Goal: Task Accomplishment & Management: Manage account settings

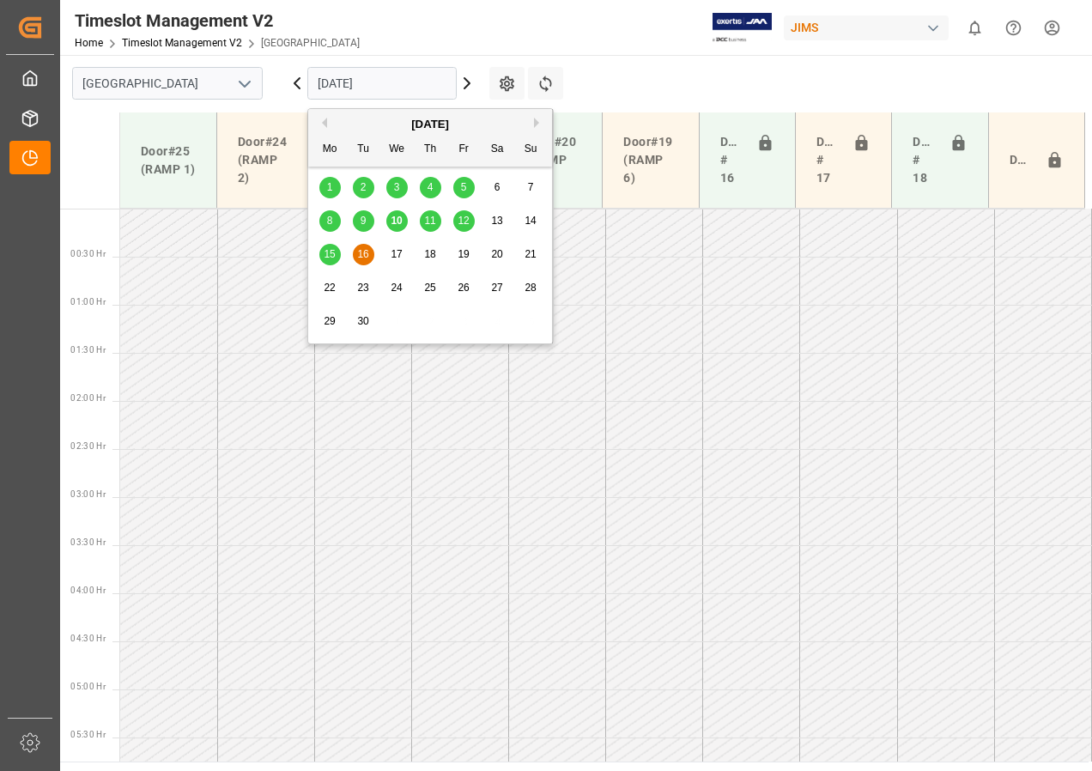
scroll to position [361, 0]
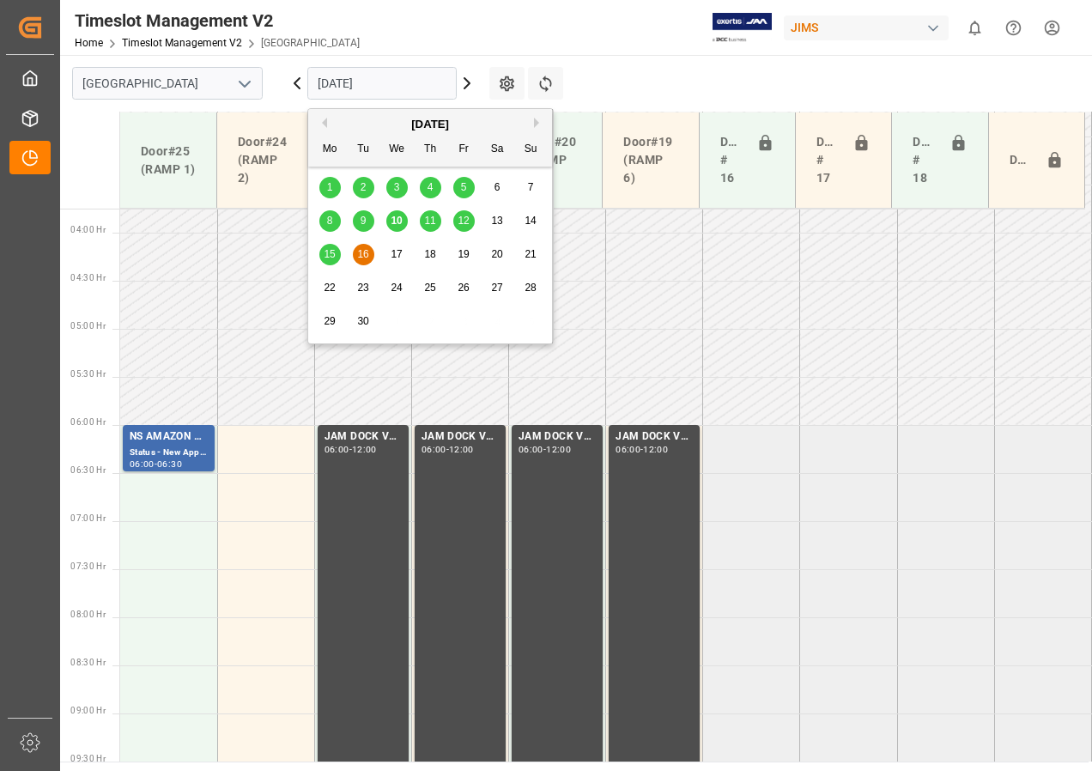
click at [334, 256] on span "15" at bounding box center [329, 254] width 11 height 12
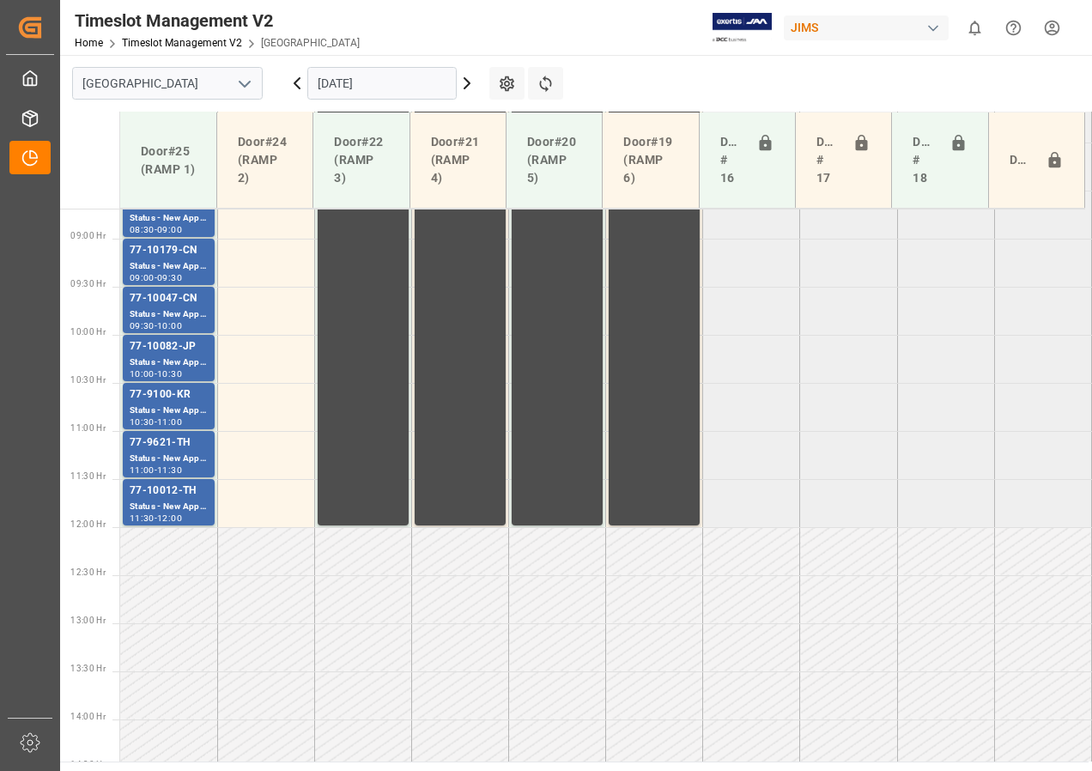
scroll to position [749, 0]
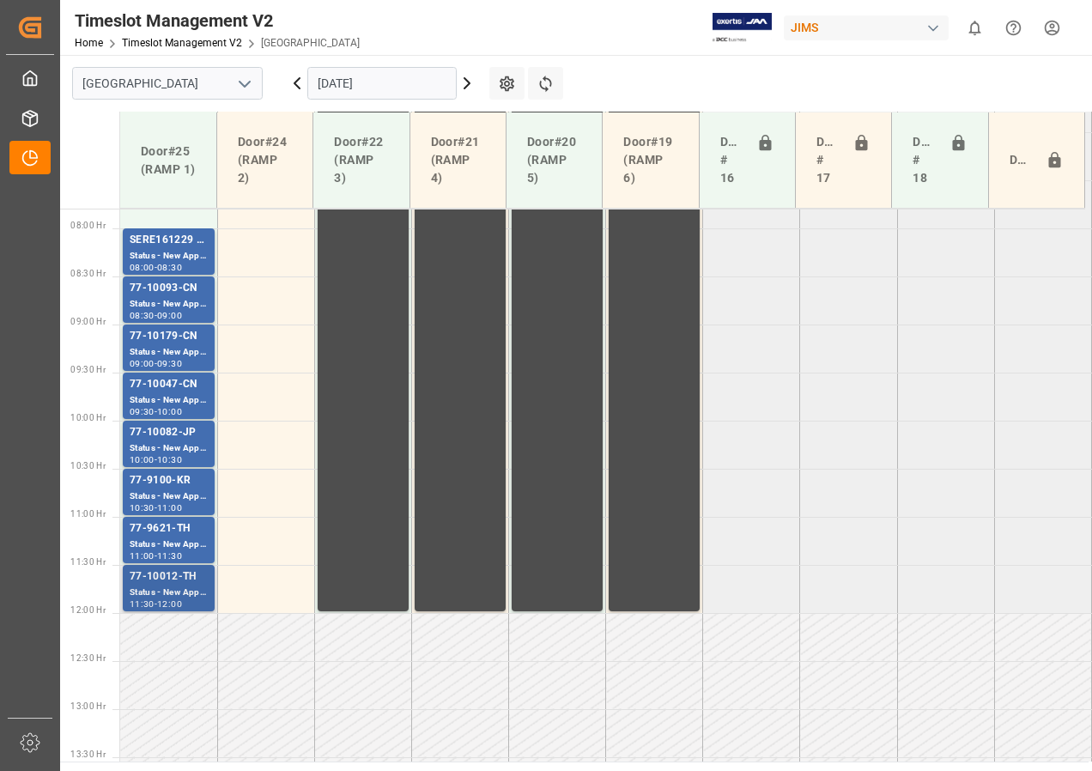
click at [175, 588] on div "Status - New Appointment" at bounding box center [169, 592] width 78 height 15
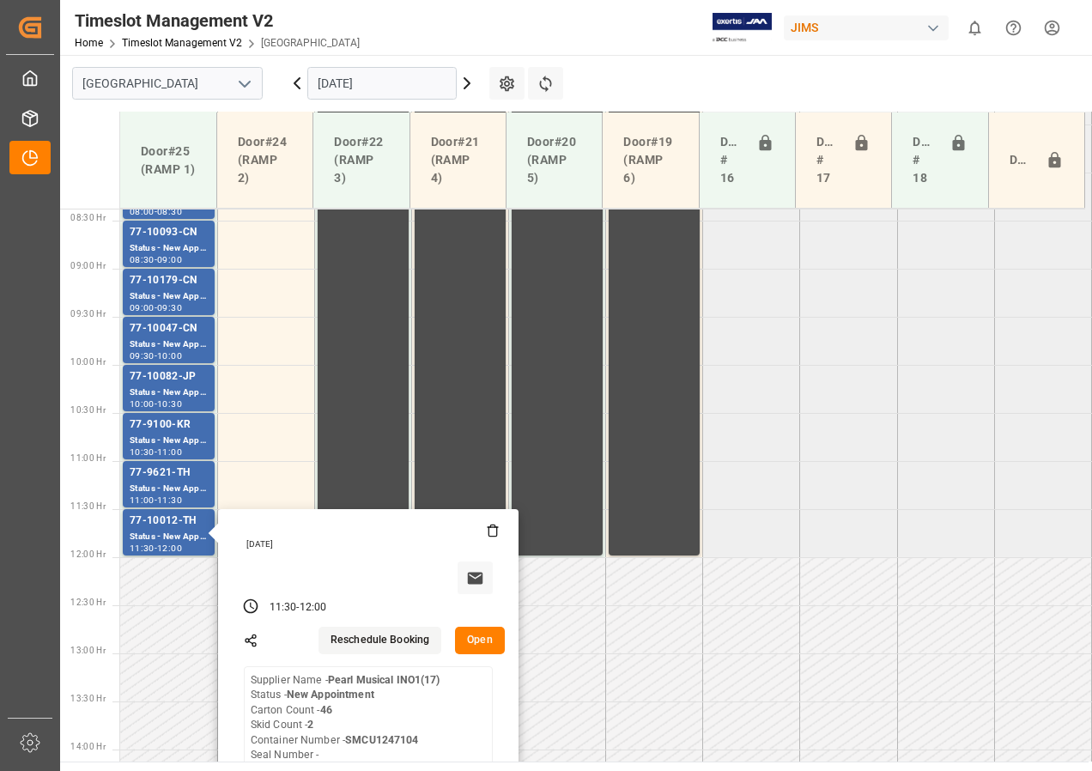
scroll to position [835, 0]
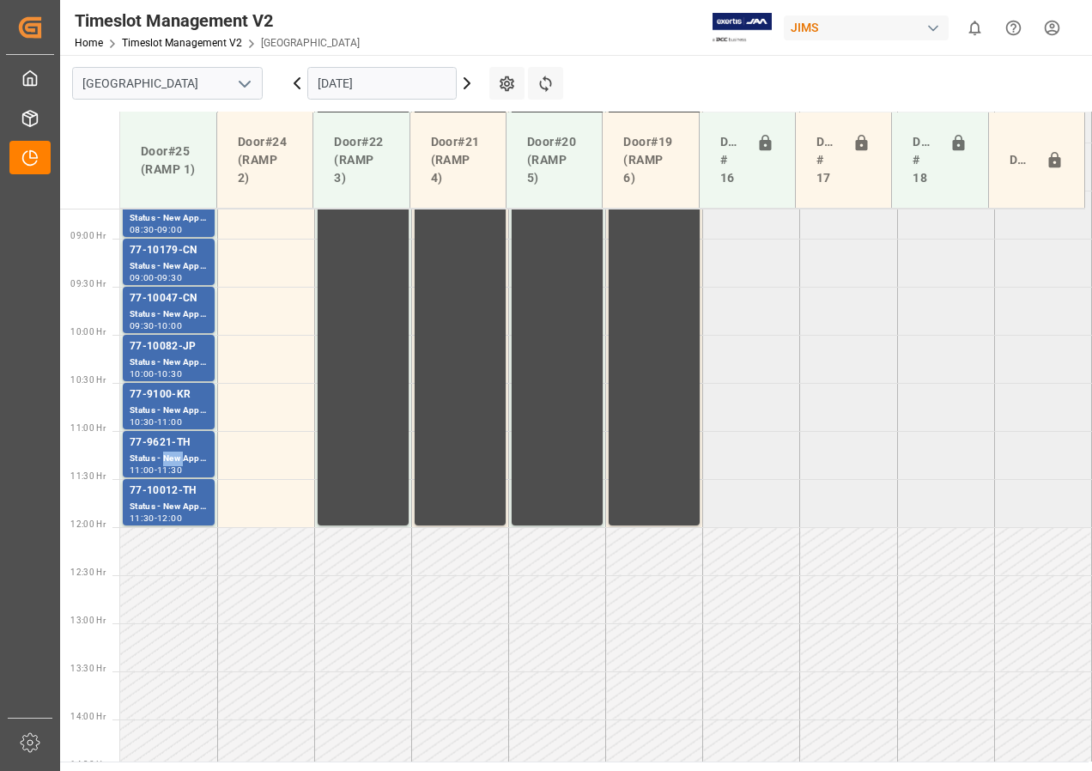
click at [179, 453] on div "Status - New Appointment" at bounding box center [169, 459] width 78 height 15
click at [179, 409] on div "Status - New Appointment" at bounding box center [169, 410] width 78 height 15
click at [183, 348] on div "77-10082-JP" at bounding box center [169, 346] width 78 height 17
click at [178, 309] on div "Status - New Appointment" at bounding box center [169, 314] width 78 height 15
click at [180, 267] on div "Status - New Appointment" at bounding box center [169, 266] width 78 height 15
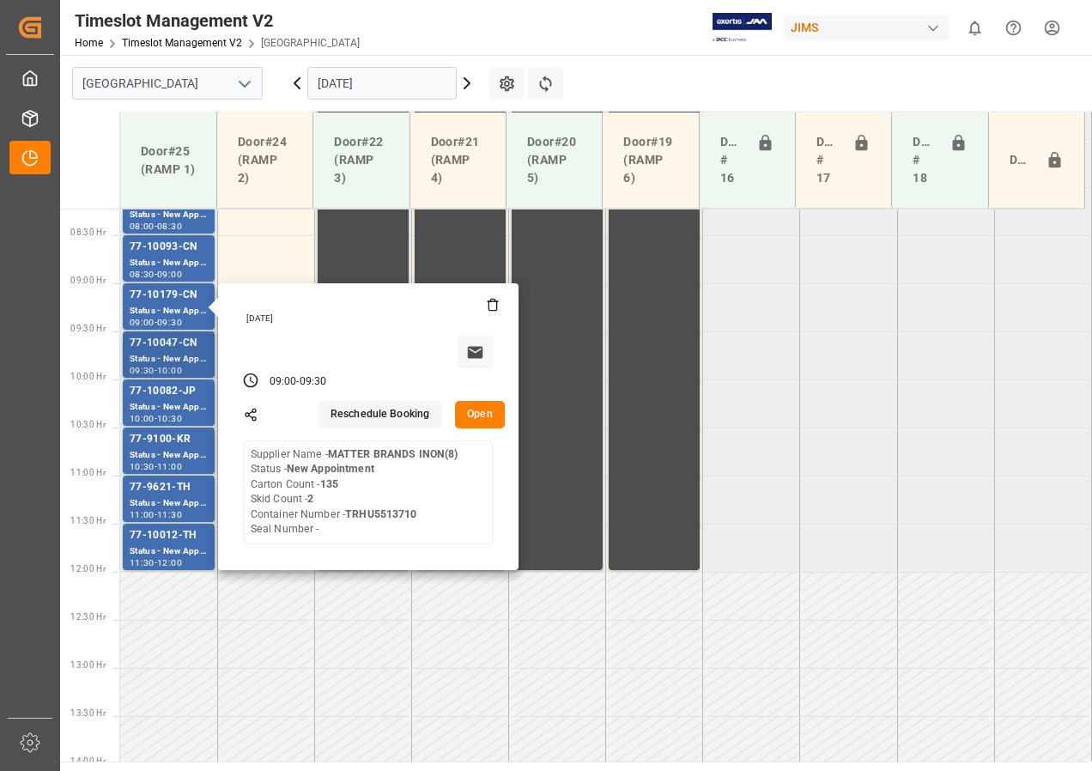
scroll to position [749, 0]
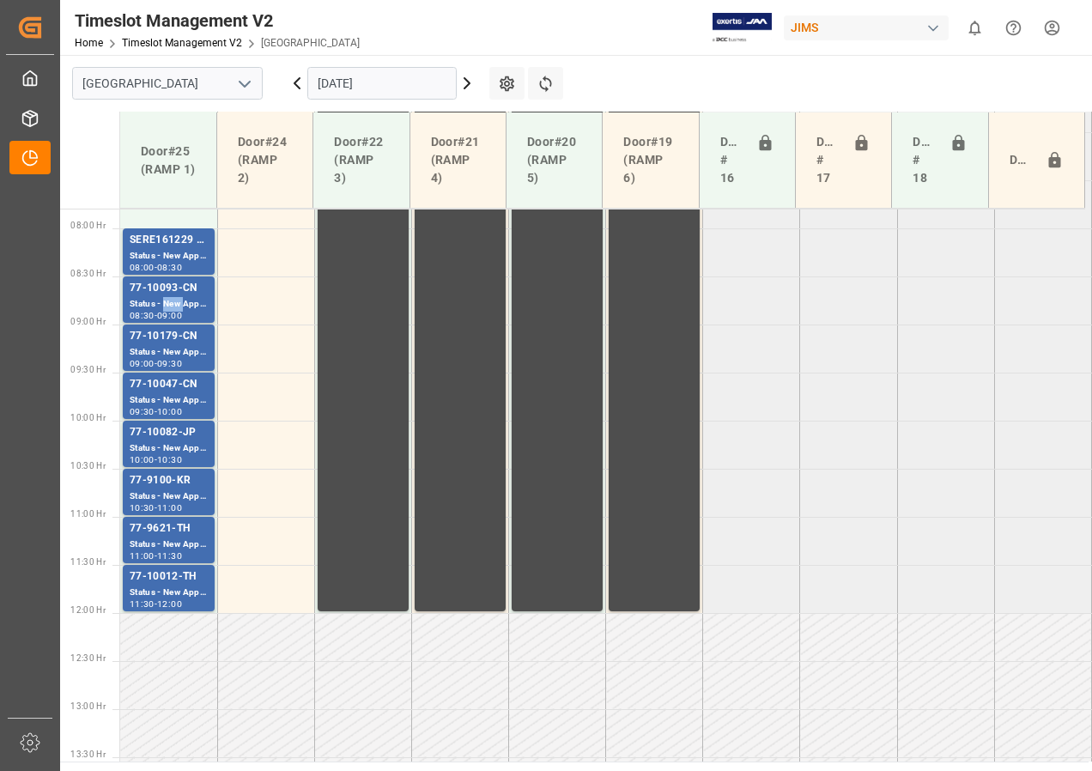
click at [177, 305] on div "Status - New Appointment" at bounding box center [169, 304] width 78 height 15
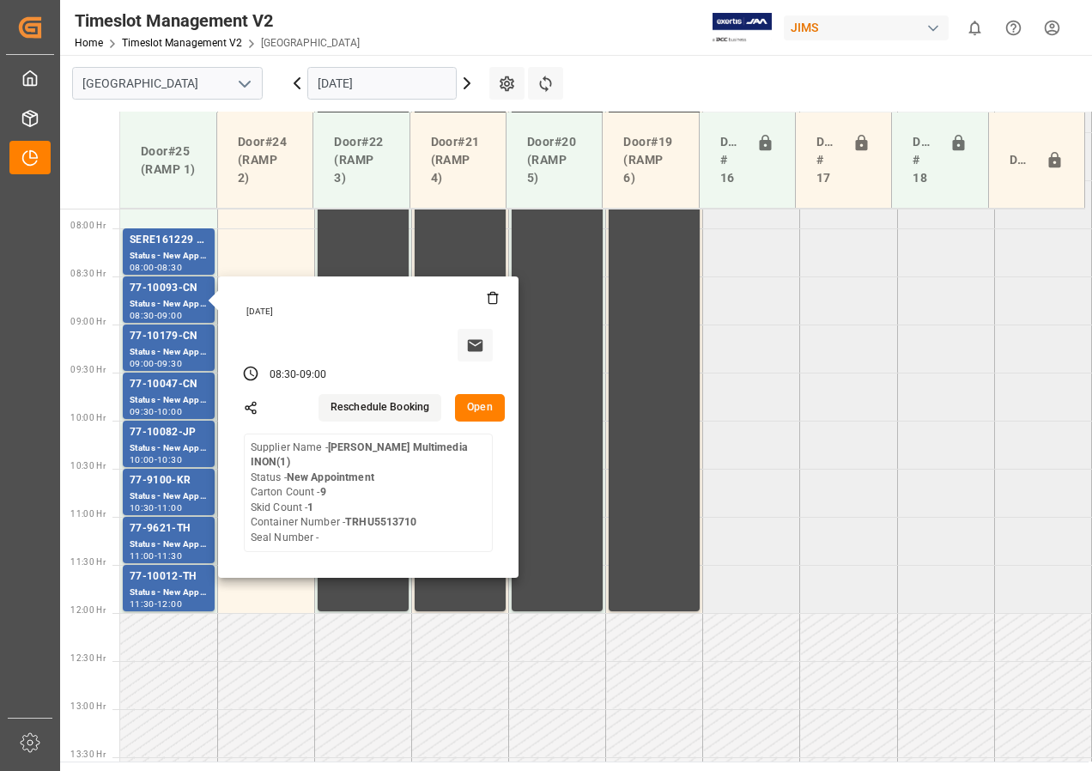
click at [381, 87] on input "[DATE]" at bounding box center [381, 83] width 149 height 33
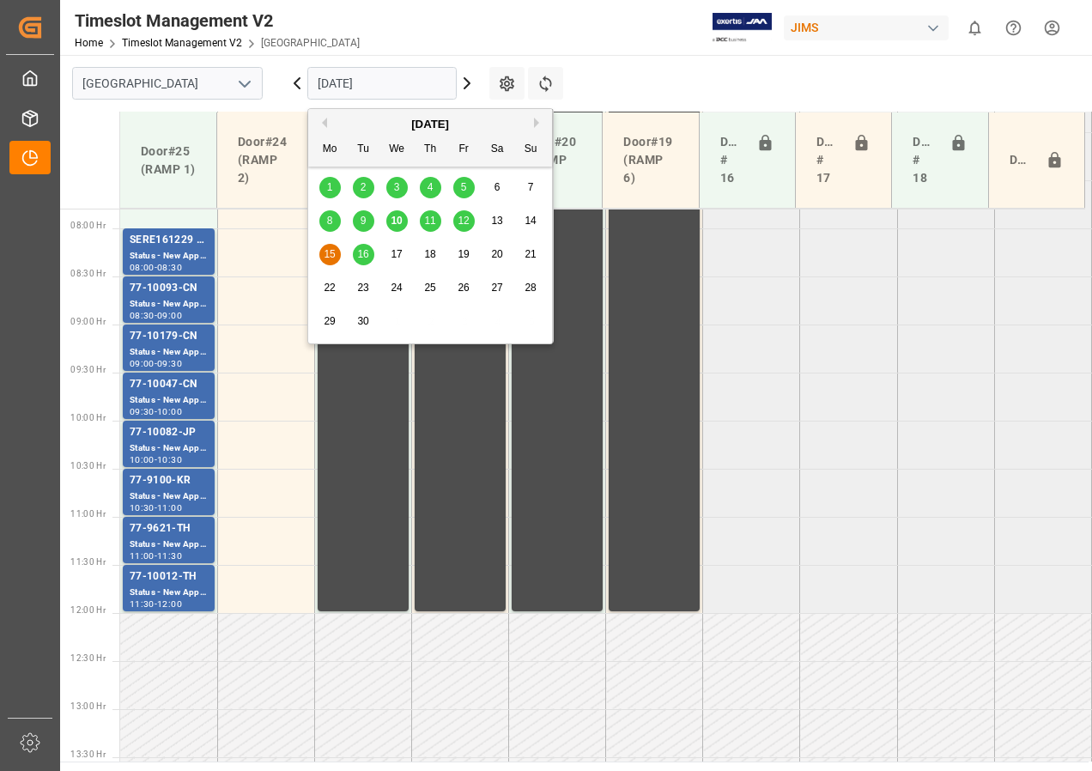
click at [463, 215] on span "12" at bounding box center [463, 221] width 11 height 12
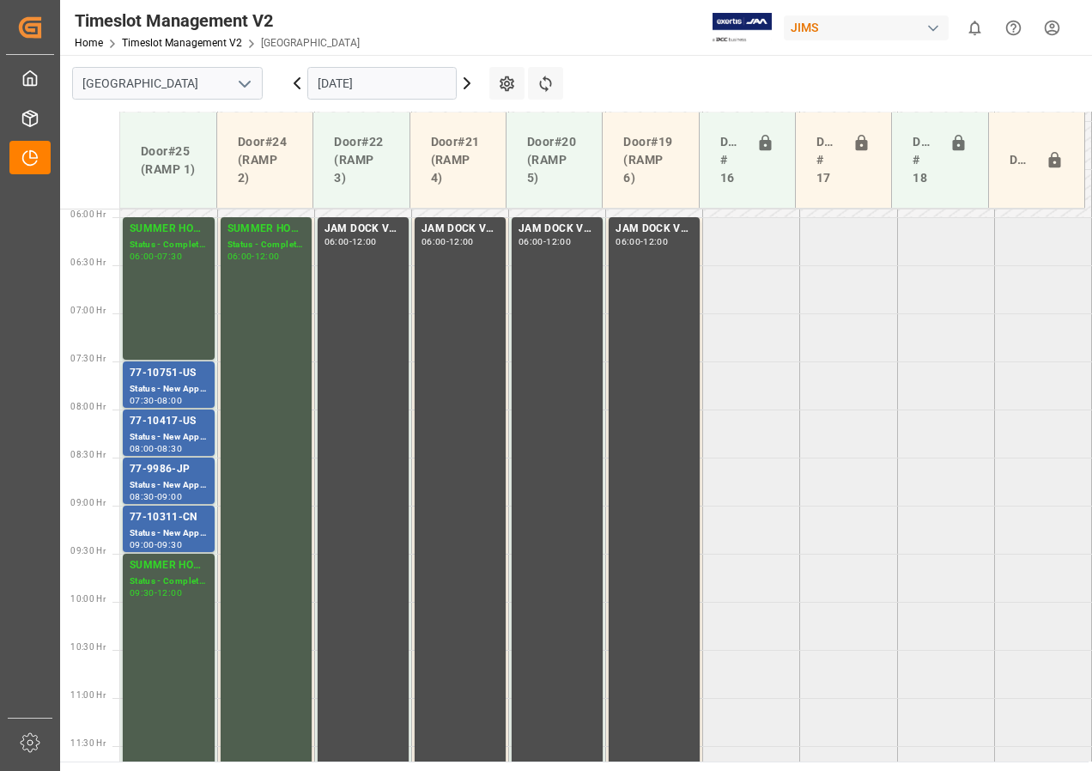
scroll to position [492, 0]
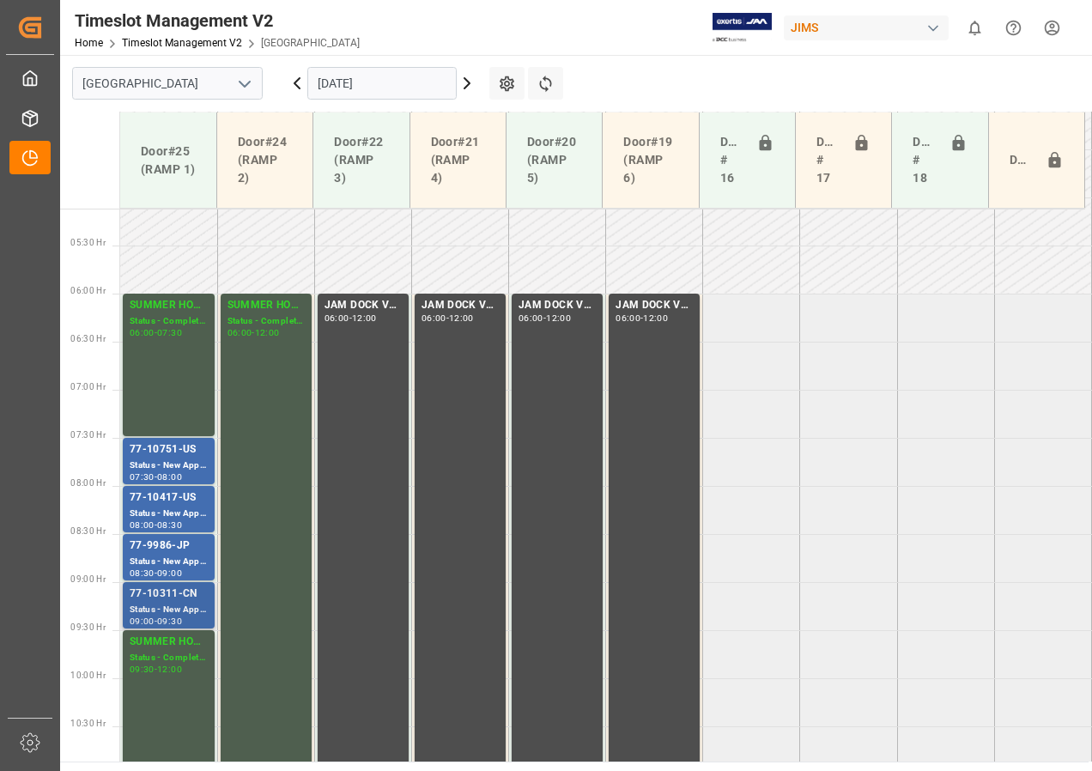
click at [163, 592] on div "77-10311-CN" at bounding box center [169, 593] width 78 height 17
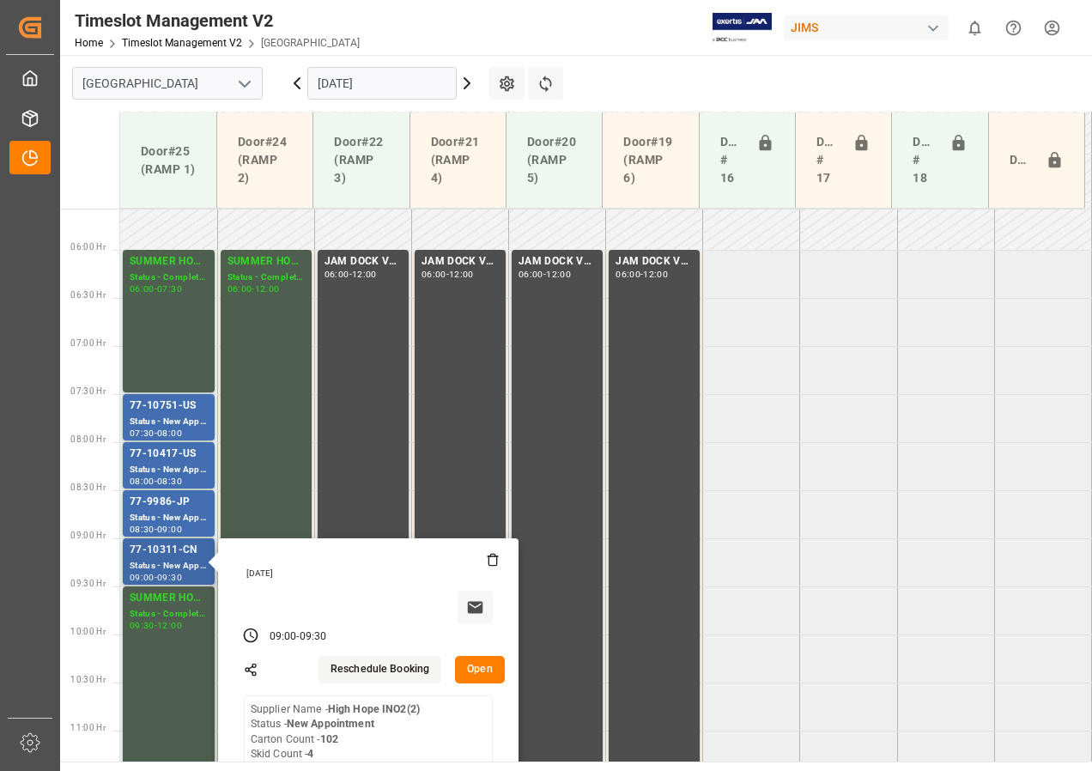
scroll to position [578, 0]
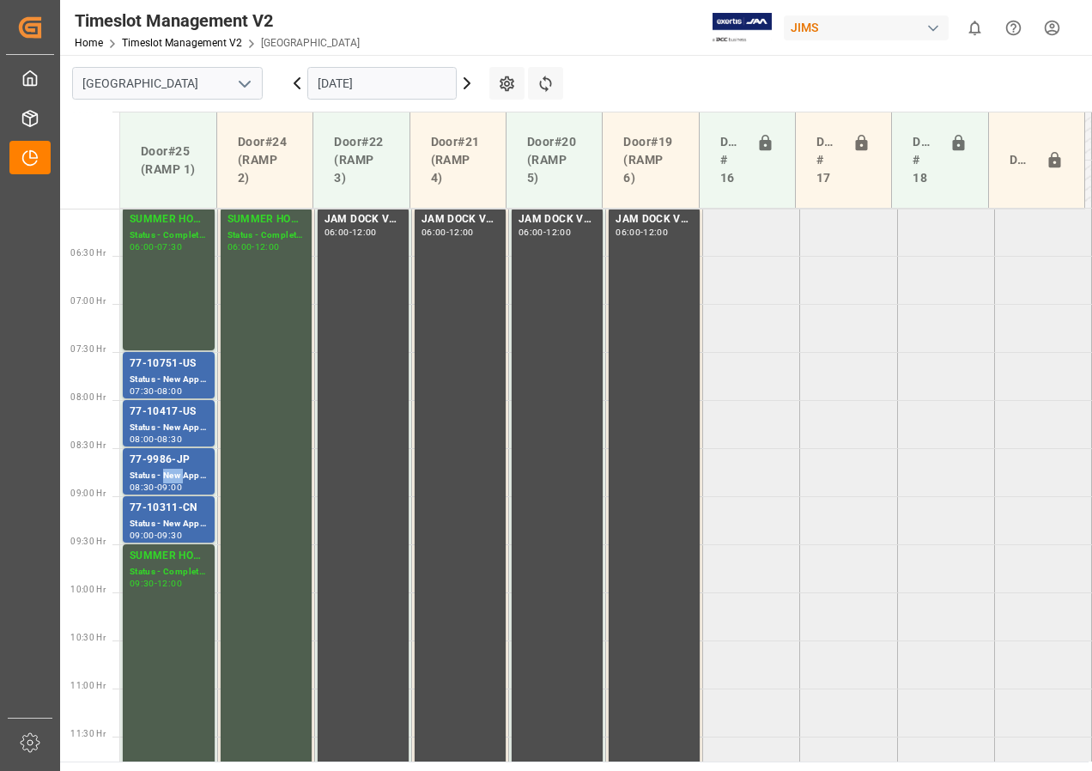
click at [172, 477] on div "Status - New Appointment" at bounding box center [169, 476] width 78 height 15
click at [169, 418] on div "77-10417-US" at bounding box center [169, 411] width 78 height 17
click at [169, 379] on div "Status - New Appointment" at bounding box center [169, 380] width 78 height 15
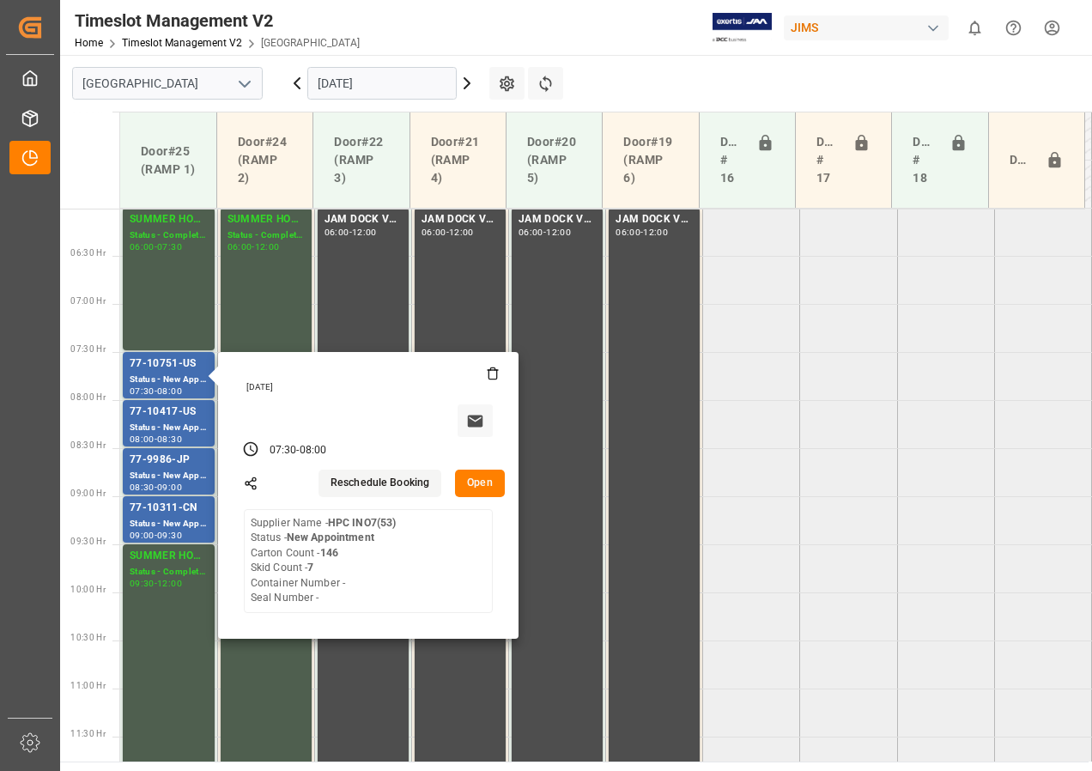
click at [346, 89] on input "[DATE]" at bounding box center [381, 83] width 149 height 33
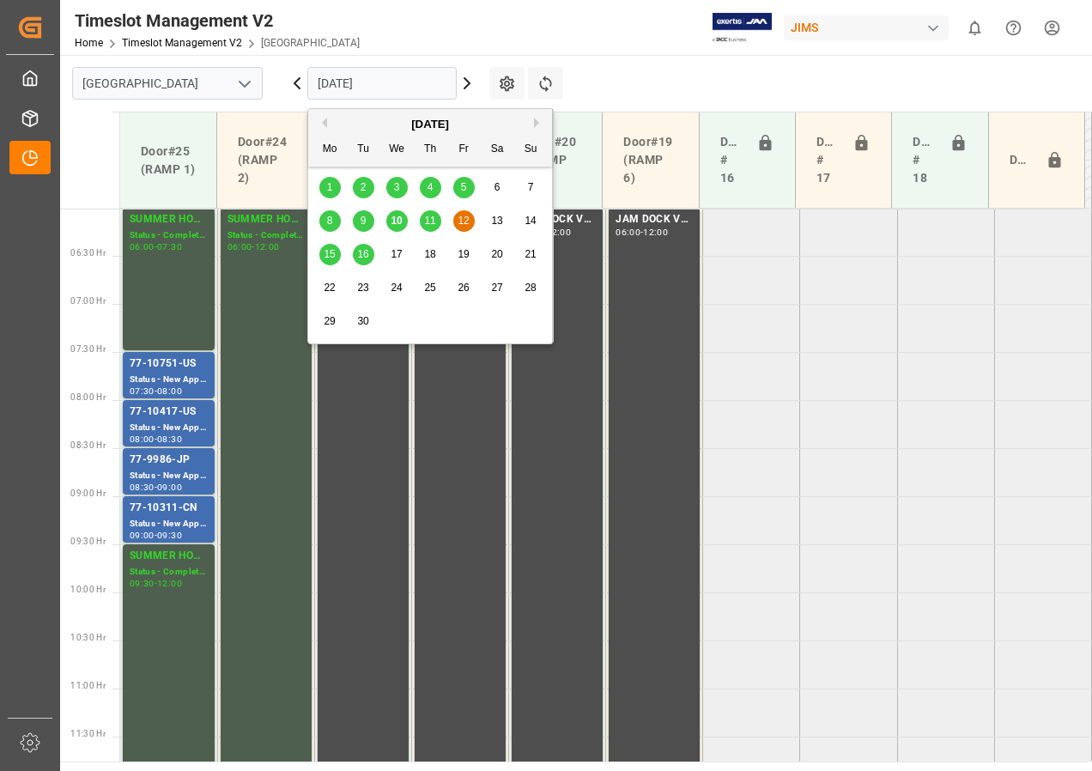
click at [426, 222] on span "11" at bounding box center [429, 221] width 11 height 12
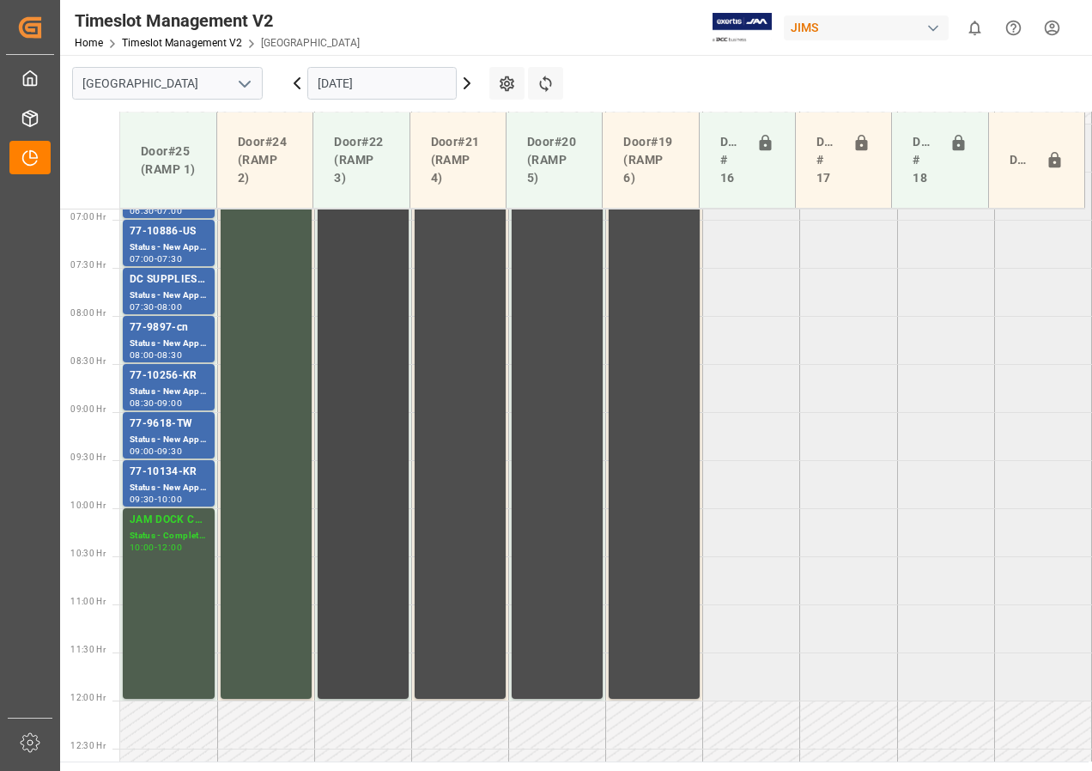
scroll to position [490, 0]
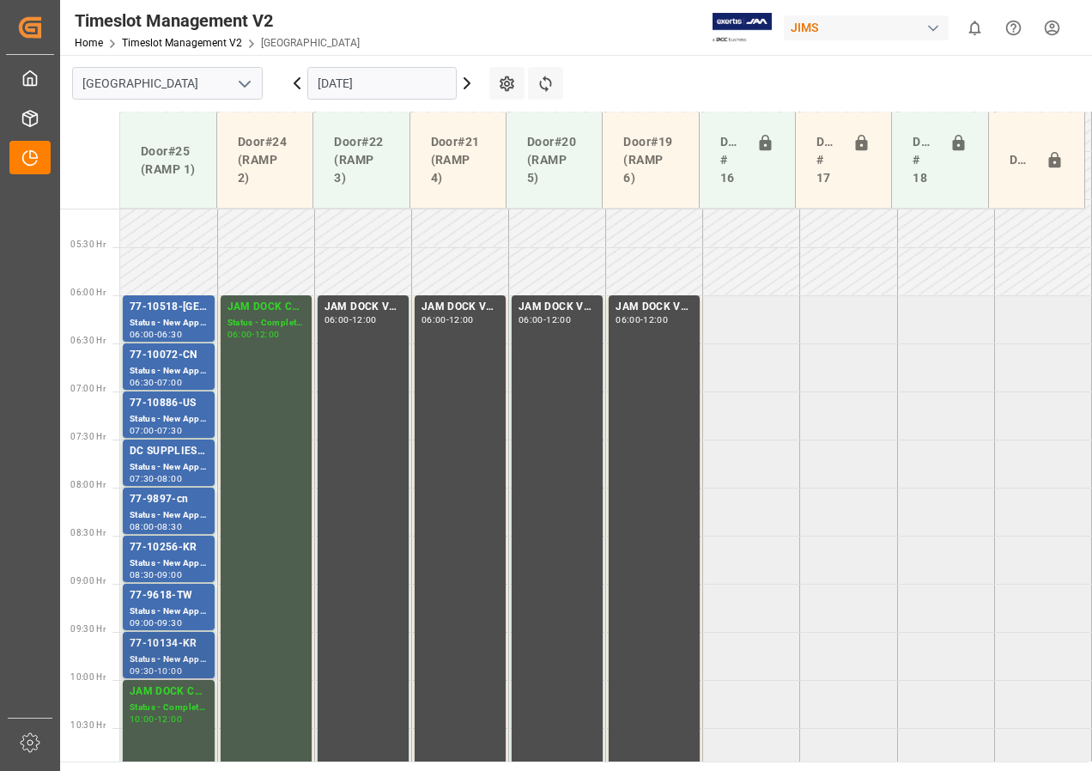
click at [173, 646] on div "77-10134-KR" at bounding box center [169, 643] width 78 height 17
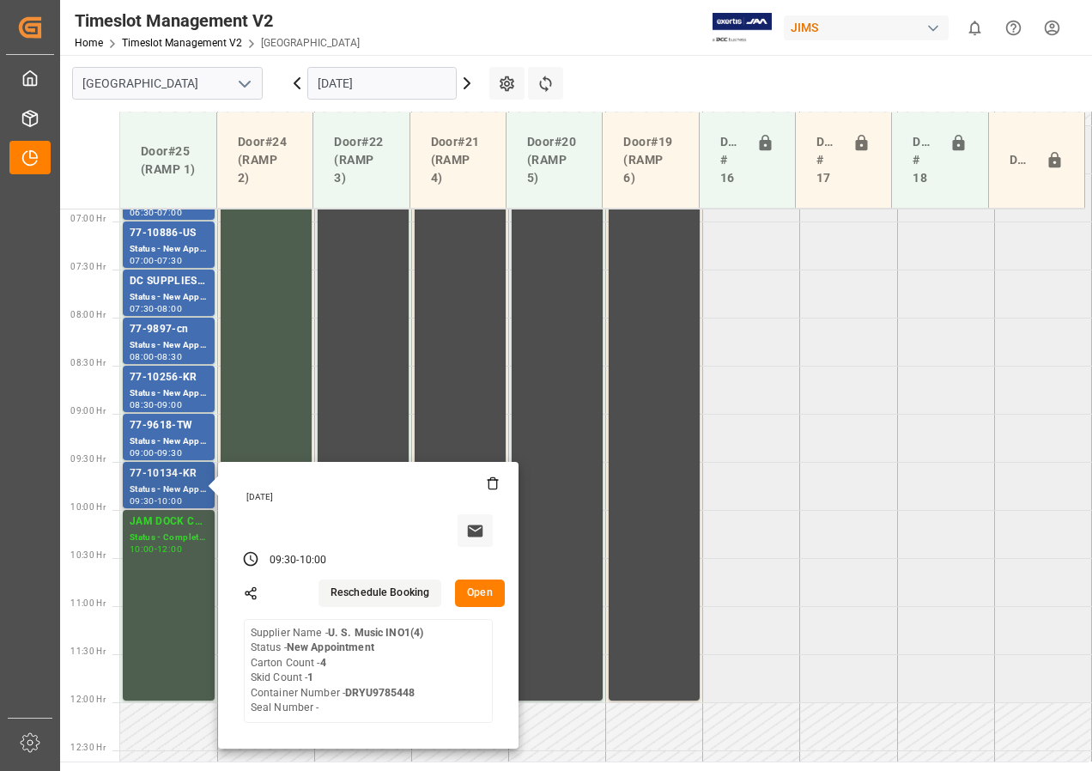
scroll to position [662, 0]
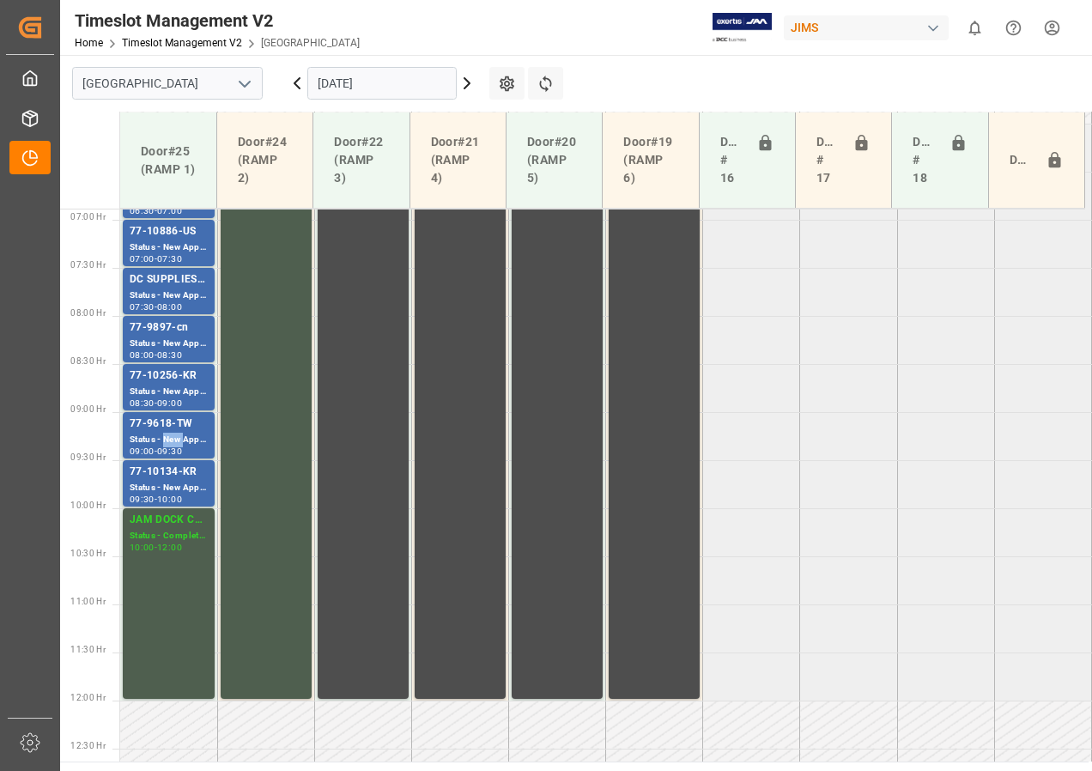
click at [179, 444] on div "Status - New Appointment" at bounding box center [169, 440] width 78 height 15
click at [173, 385] on div "Status - New Appointment" at bounding box center [169, 392] width 78 height 15
click at [179, 342] on div "Status - New Appointment" at bounding box center [169, 343] width 78 height 15
click at [168, 295] on div "Status - New Appointment" at bounding box center [169, 295] width 78 height 15
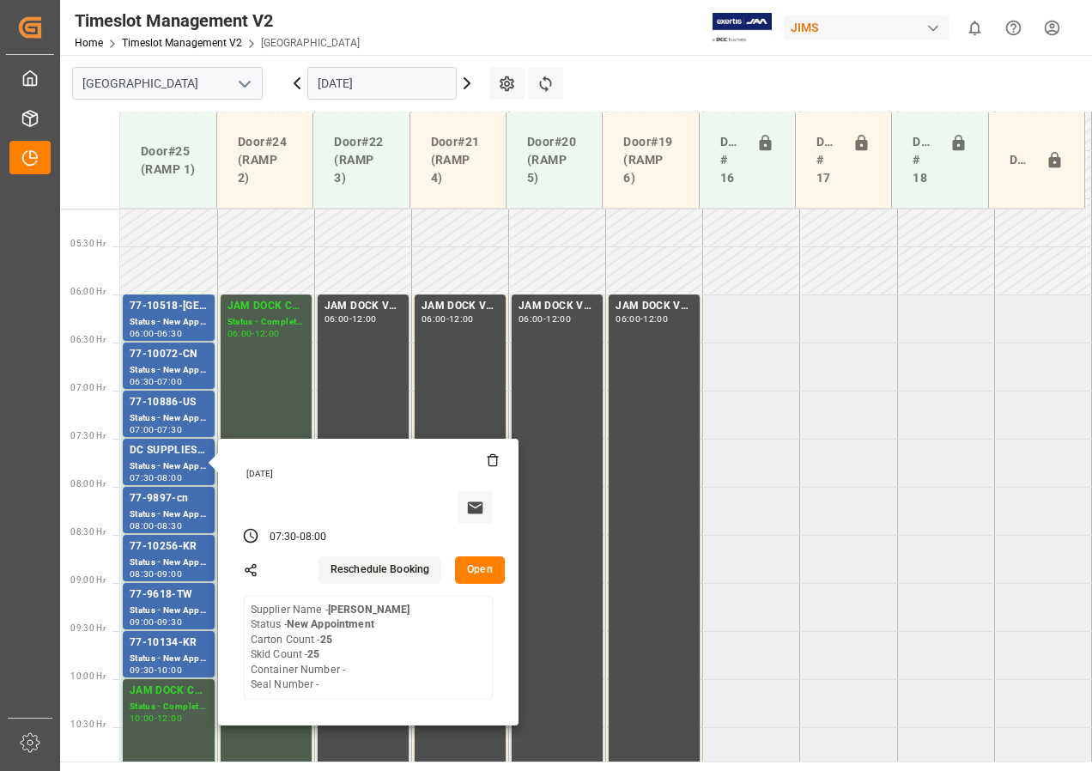
scroll to position [490, 0]
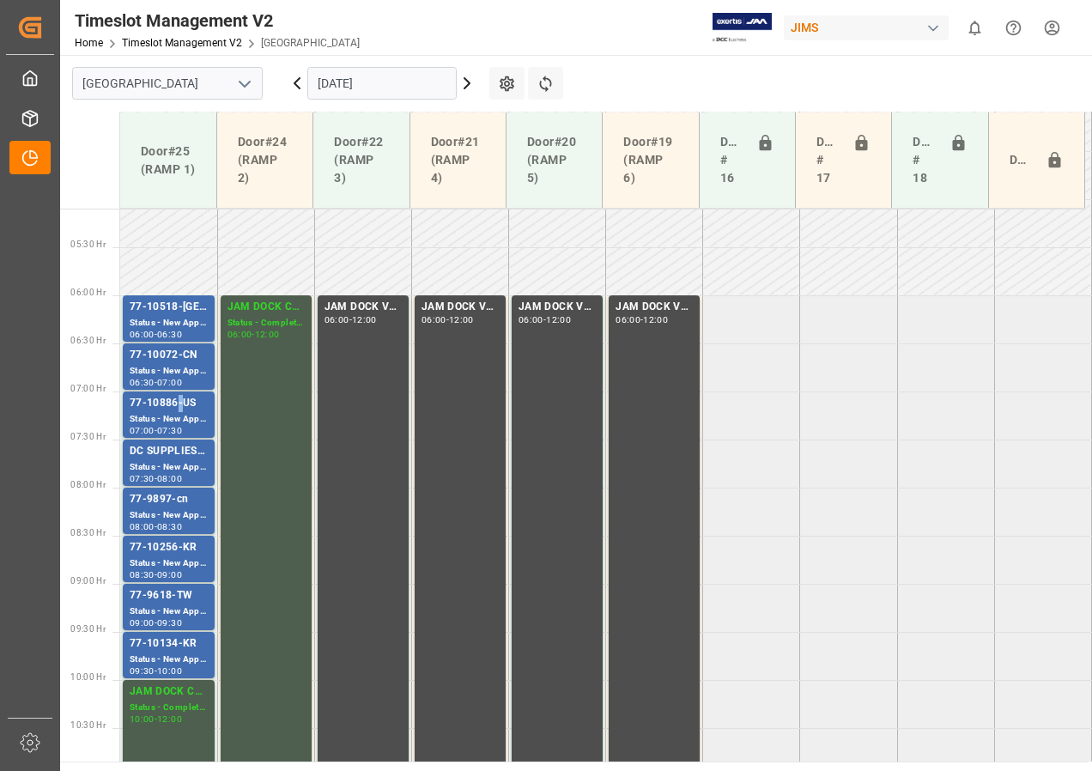
click at [179, 409] on div "77-10886-US" at bounding box center [169, 403] width 78 height 17
click at [178, 372] on div "Status - New Appointment" at bounding box center [169, 371] width 78 height 15
click at [169, 326] on div "Status - New Appointment" at bounding box center [169, 323] width 78 height 15
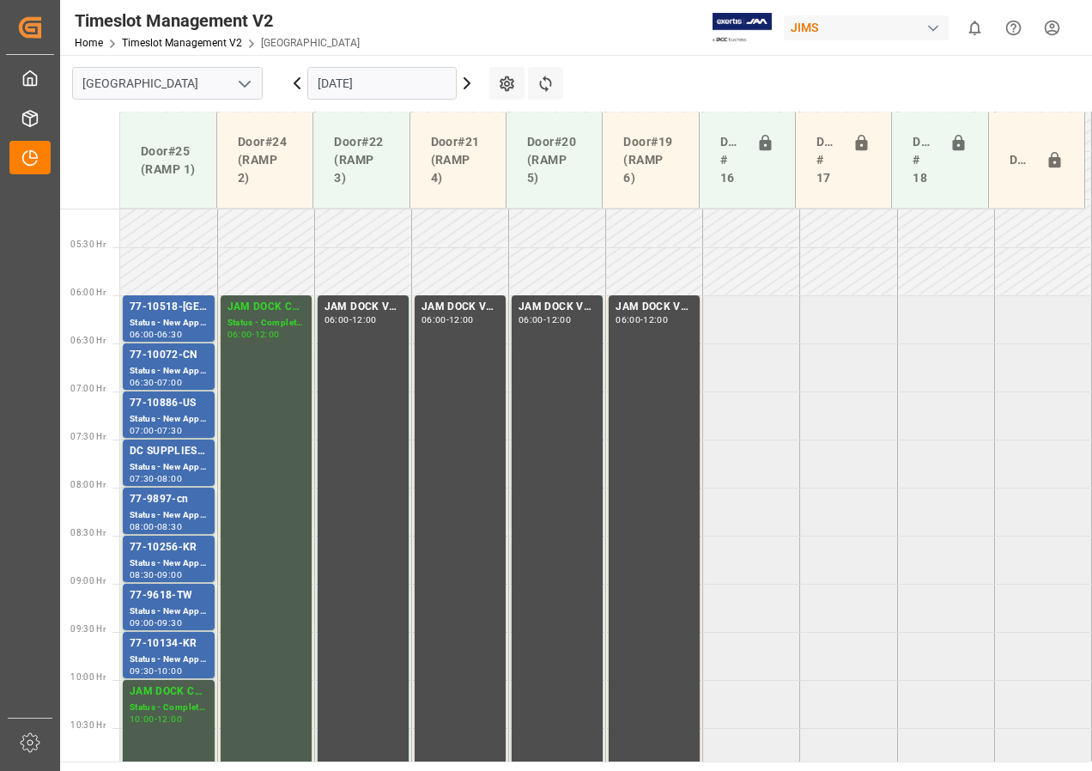
click at [341, 76] on input "[DATE]" at bounding box center [381, 83] width 149 height 33
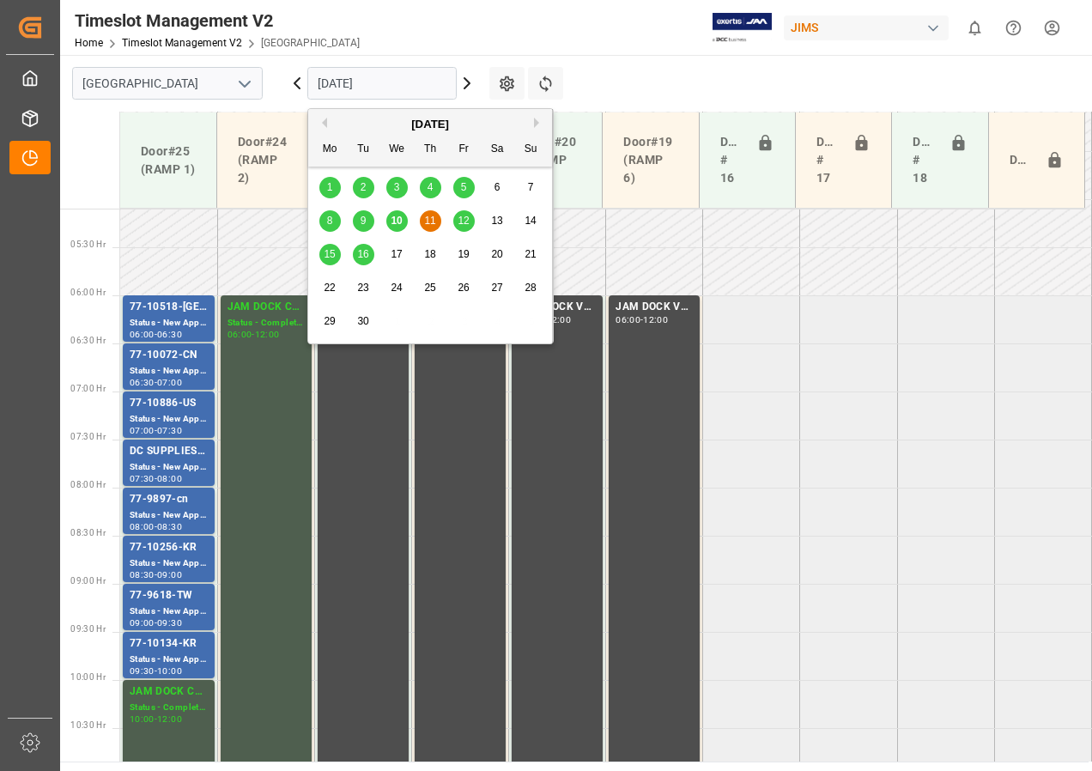
click at [459, 214] on div "12" at bounding box center [463, 221] width 21 height 21
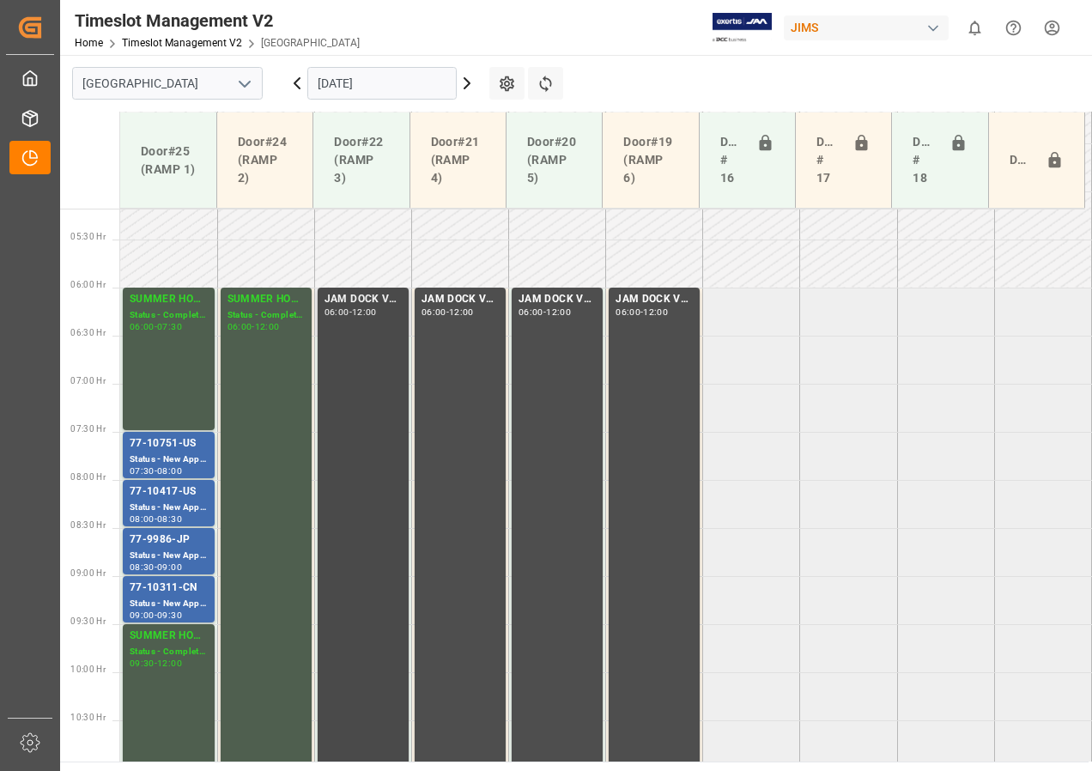
scroll to position [492, 0]
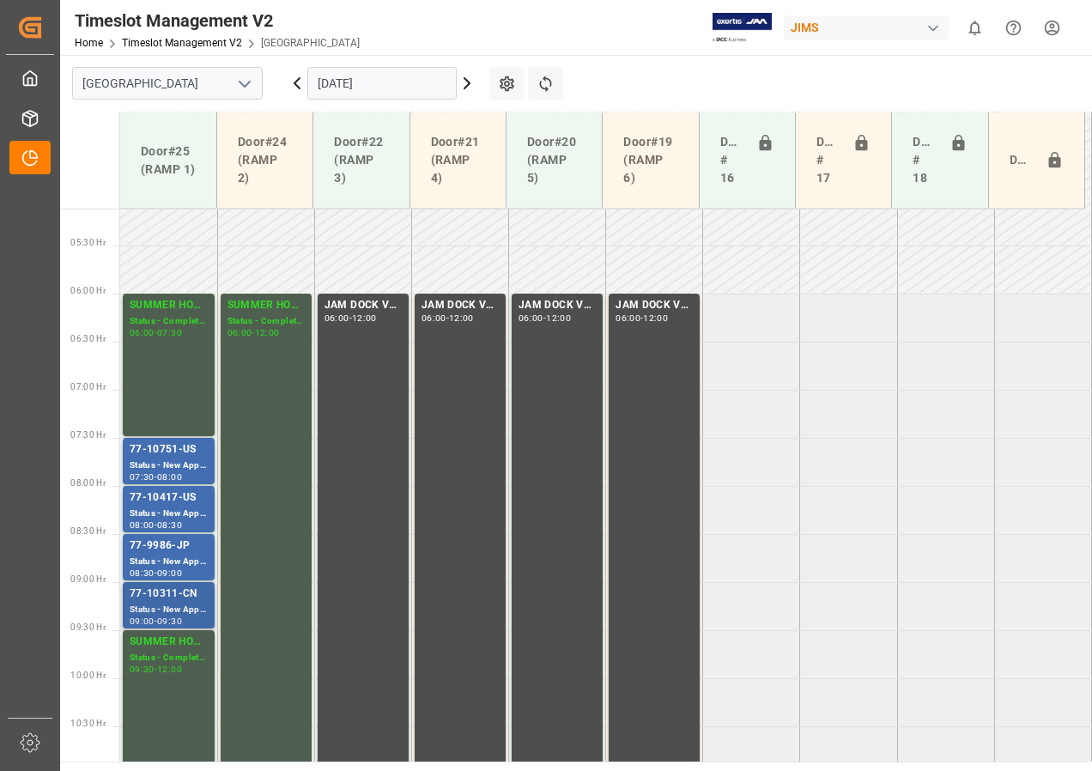
click at [157, 591] on div "77-10311-CN" at bounding box center [169, 593] width 78 height 17
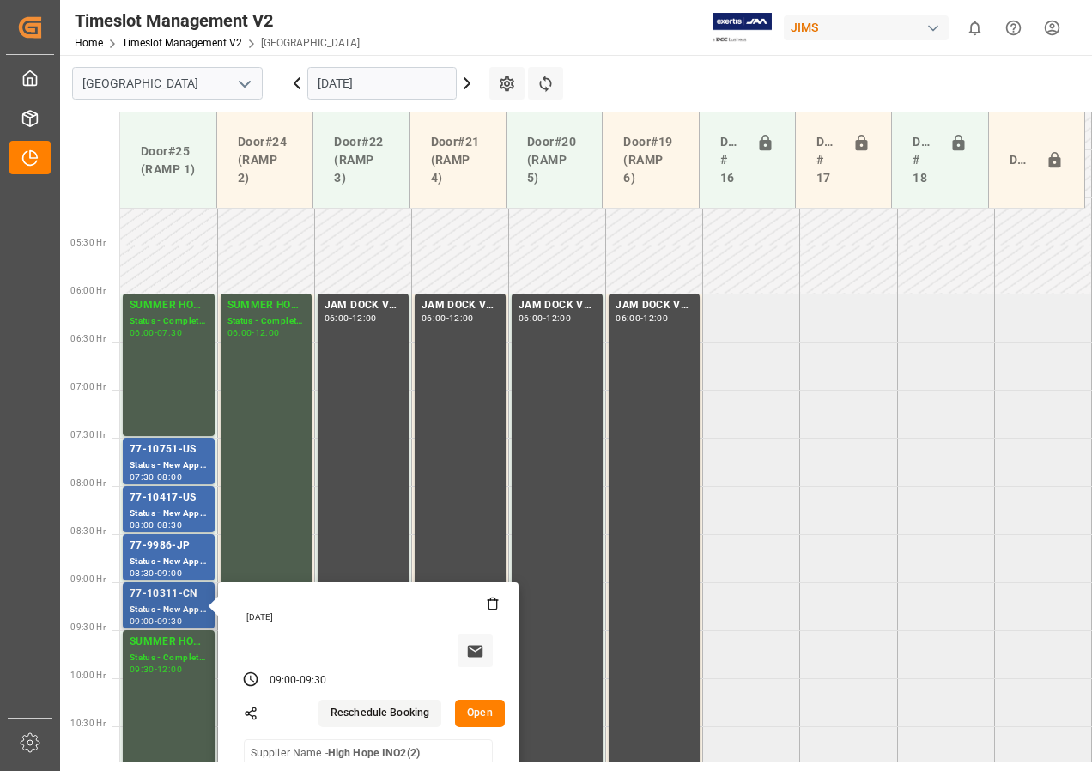
scroll to position [578, 0]
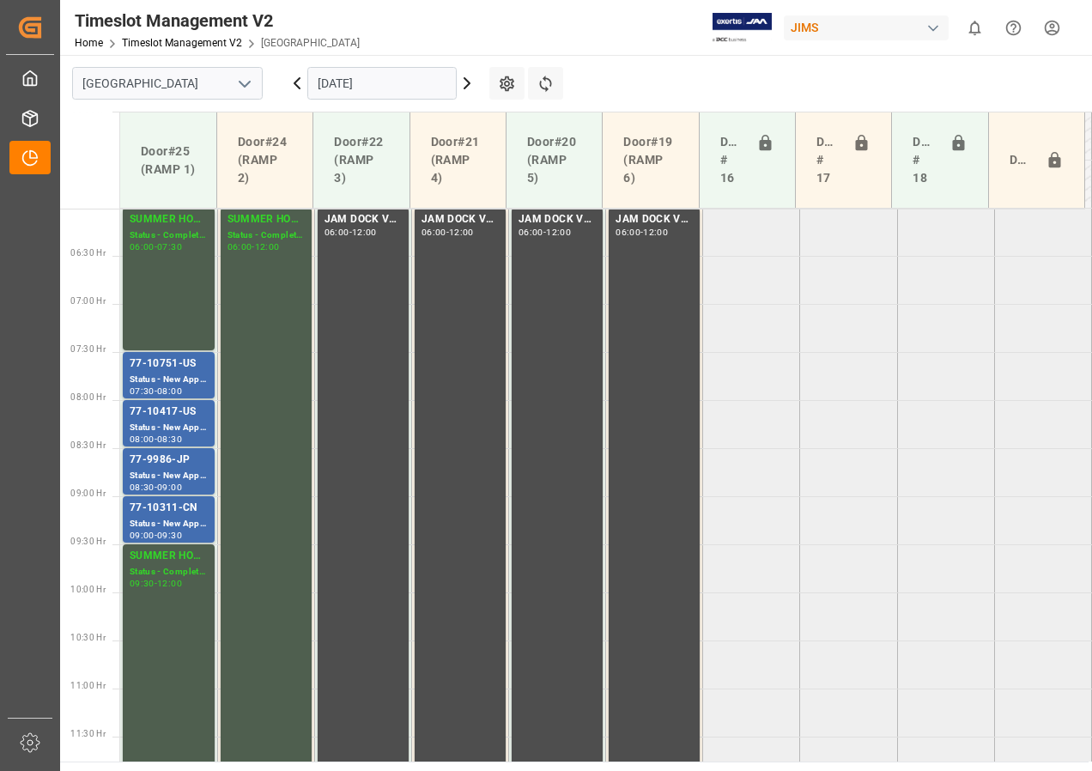
click at [166, 484] on div "09:00" at bounding box center [169, 487] width 25 height 8
click at [166, 428] on div "Status - New Appointment" at bounding box center [169, 428] width 78 height 15
click at [168, 373] on div "Status - New Appointment" at bounding box center [169, 380] width 78 height 15
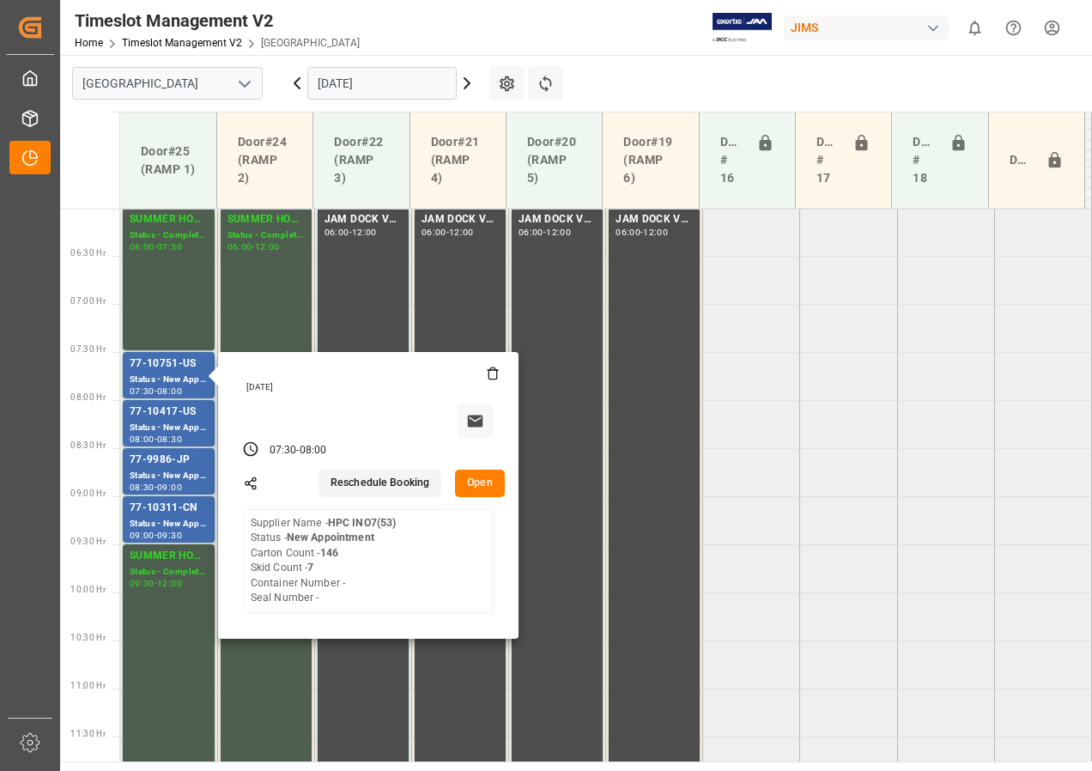
click at [894, 402] on tabel "SUMMER HOURS FINAL Status - Completed 06:00 - 07:30 SUMMER HOURS FINAL Status -…" at bounding box center [606, 785] width 972 height 2308
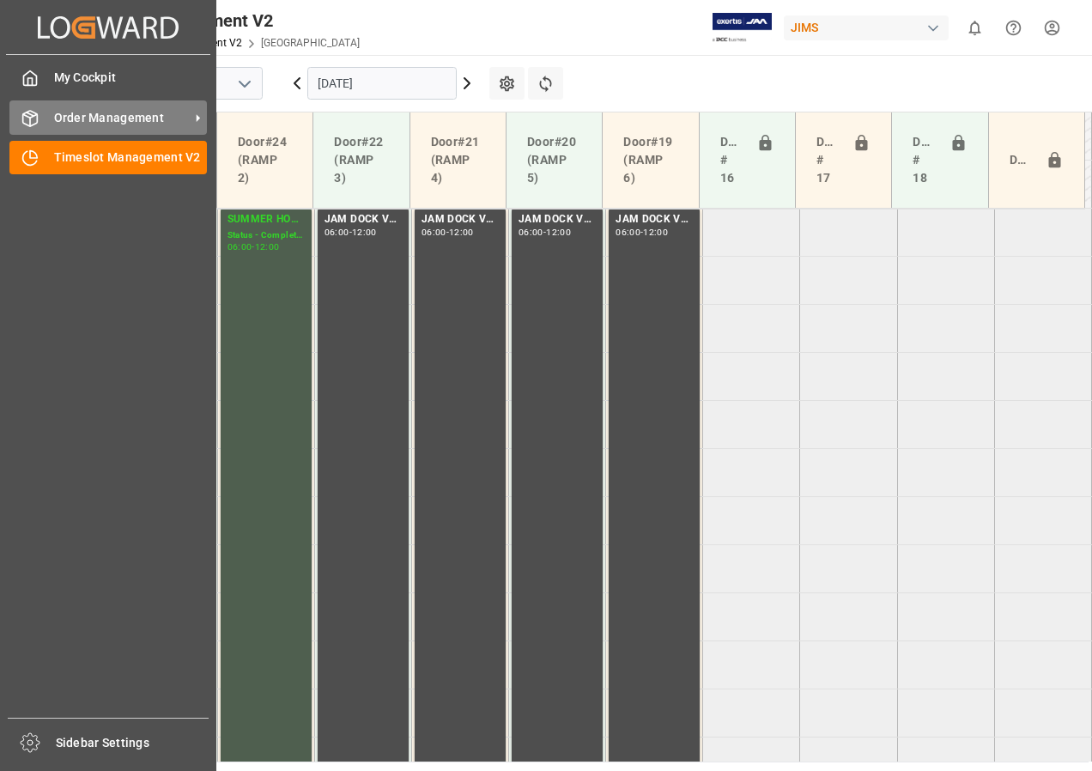
click at [77, 124] on span "Order Management" at bounding box center [122, 118] width 136 height 18
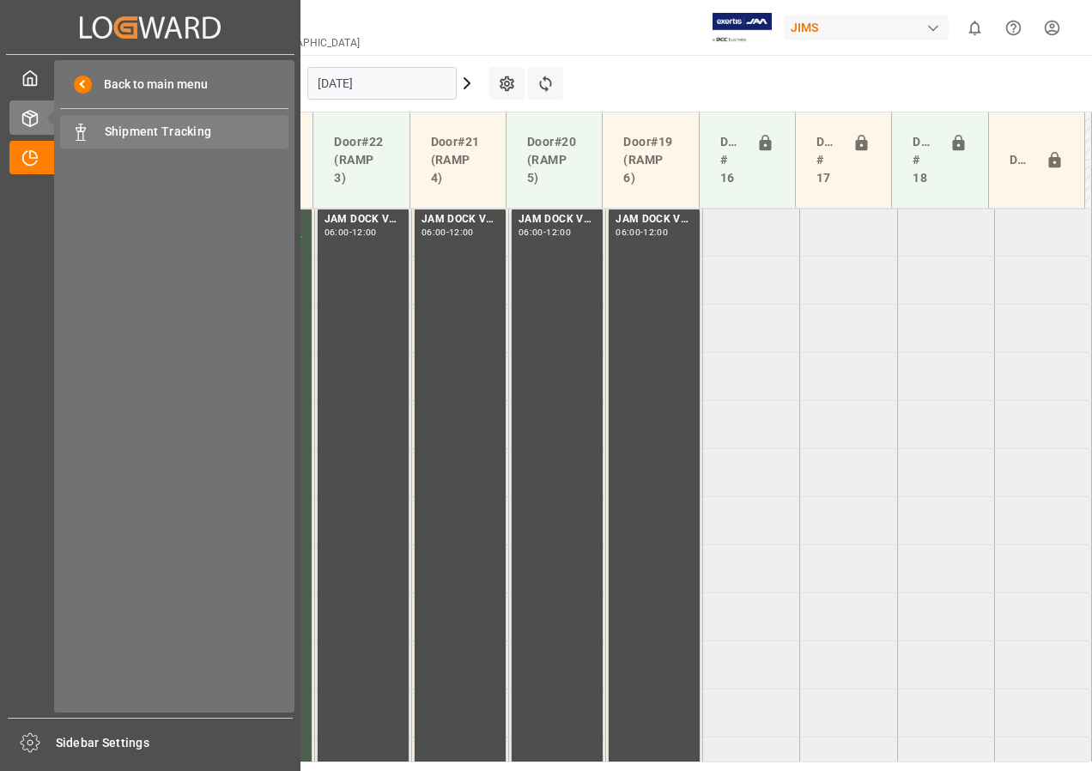
click at [167, 132] on span "Shipment Tracking" at bounding box center [197, 132] width 185 height 18
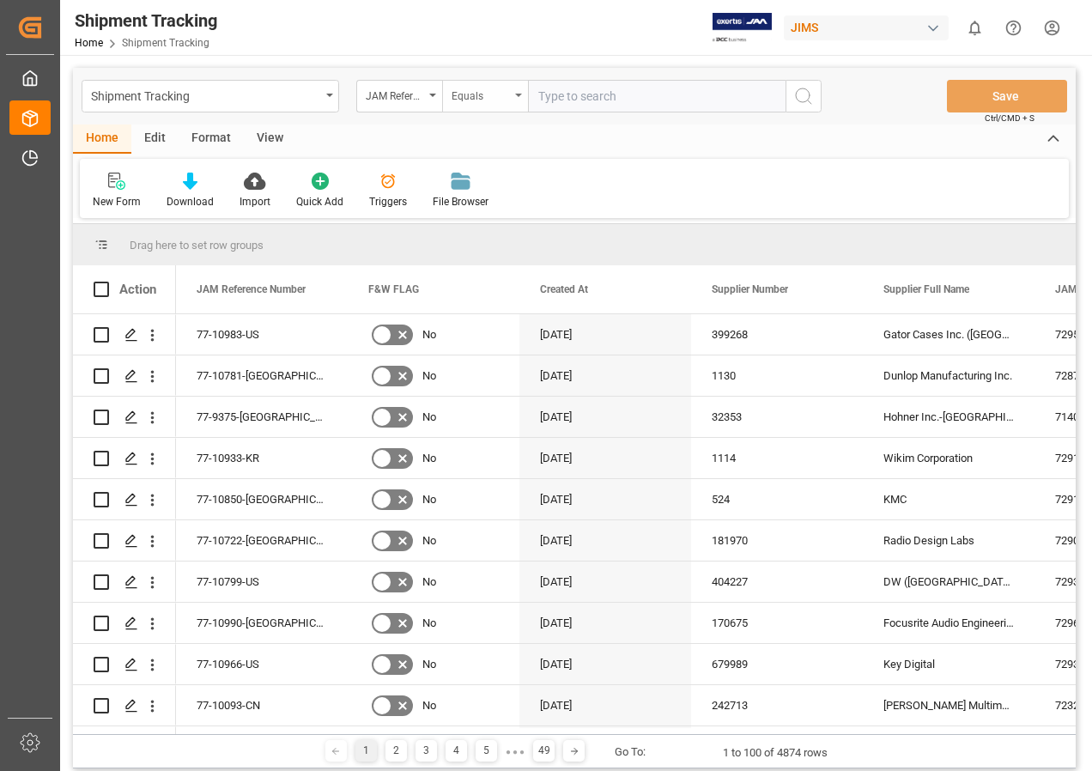
click at [516, 94] on icon "open menu" at bounding box center [518, 95] width 7 height 3
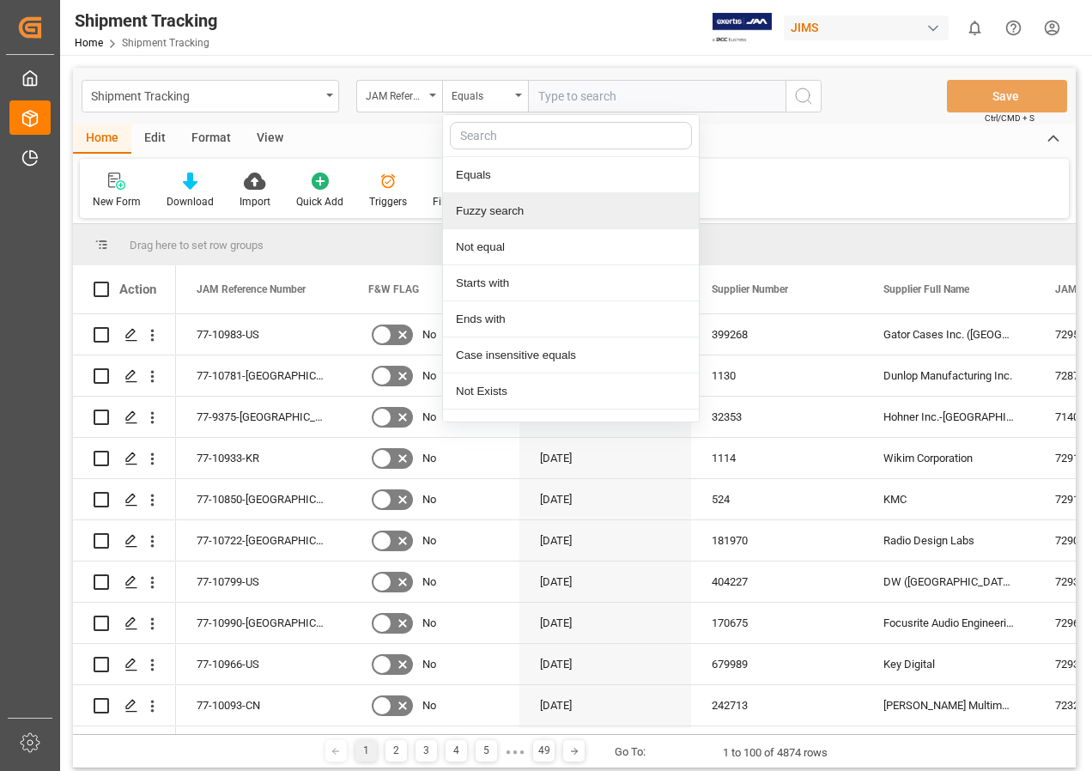
click at [497, 211] on div "Fuzzy search" at bounding box center [571, 211] width 256 height 36
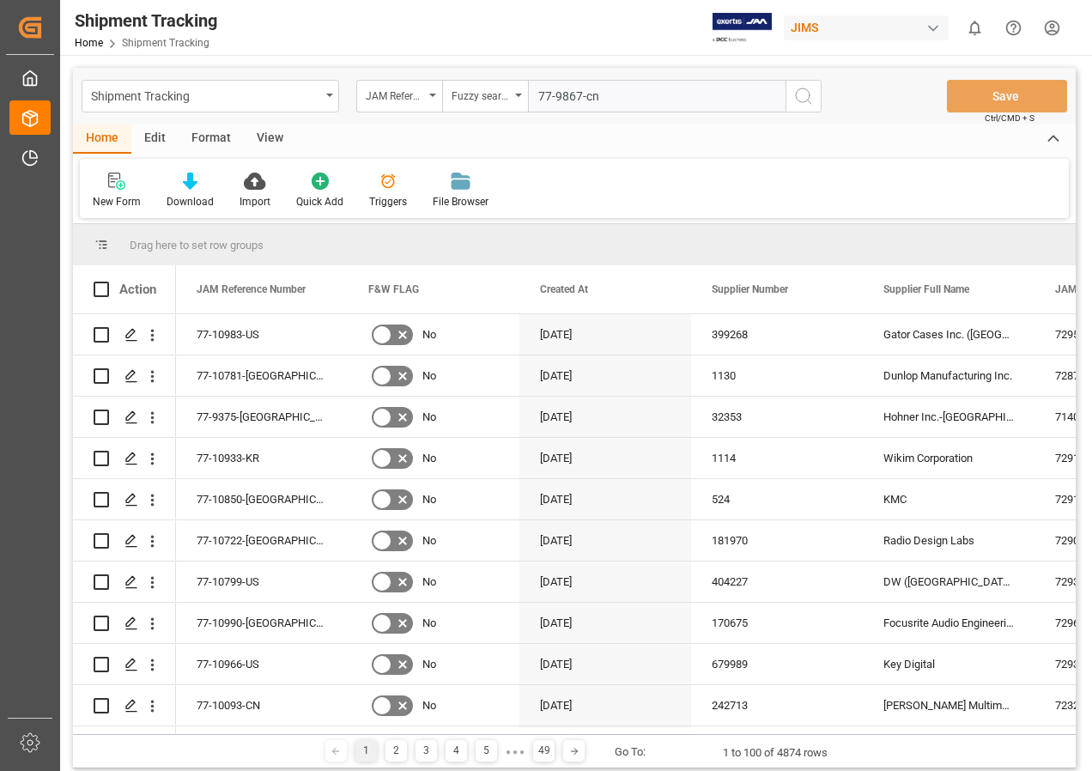
type input "77-9867-cn"
click at [805, 98] on icon "search button" at bounding box center [803, 96] width 21 height 21
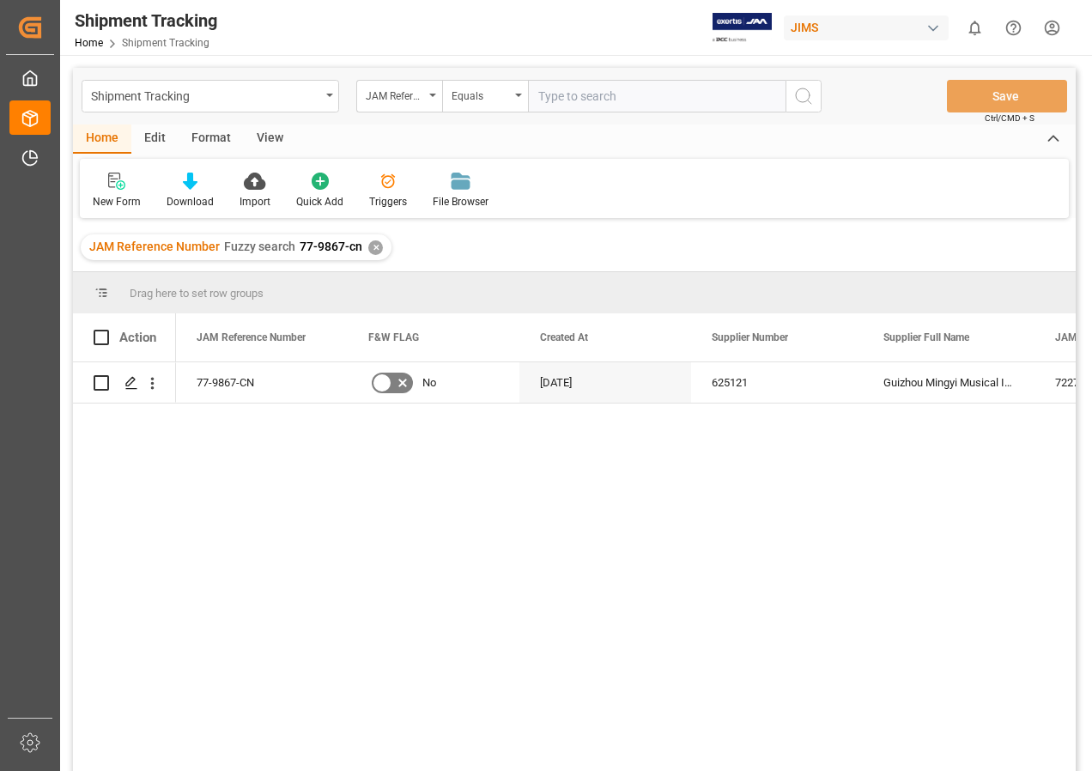
click at [268, 138] on div "View" at bounding box center [270, 138] width 52 height 29
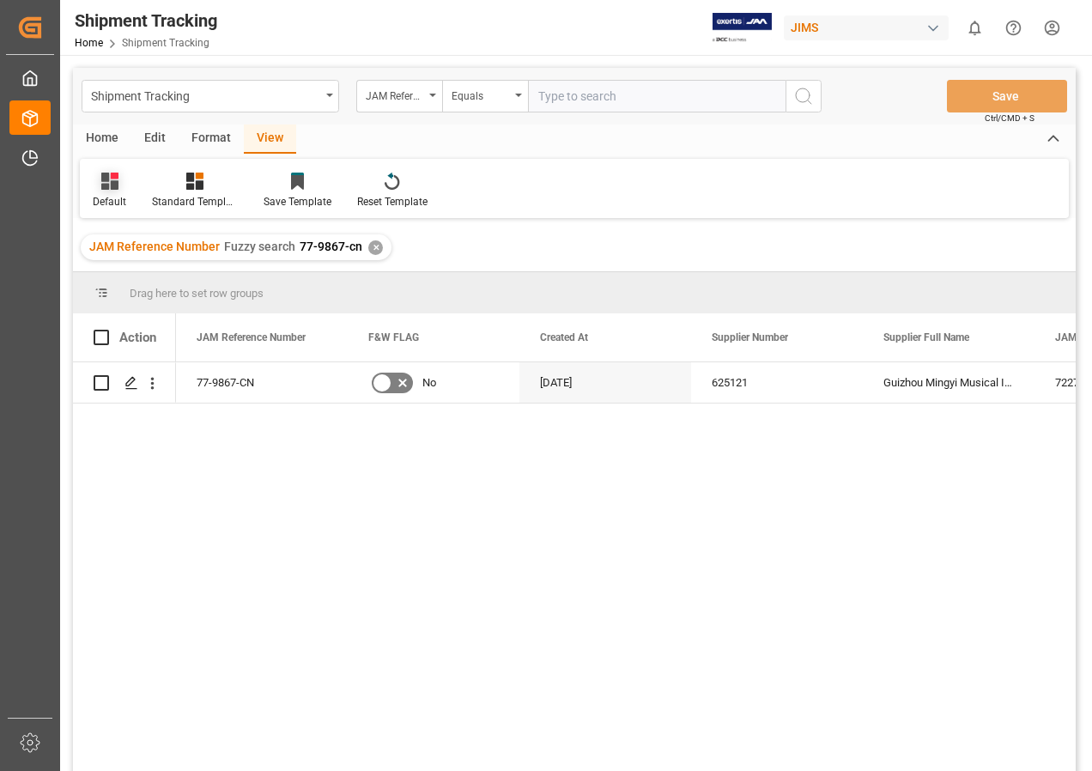
click at [112, 189] on icon at bounding box center [109, 181] width 17 height 17
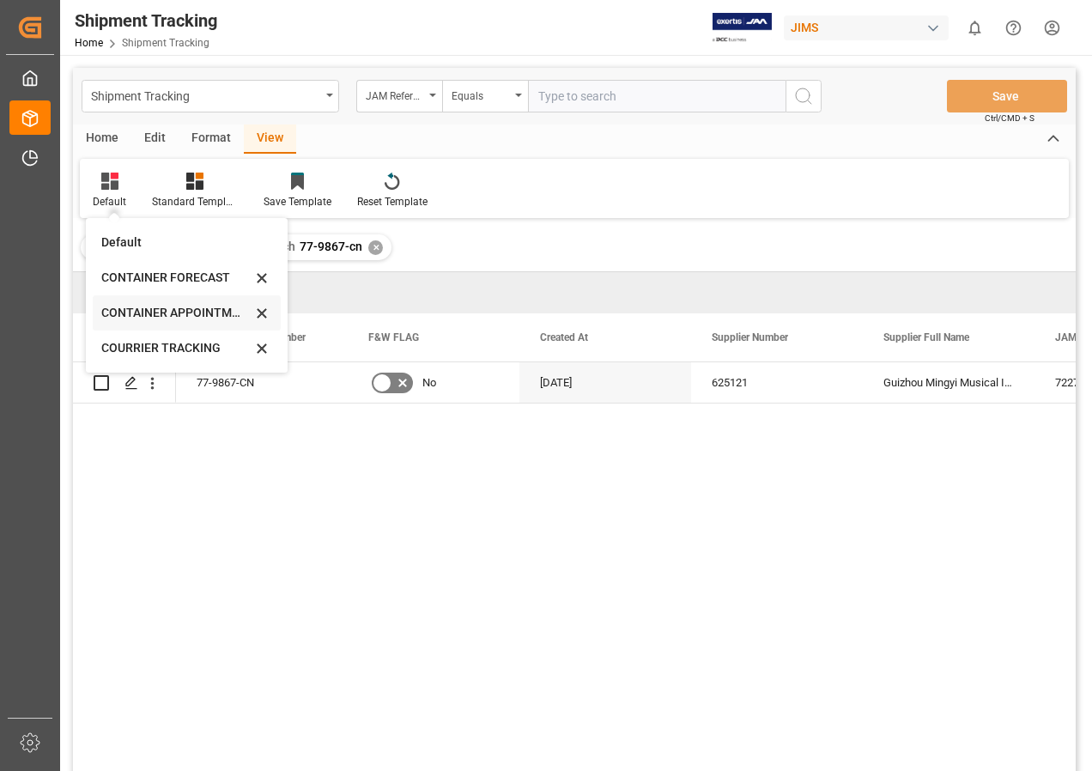
click at [132, 308] on div "CONTAINER APPOINTMENT" at bounding box center [176, 313] width 150 height 18
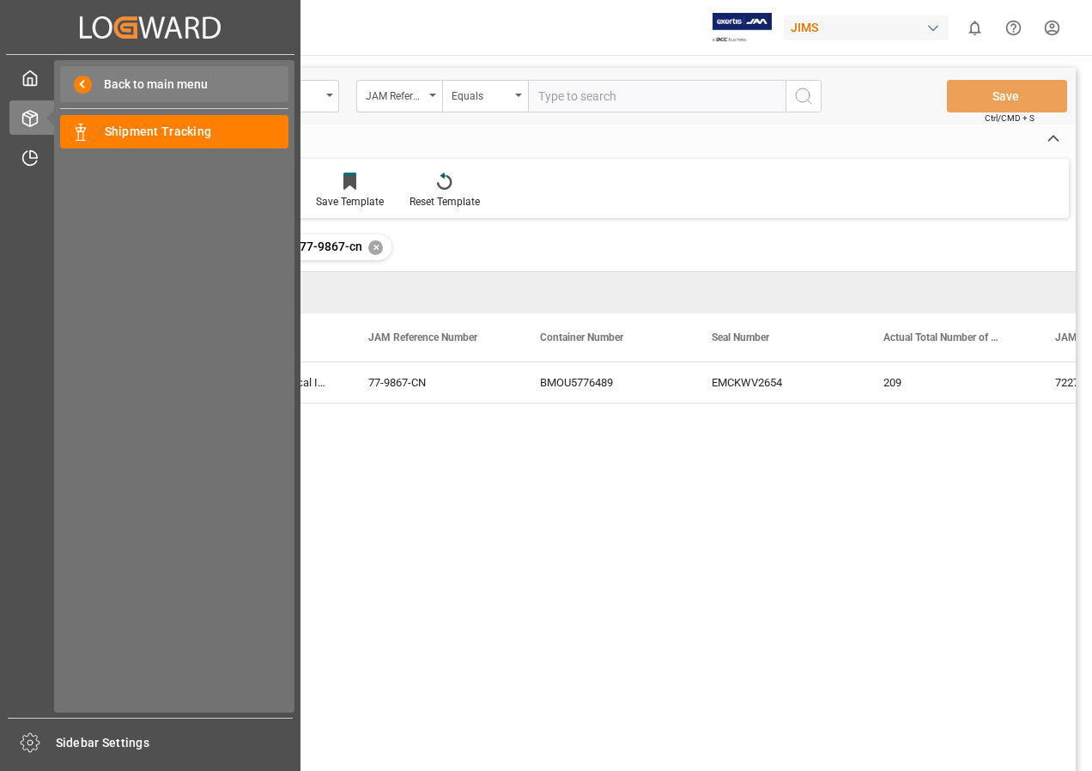
click at [100, 90] on span "Back to main menu" at bounding box center [150, 85] width 116 height 18
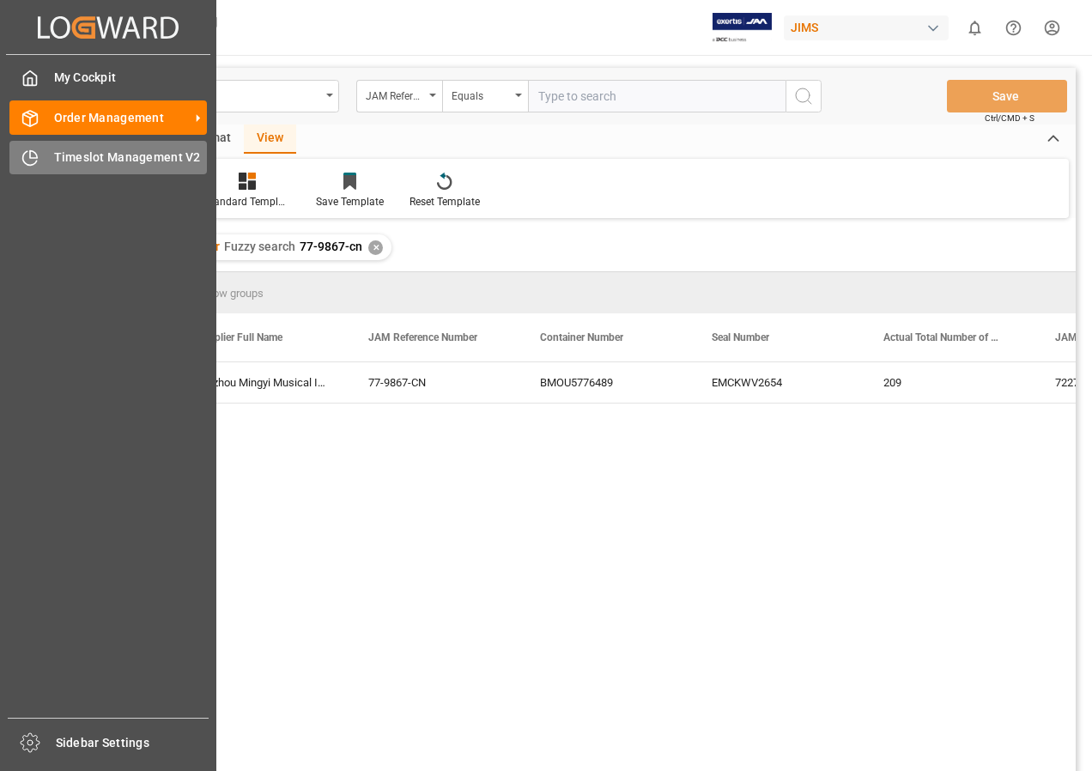
click at [105, 150] on span "Timeslot Management V2" at bounding box center [131, 157] width 154 height 18
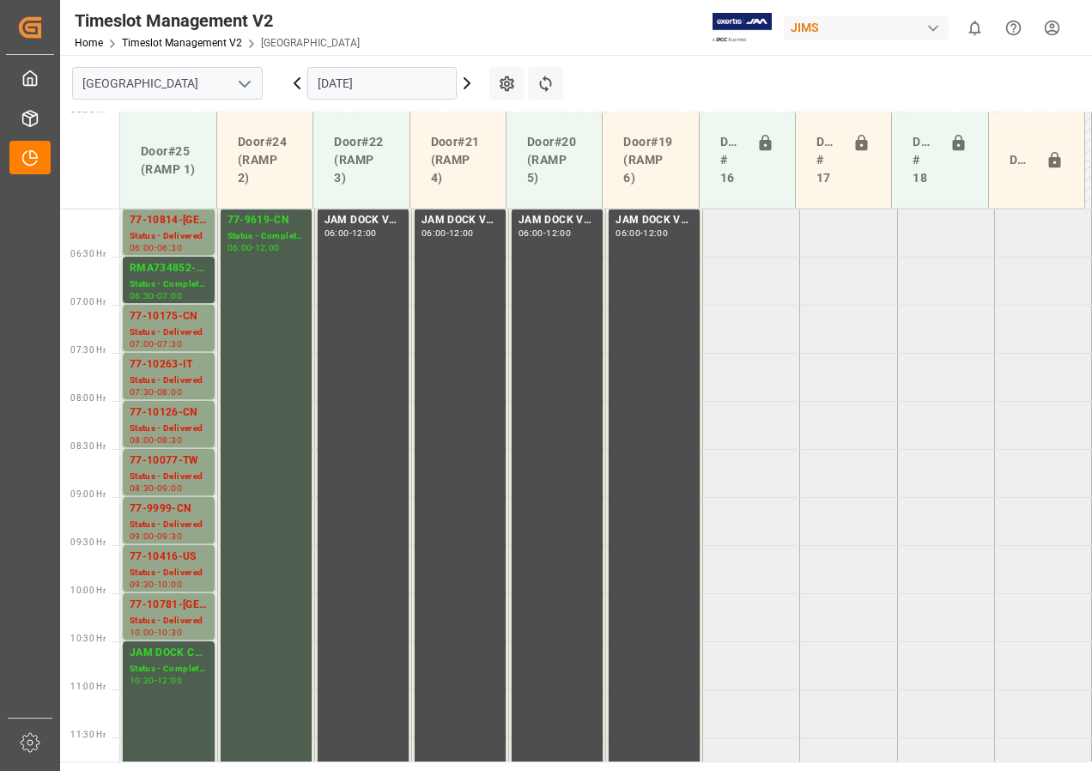
scroll to position [578, 0]
click at [464, 82] on icon at bounding box center [467, 83] width 21 height 21
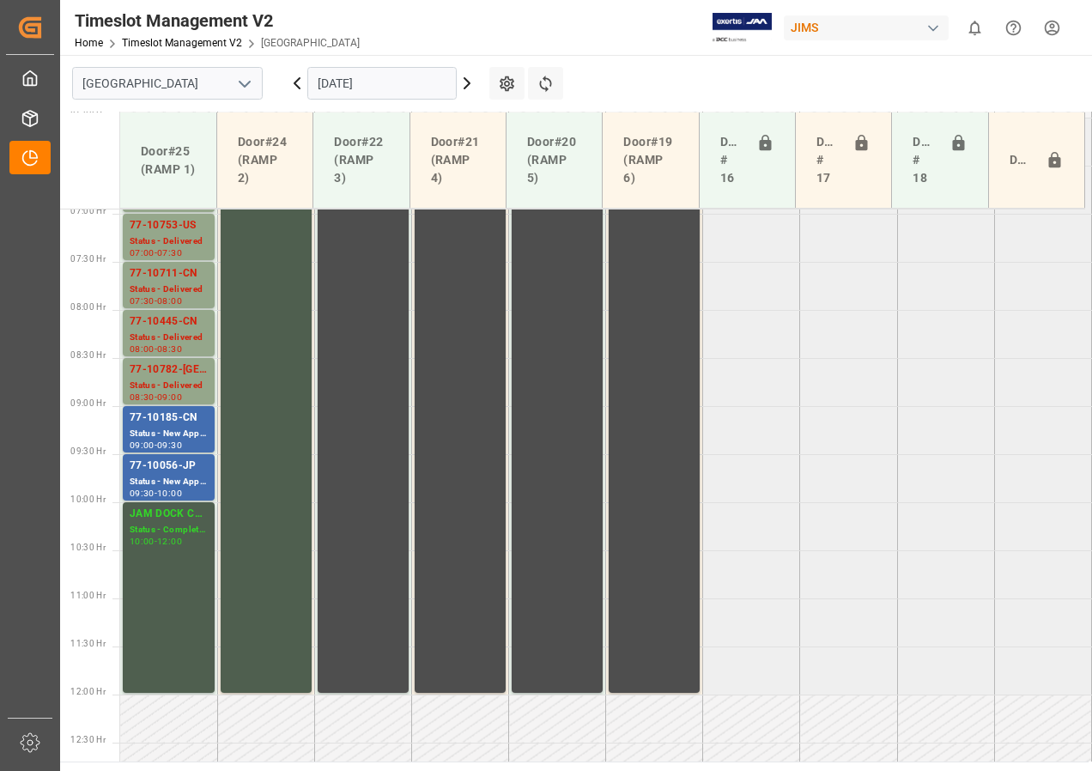
scroll to position [562, 0]
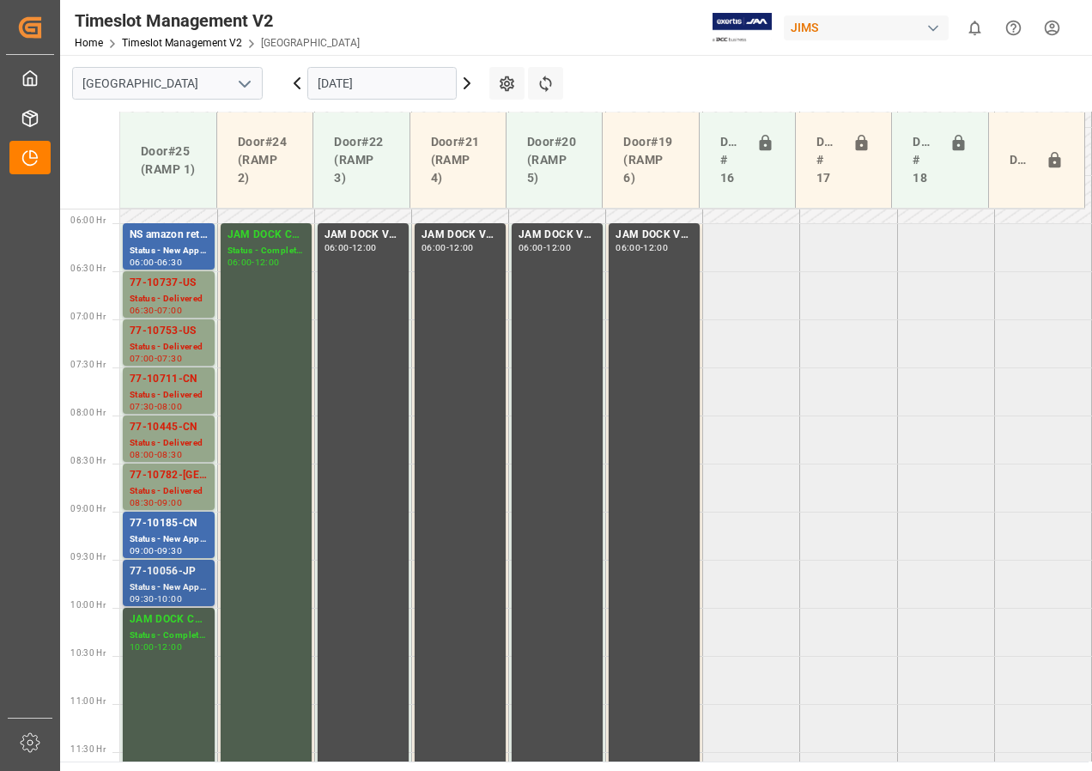
click at [191, 575] on div "77-10056-JP" at bounding box center [169, 571] width 78 height 17
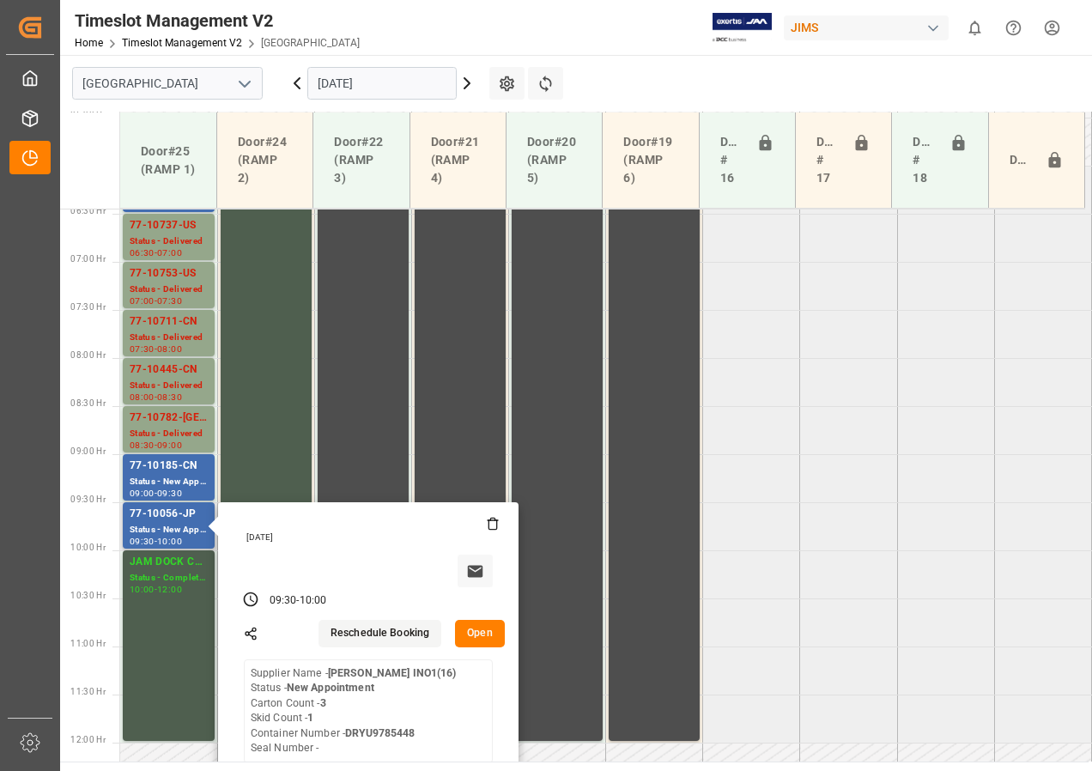
scroll to position [734, 0]
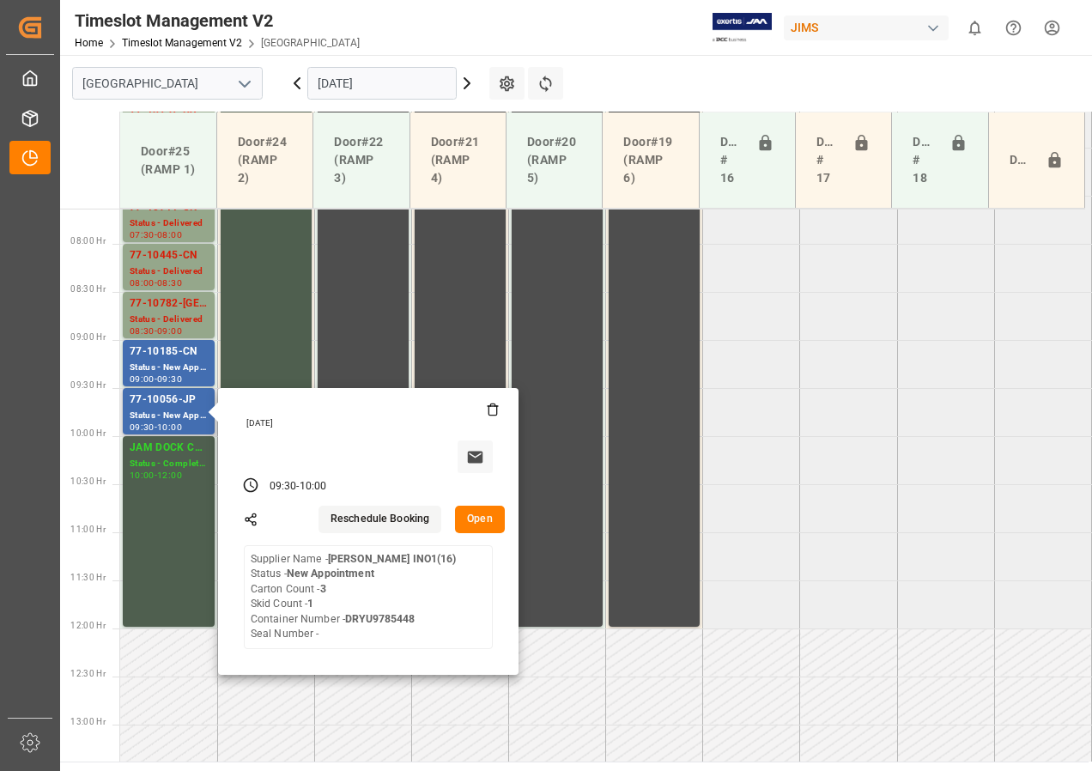
click at [473, 533] on div "[DATE] 09:30 - 10:00 Reschedule Booking Open Supplier Name - [PERSON_NAME] INO1…" at bounding box center [368, 531] width 300 height 287
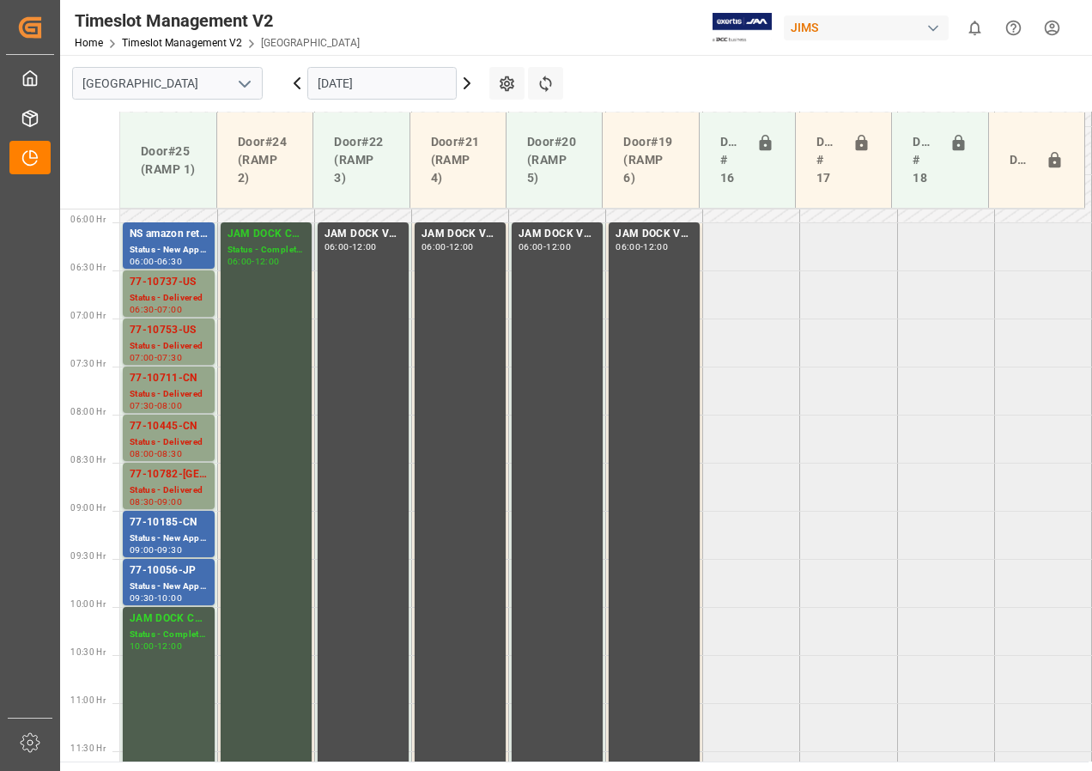
scroll to position [562, 0]
click at [180, 585] on div "Status - New Appointment" at bounding box center [169, 587] width 78 height 15
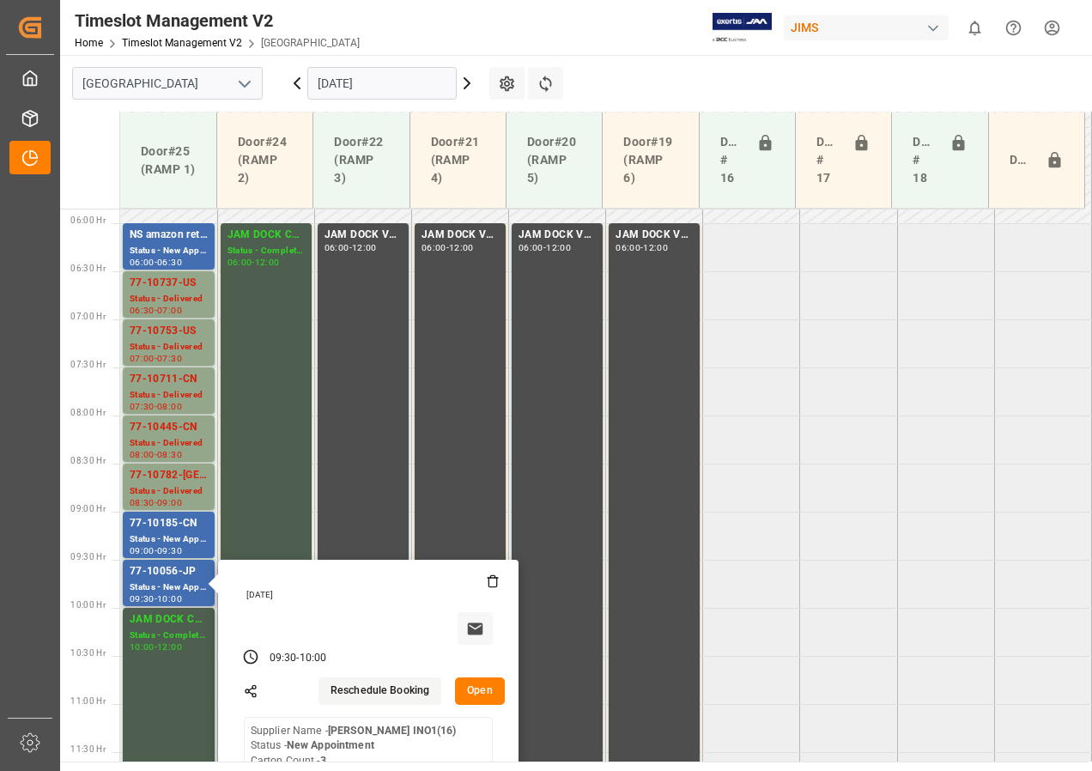
click at [471, 687] on button "Open" at bounding box center [480, 690] width 50 height 27
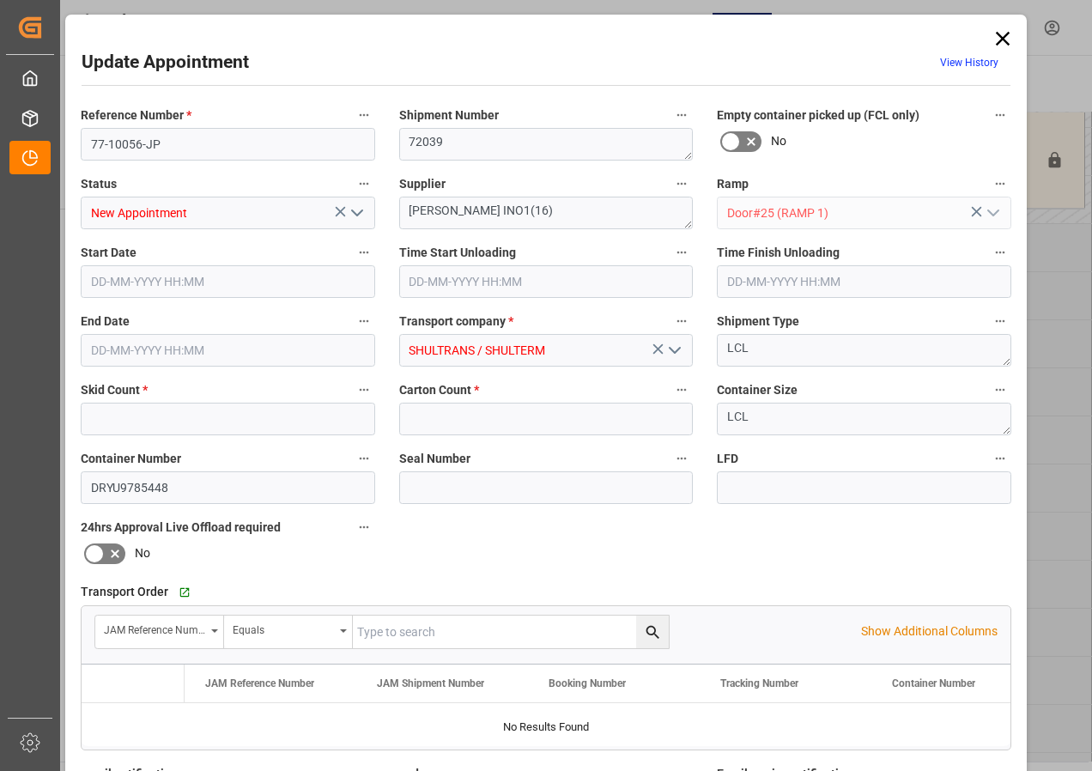
type input "1"
type input "3"
type input "[DATE] 09:30"
type input "[DATE] 10:00"
type input "[DATE] 15:39"
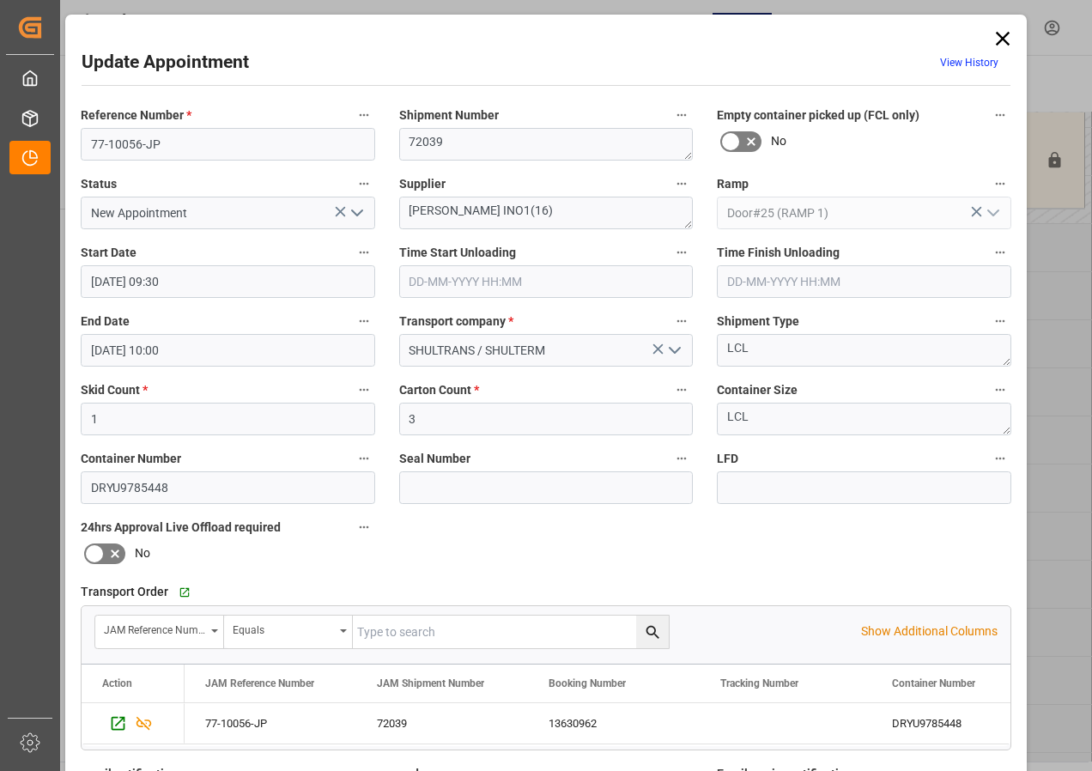
click at [991, 36] on icon at bounding box center [1003, 39] width 24 height 24
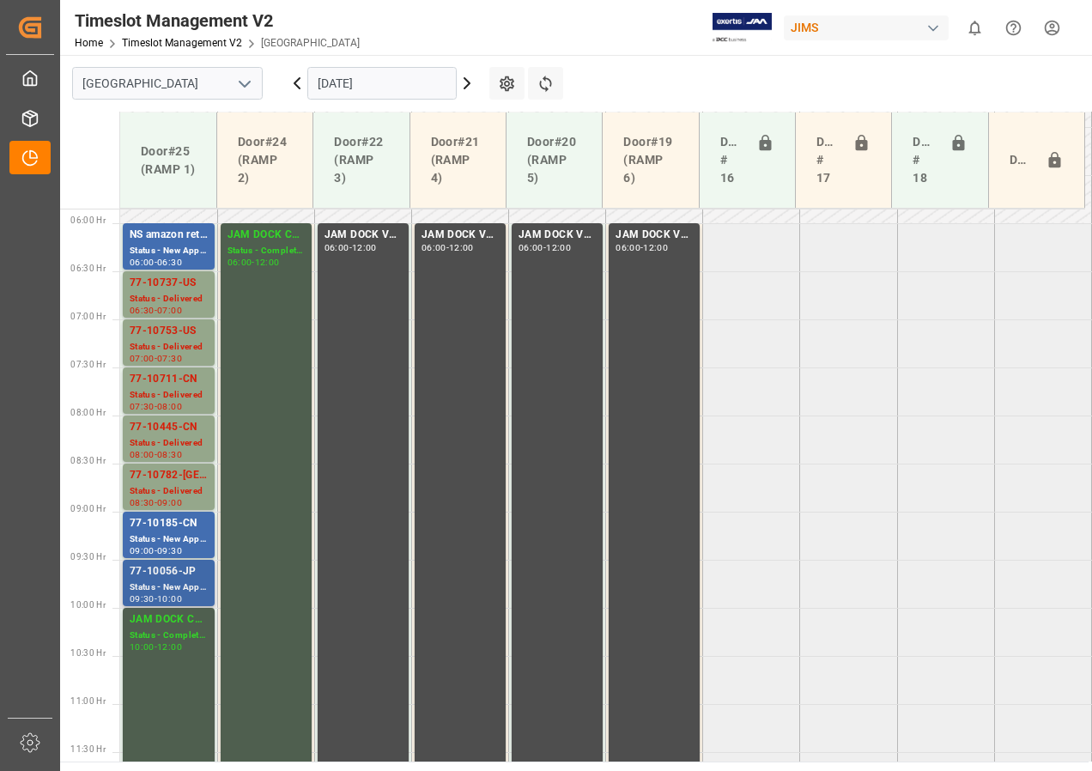
click at [143, 583] on div "Status - New Appointment" at bounding box center [169, 587] width 78 height 15
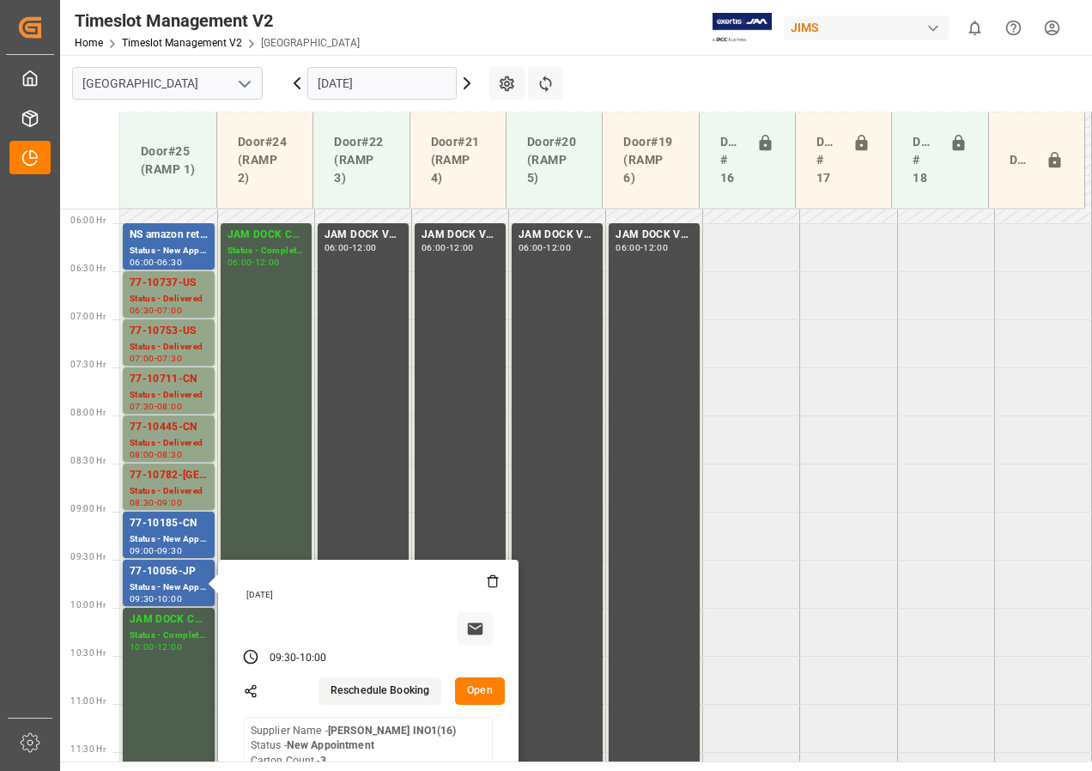
scroll to position [648, 0]
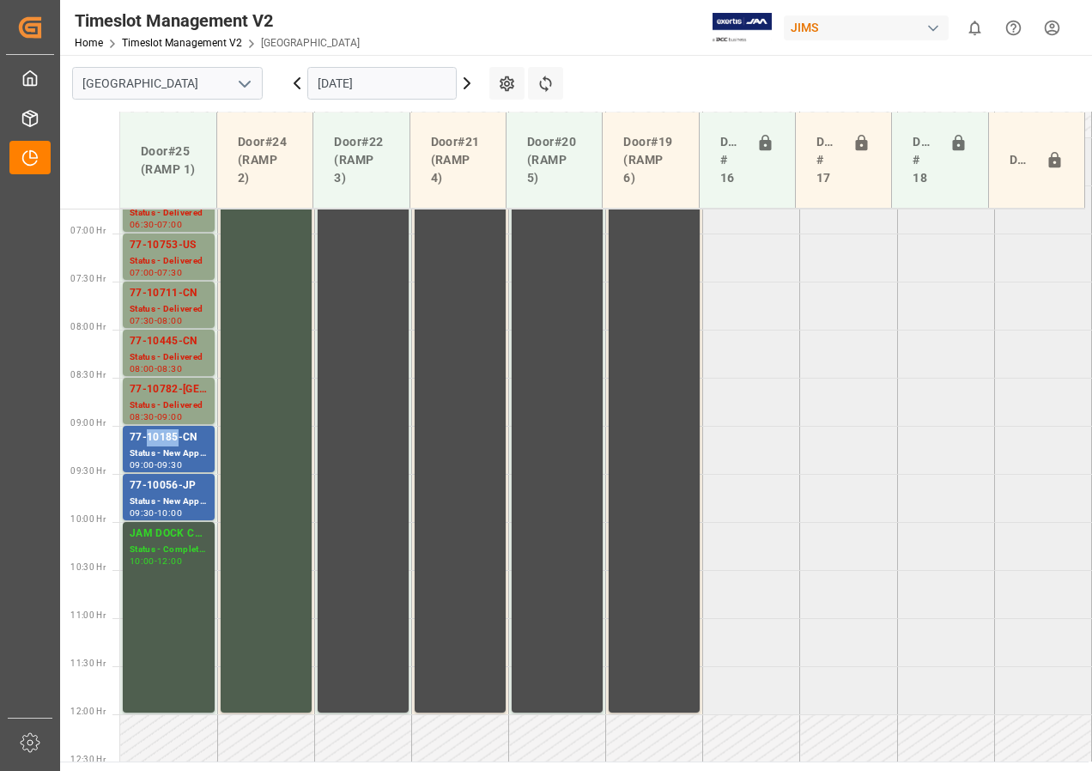
click at [152, 440] on div "77-10185-CN" at bounding box center [169, 437] width 78 height 17
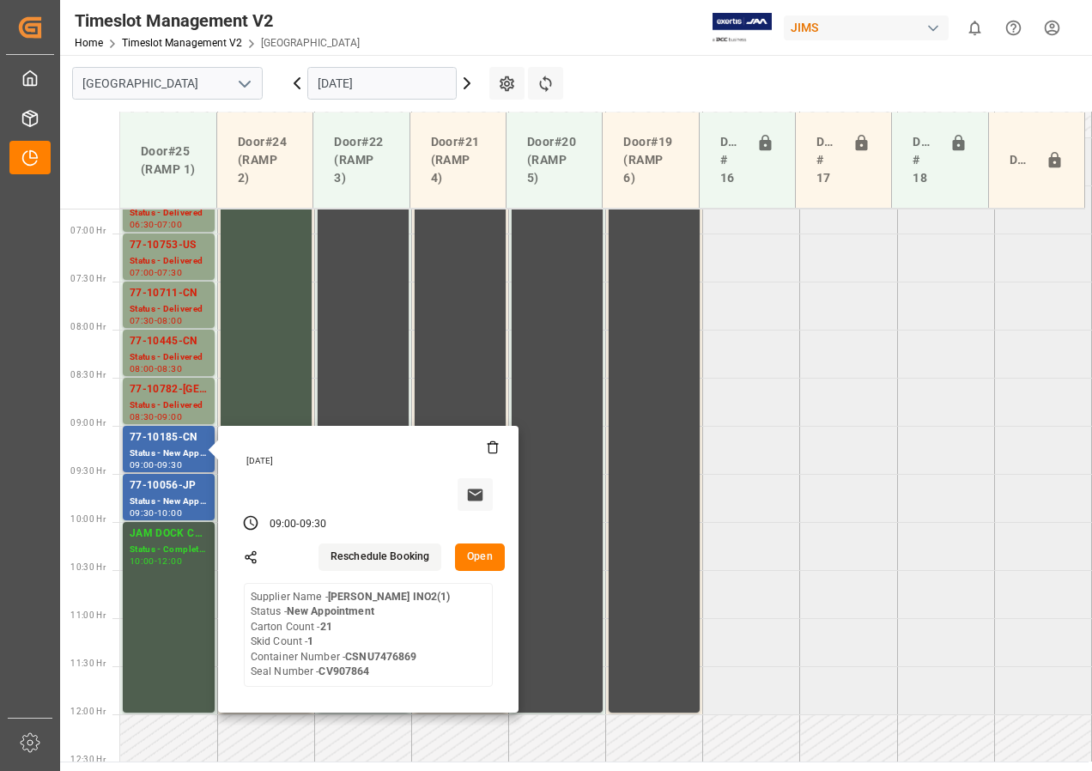
click at [487, 561] on button "Open" at bounding box center [480, 556] width 50 height 27
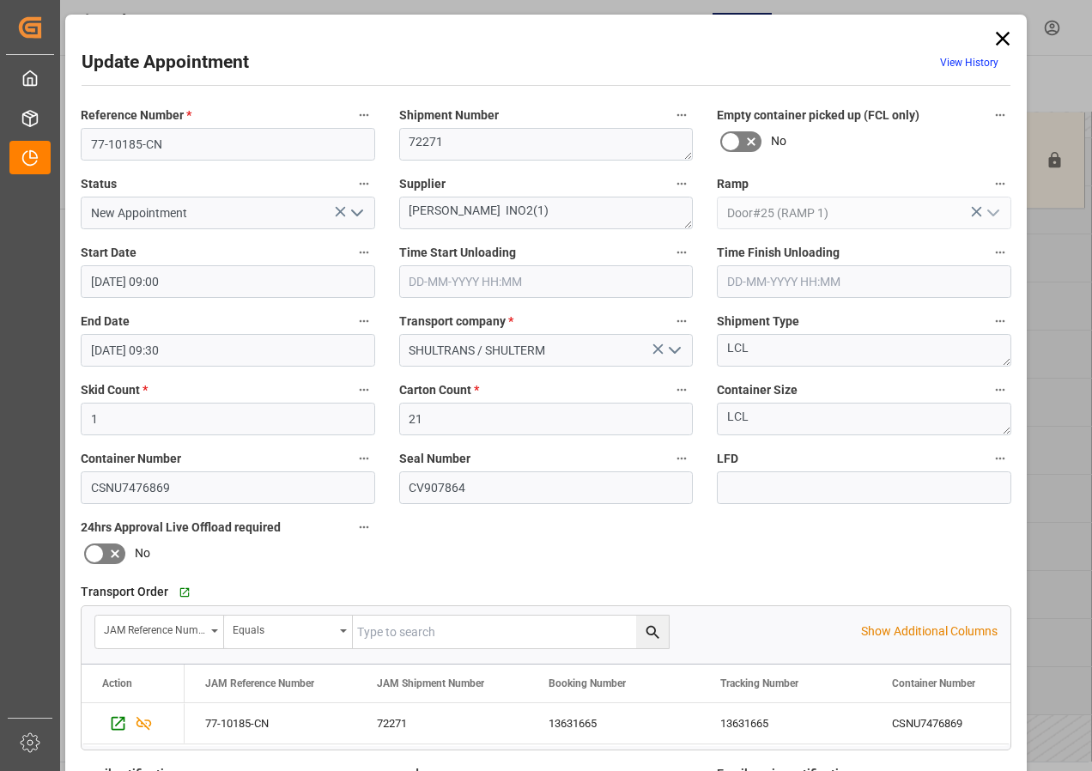
click at [993, 39] on icon at bounding box center [1003, 39] width 24 height 24
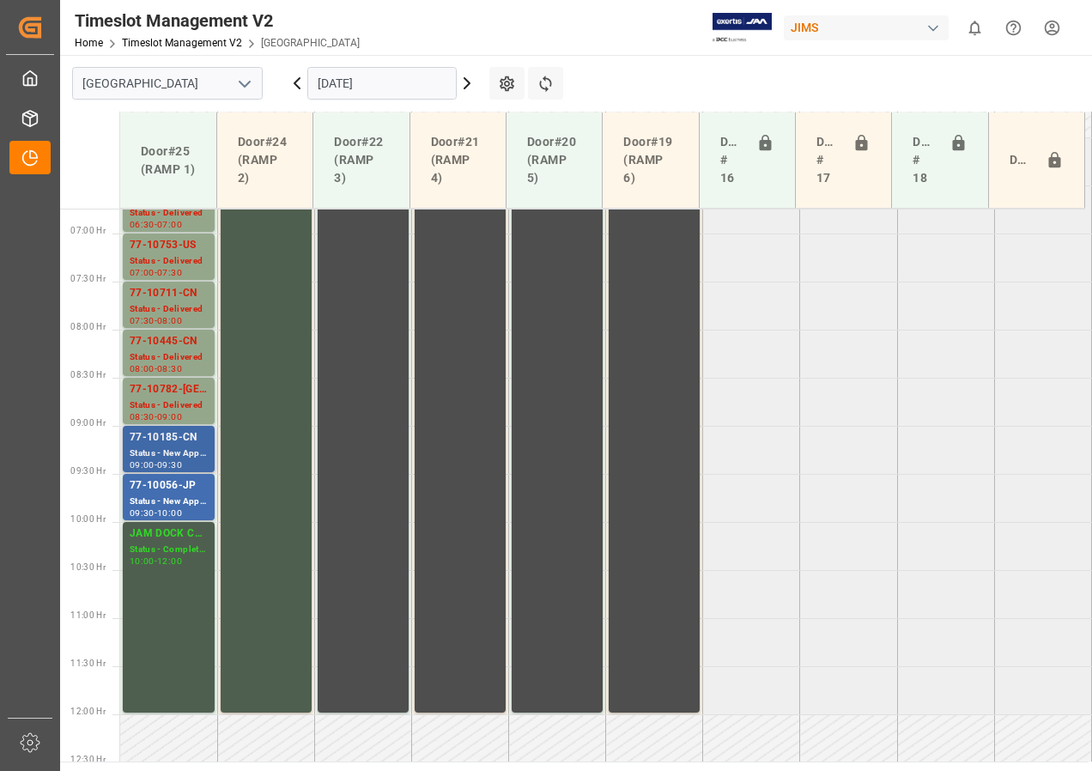
click at [161, 447] on div "Status - New Appointment" at bounding box center [169, 453] width 78 height 15
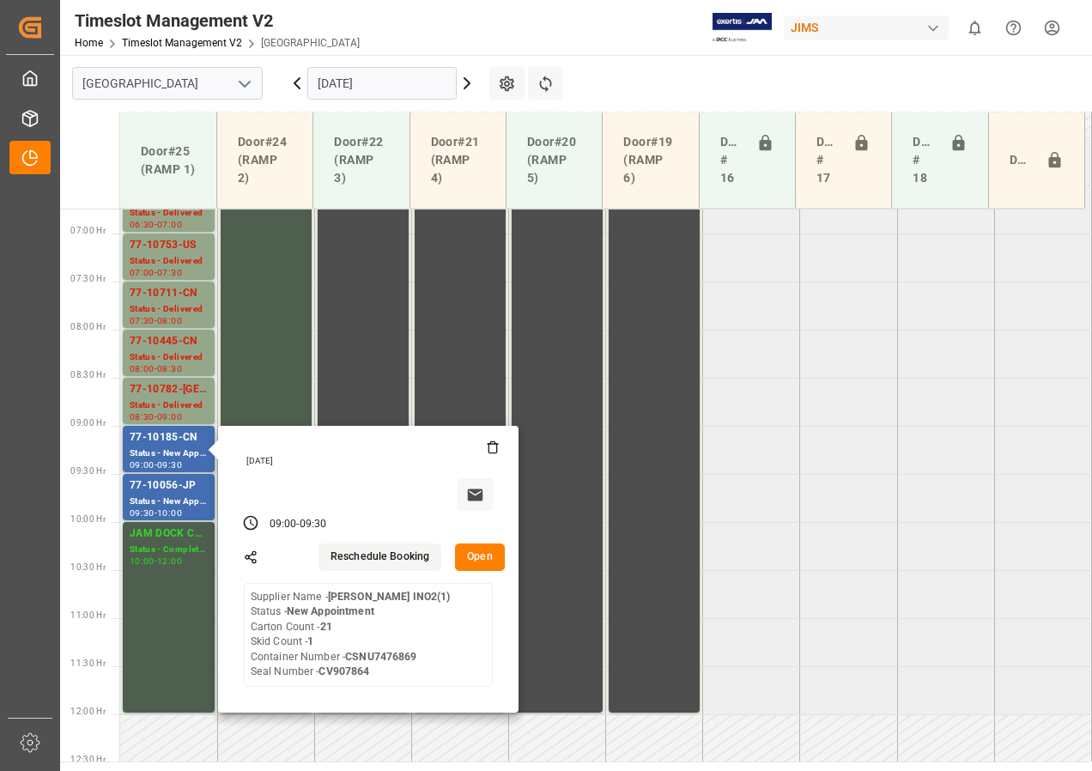
click at [243, 505] on div "[DATE]" at bounding box center [368, 474] width 273 height 71
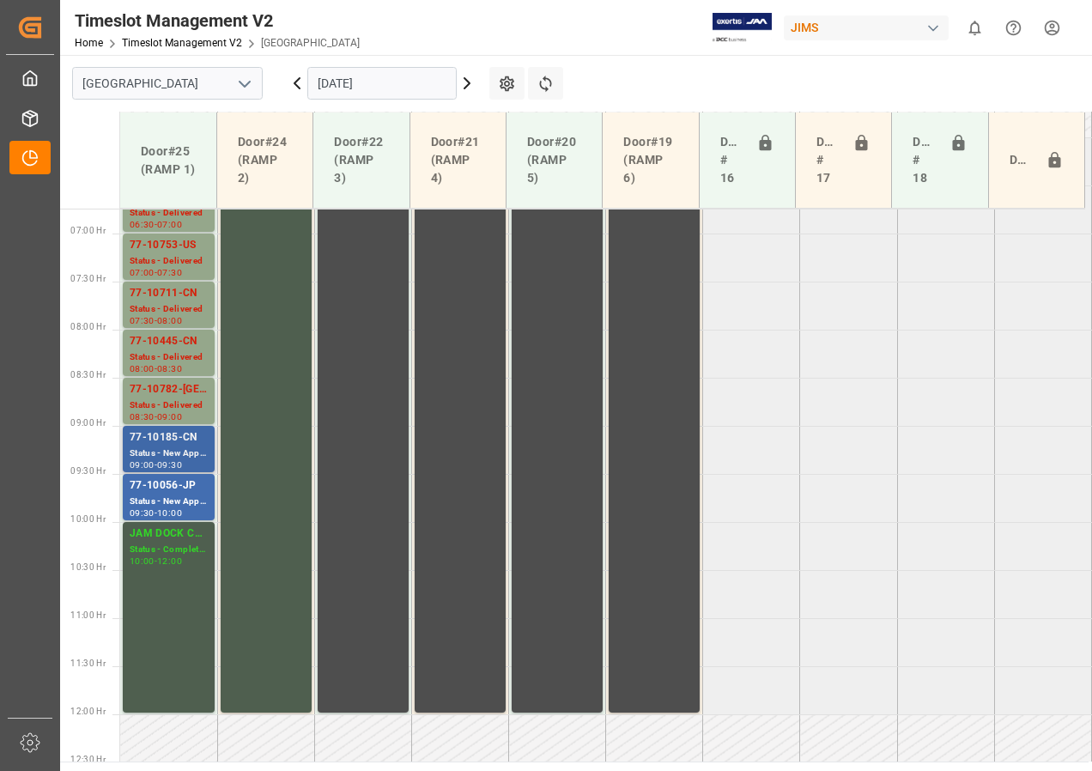
click at [128, 443] on div "77-10185-CN Status - New Appointment 09:00 - 09:30" at bounding box center [169, 449] width 92 height 46
click at [162, 391] on div "77-10782-[GEOGRAPHIC_DATA]" at bounding box center [169, 389] width 78 height 17
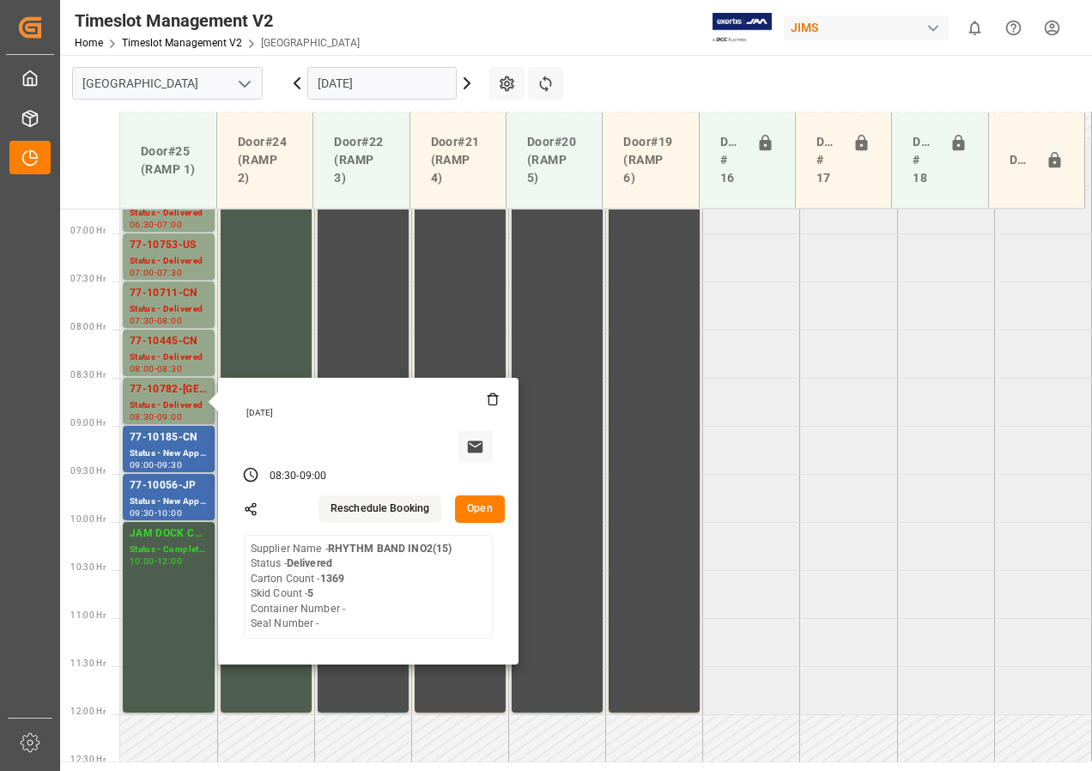
click at [470, 512] on button "Open" at bounding box center [480, 508] width 50 height 27
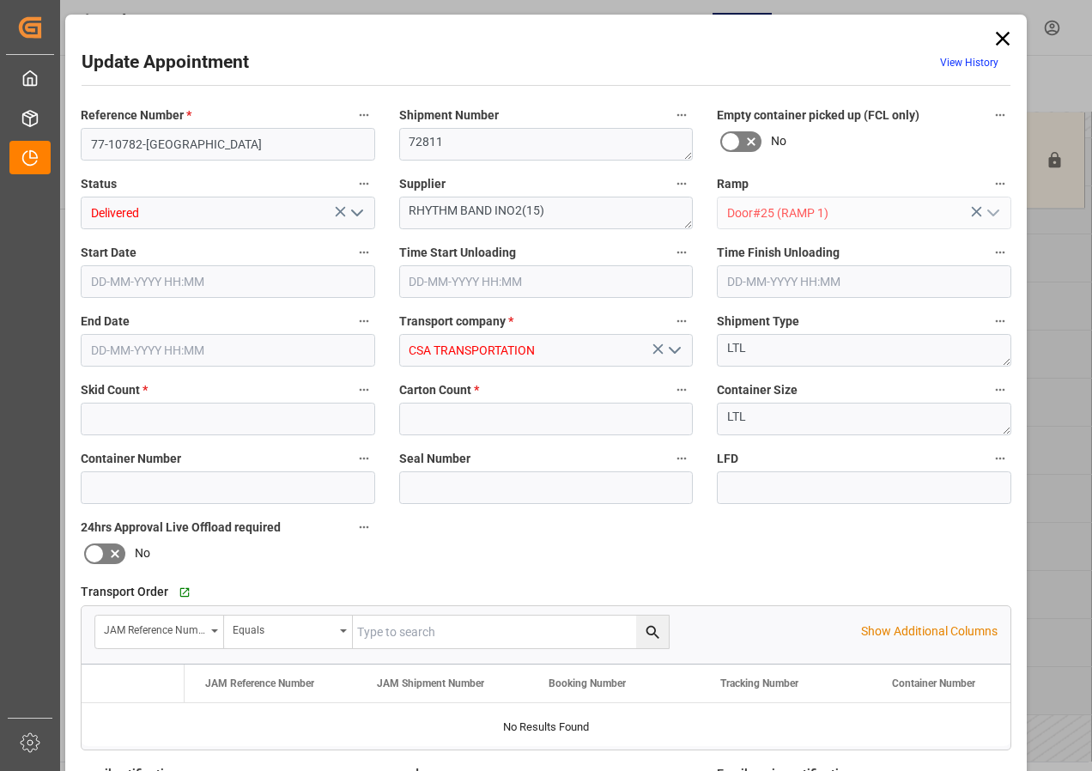
type input "5"
type input "1369"
type input "[DATE] 08:30"
type input "[DATE] 09:00"
type input "[DATE] 14:35"
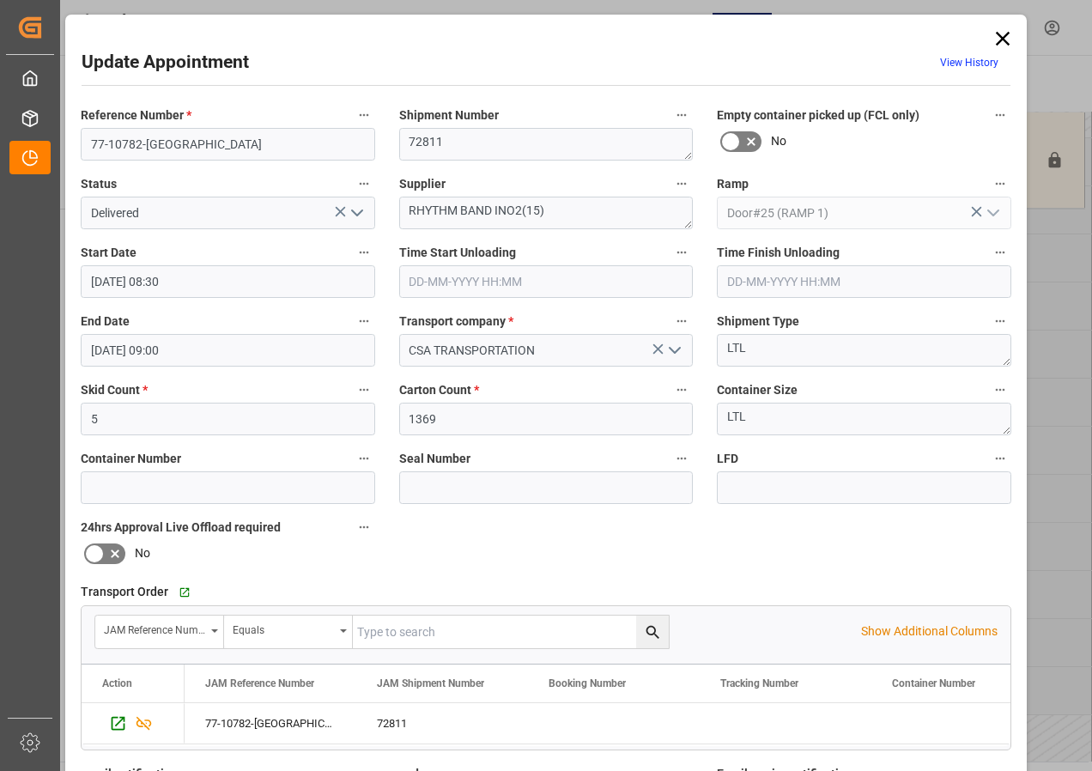
click at [1003, 38] on icon at bounding box center [1003, 39] width 24 height 24
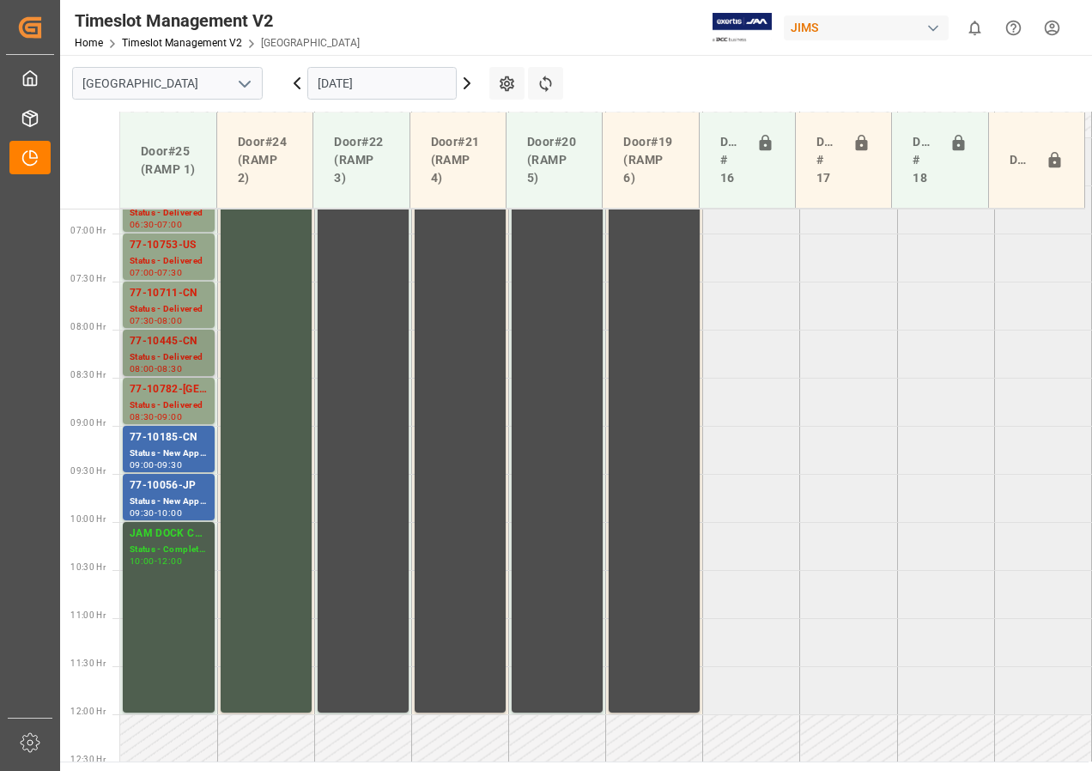
click at [180, 363] on div "Status - Delivered" at bounding box center [169, 357] width 78 height 15
click at [180, 362] on div "Status - Delivered" at bounding box center [169, 357] width 78 height 15
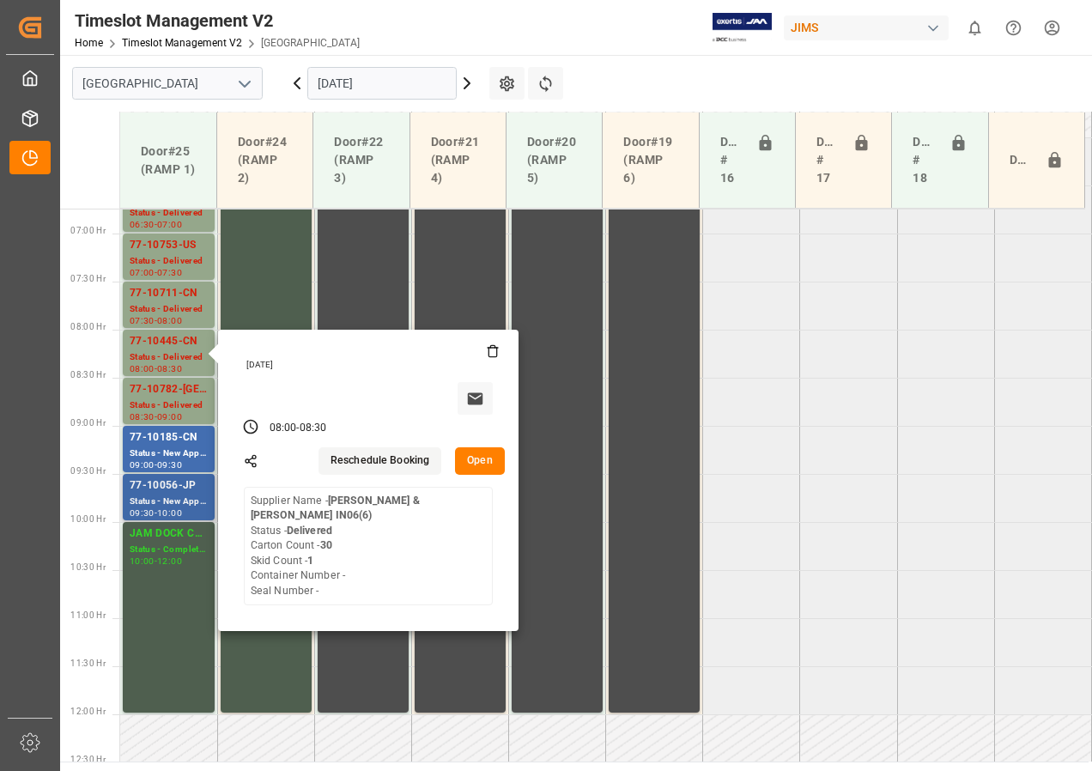
scroll to position [562, 0]
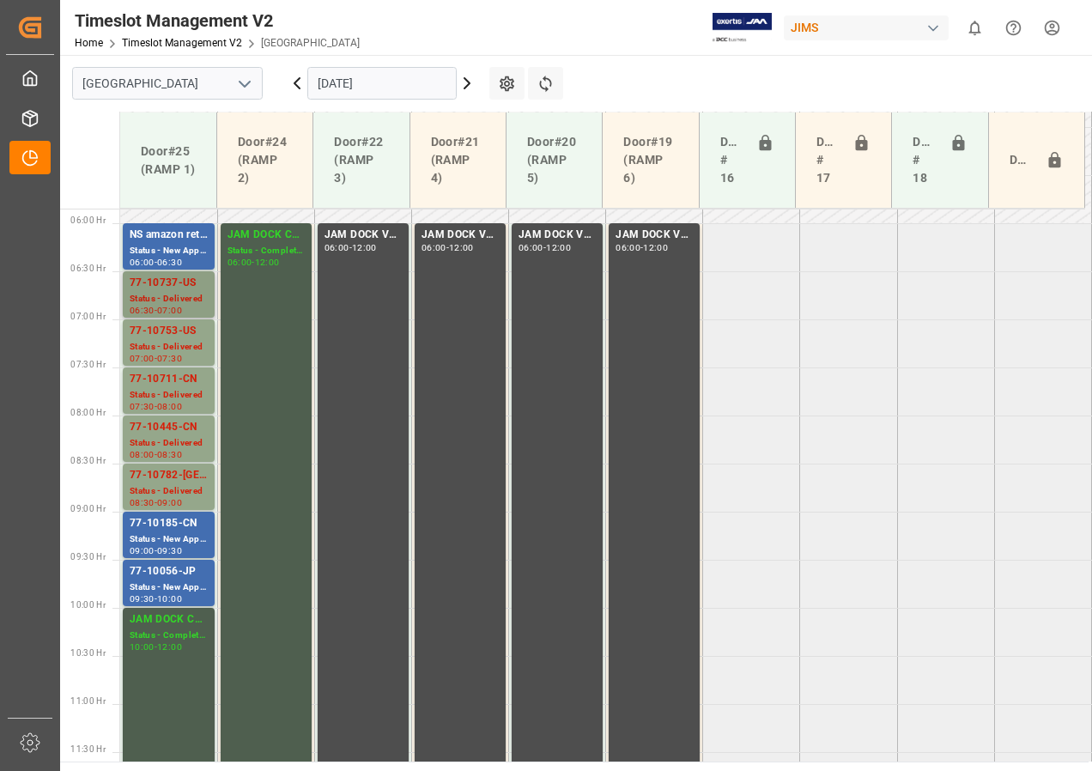
click at [158, 289] on div "77-10737-US" at bounding box center [169, 283] width 78 height 17
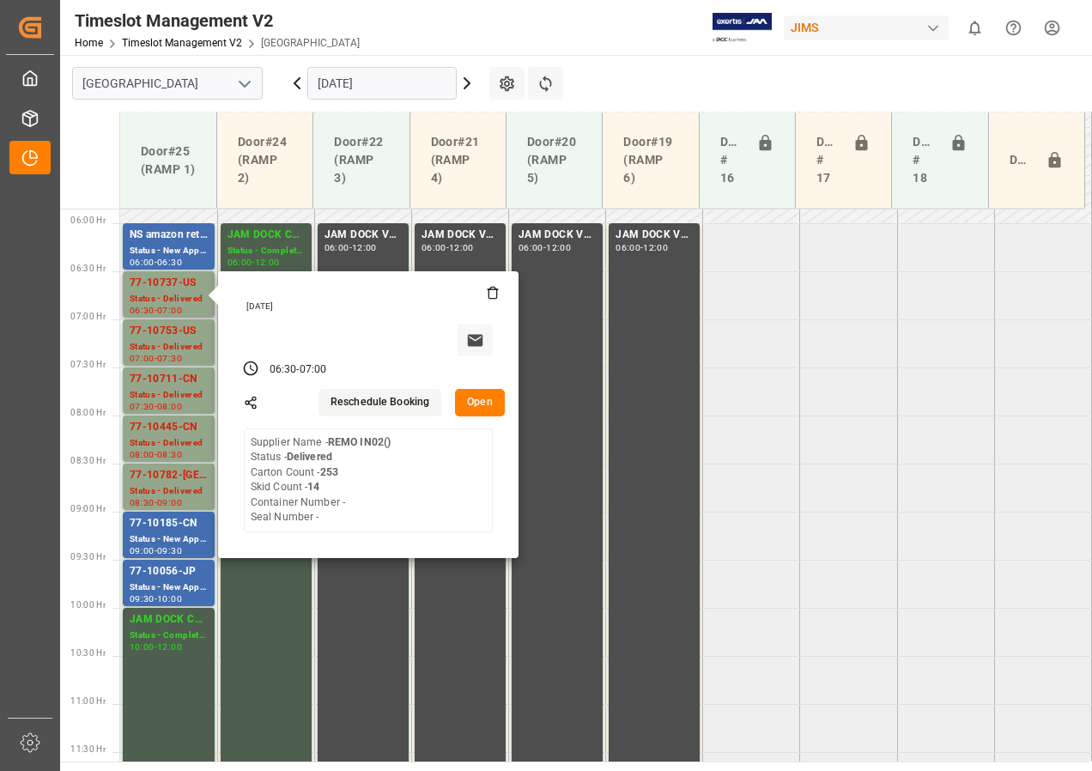
click at [479, 402] on button "Open" at bounding box center [480, 402] width 50 height 27
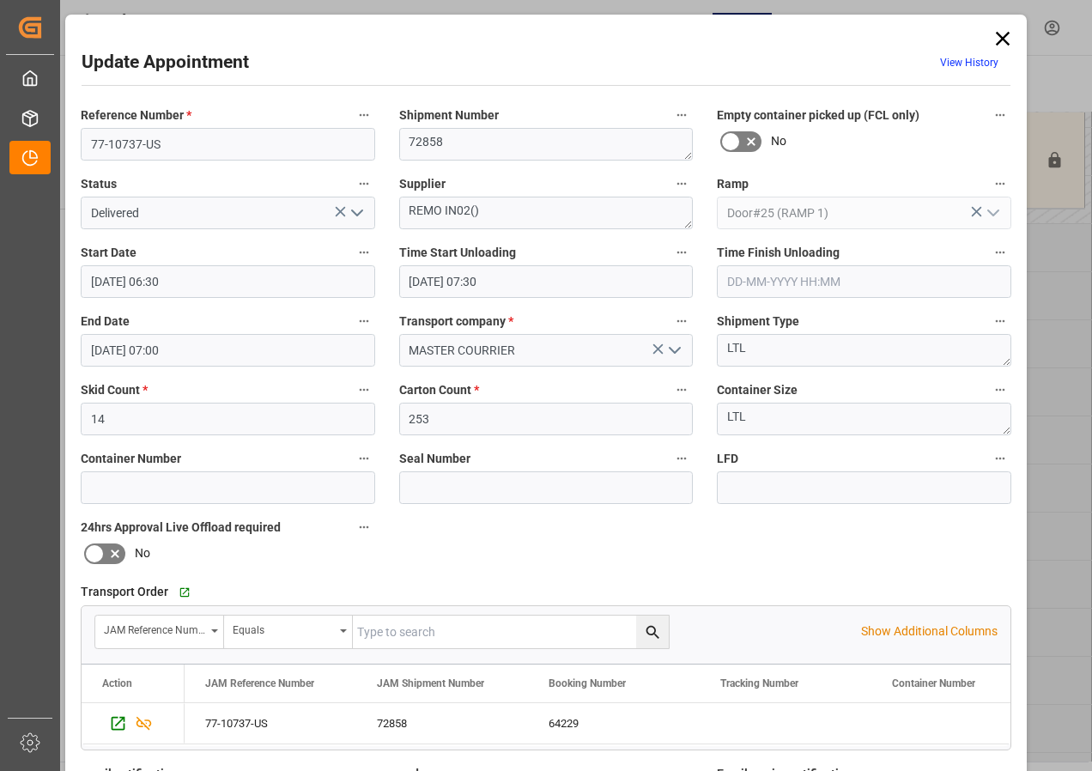
click at [1003, 32] on icon at bounding box center [1003, 39] width 24 height 24
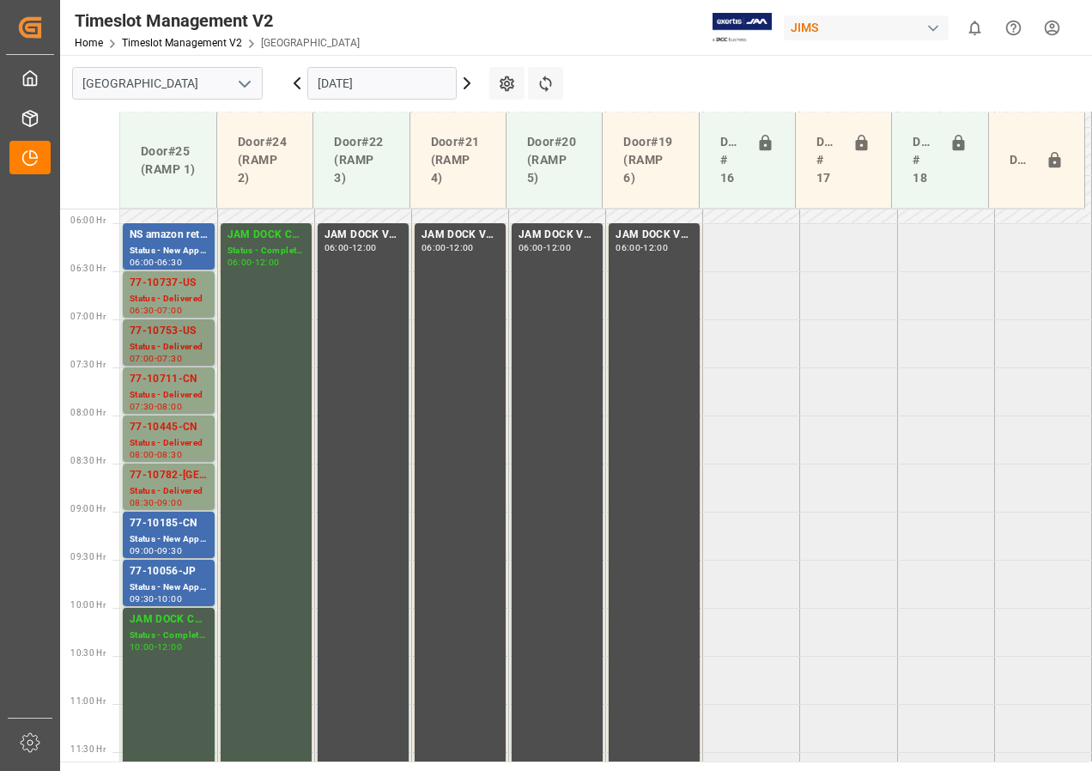
click at [173, 338] on div "77-10753-US" at bounding box center [169, 331] width 78 height 17
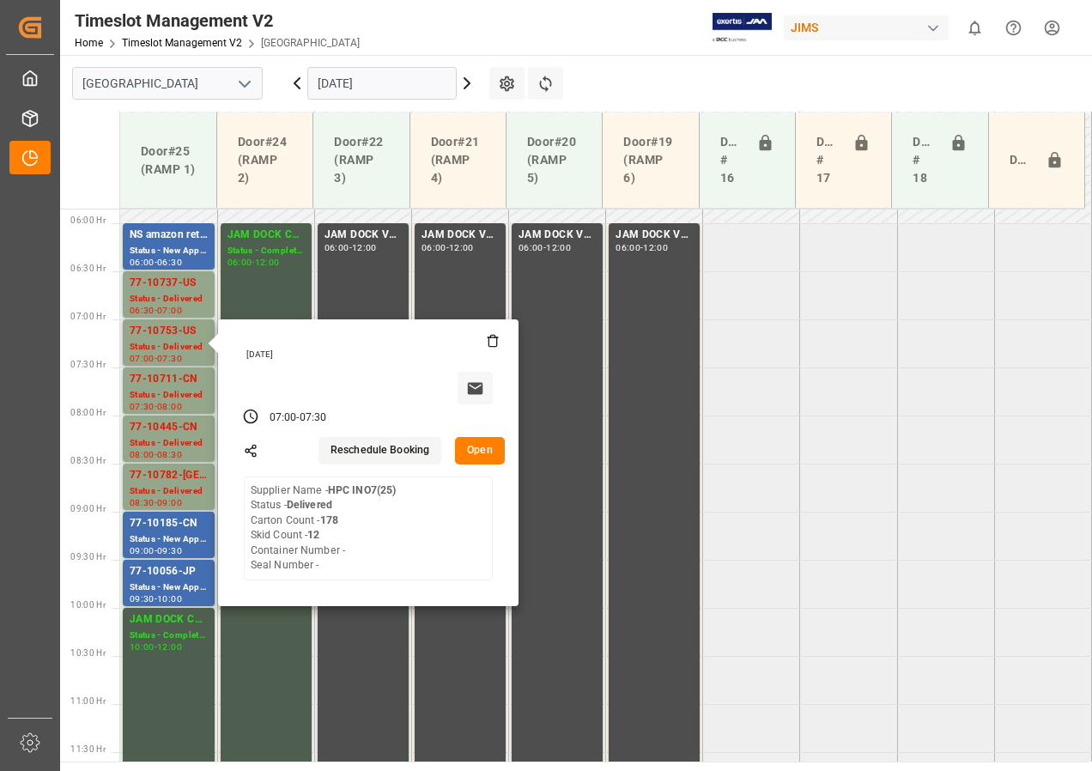
click at [495, 449] on button "Open" at bounding box center [480, 450] width 50 height 27
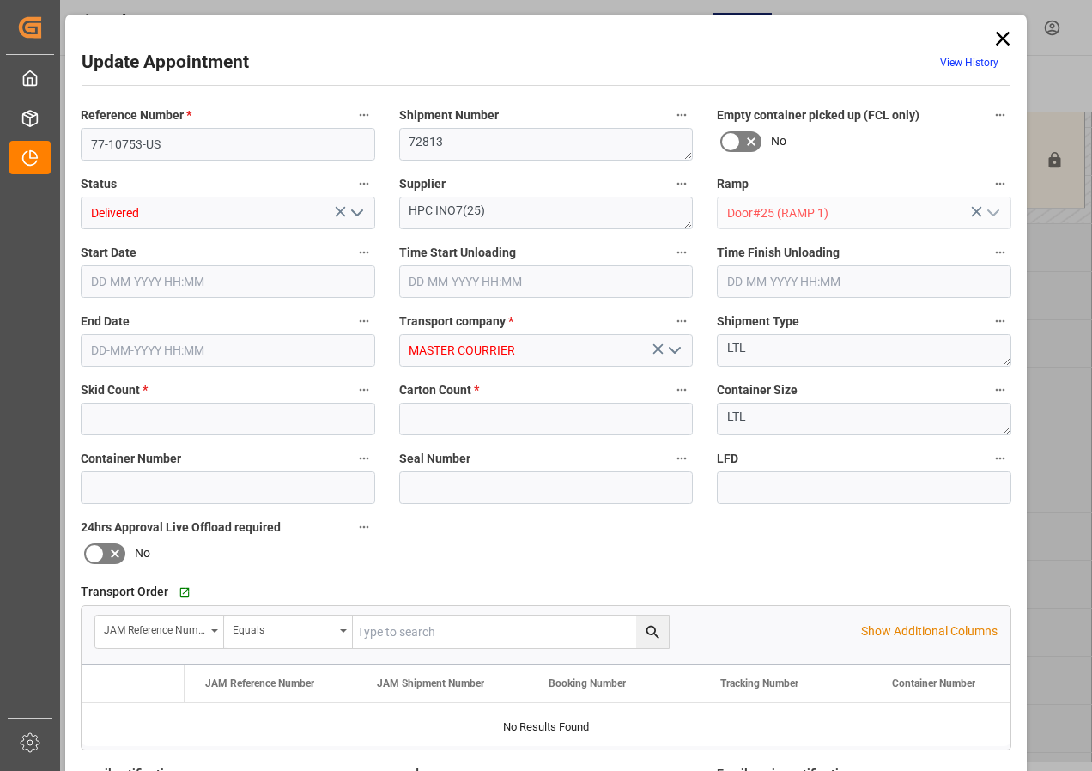
type input "12"
type input "178"
type input "[DATE] 07:00"
type input "[DATE] 07:30"
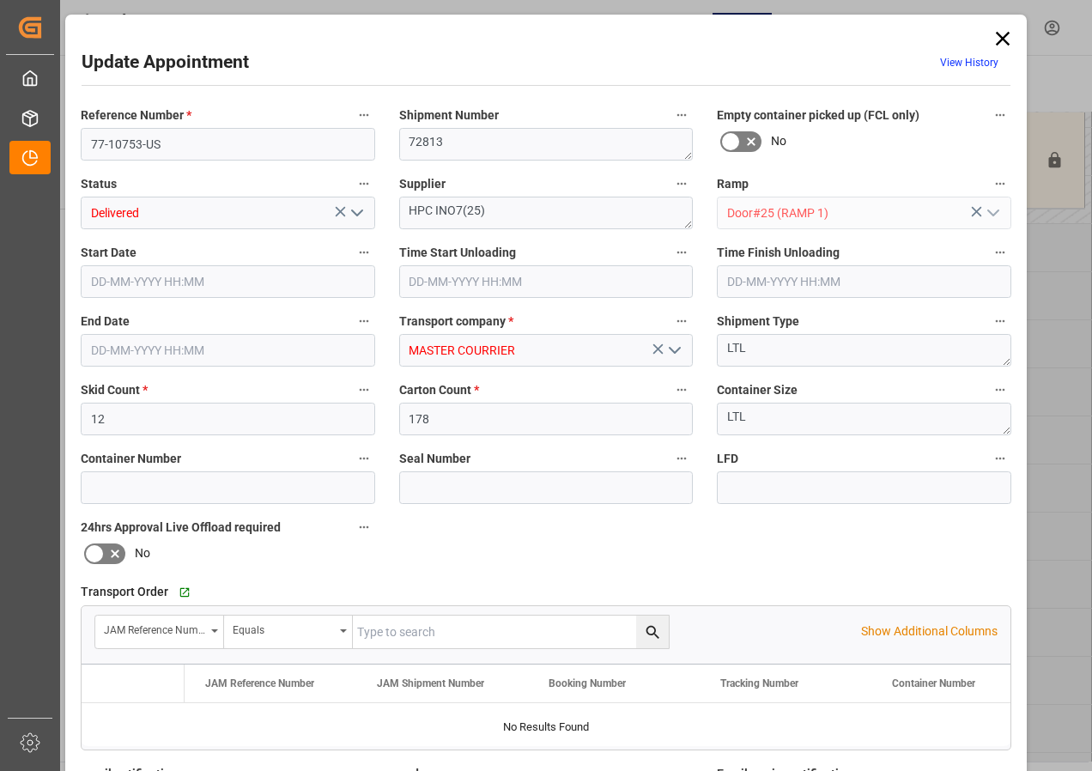
type input "[DATE] 14:34"
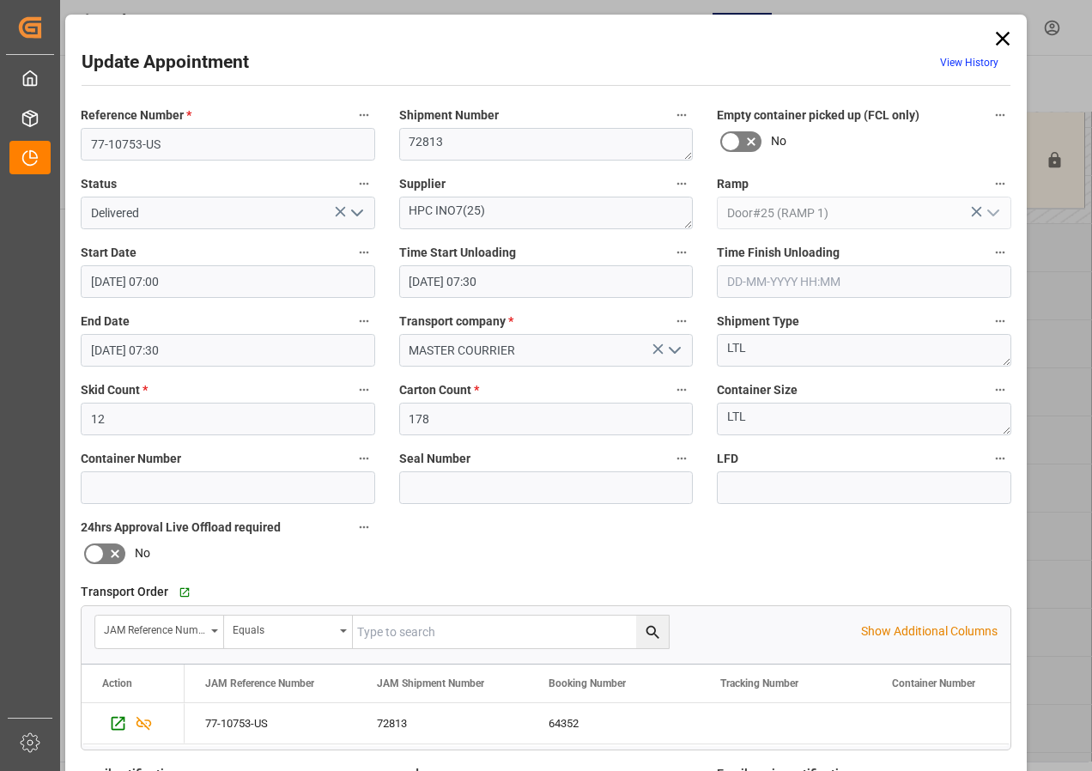
click at [996, 31] on icon at bounding box center [1003, 39] width 24 height 24
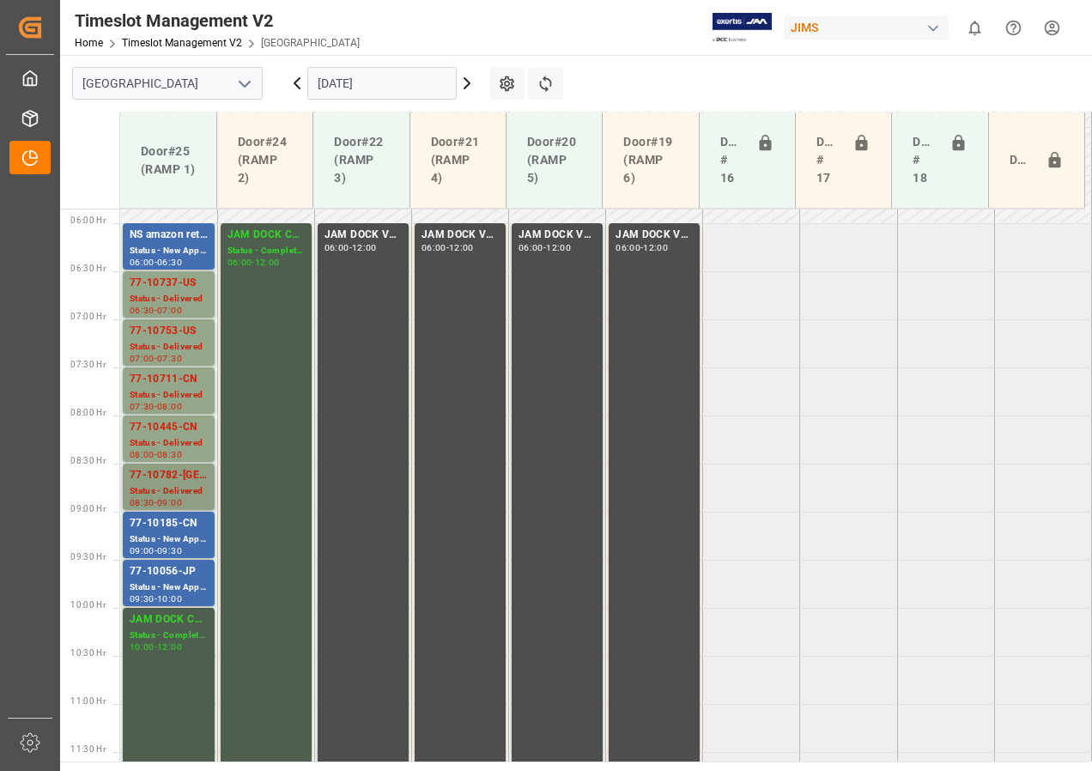
click at [203, 475] on div "77-10782-[GEOGRAPHIC_DATA]" at bounding box center [169, 475] width 78 height 17
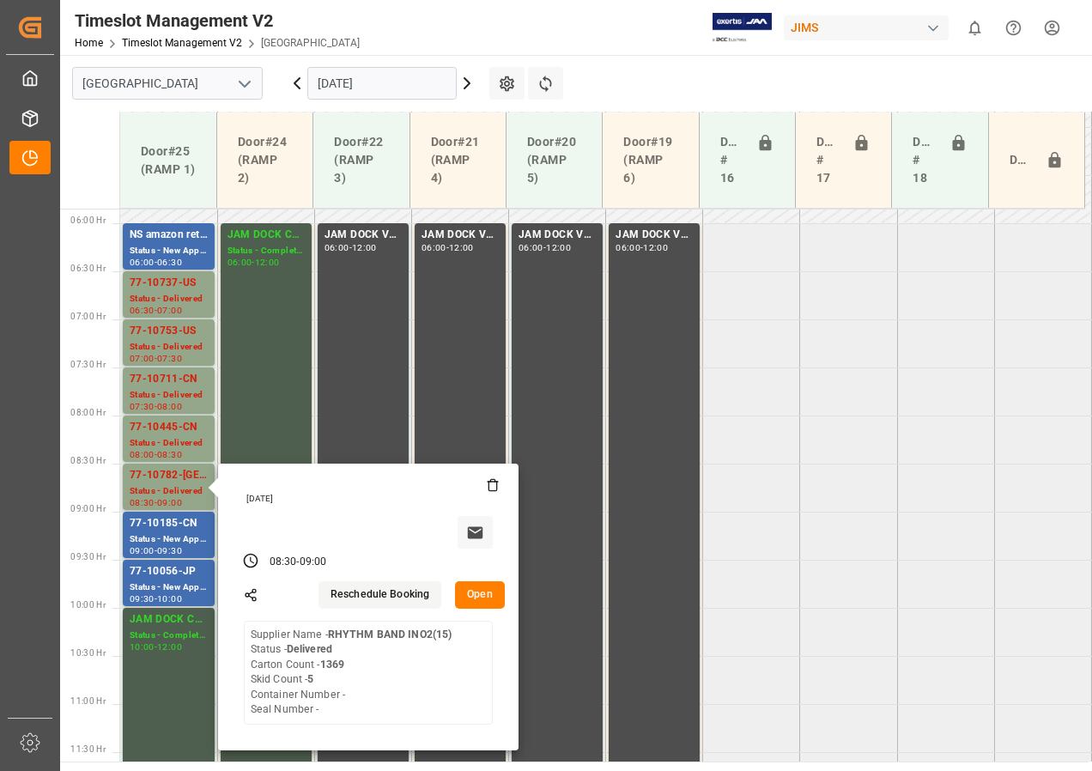
click at [488, 597] on button "Open" at bounding box center [480, 594] width 50 height 27
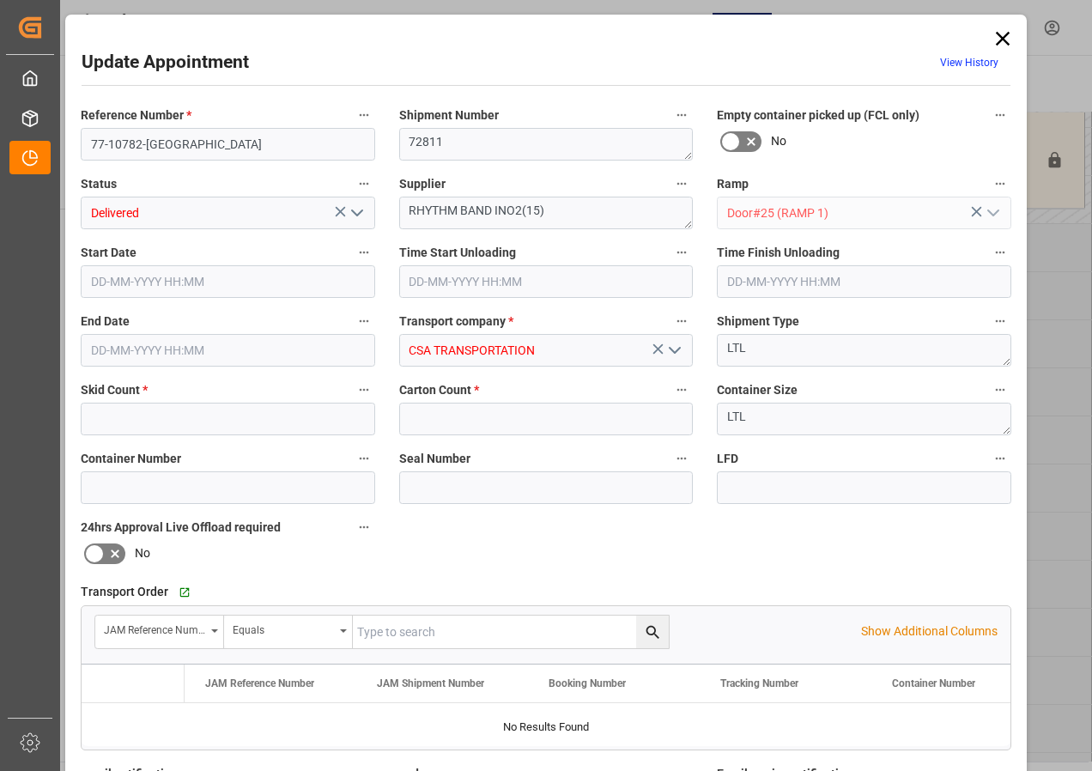
type input "5"
type input "1369"
type input "[DATE] 08:30"
type input "[DATE] 09:00"
type input "[DATE] 14:35"
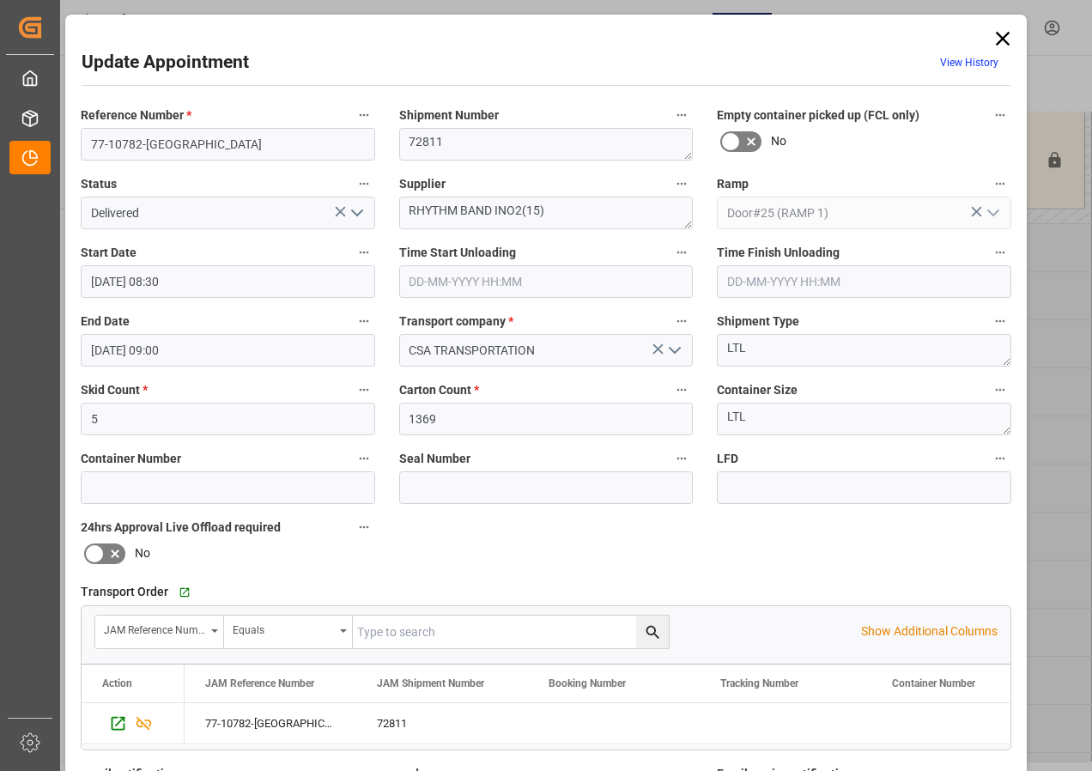
click at [1000, 39] on icon at bounding box center [1003, 39] width 14 height 14
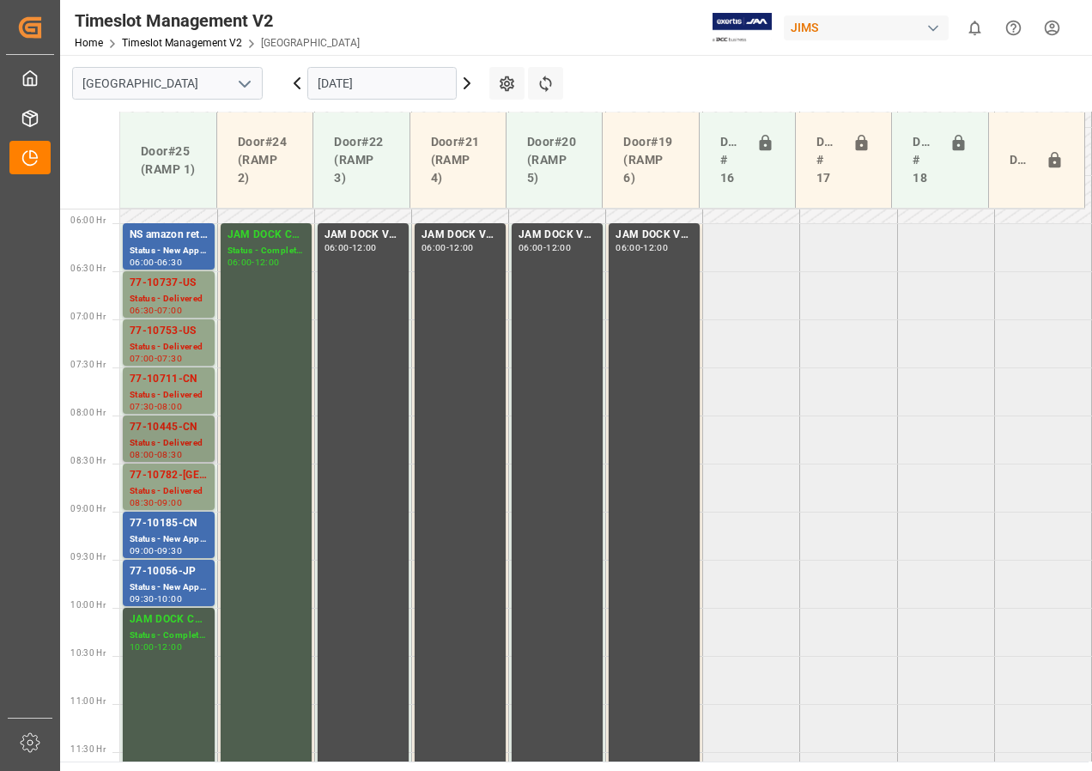
click at [174, 436] on div "Status - Delivered" at bounding box center [169, 443] width 78 height 15
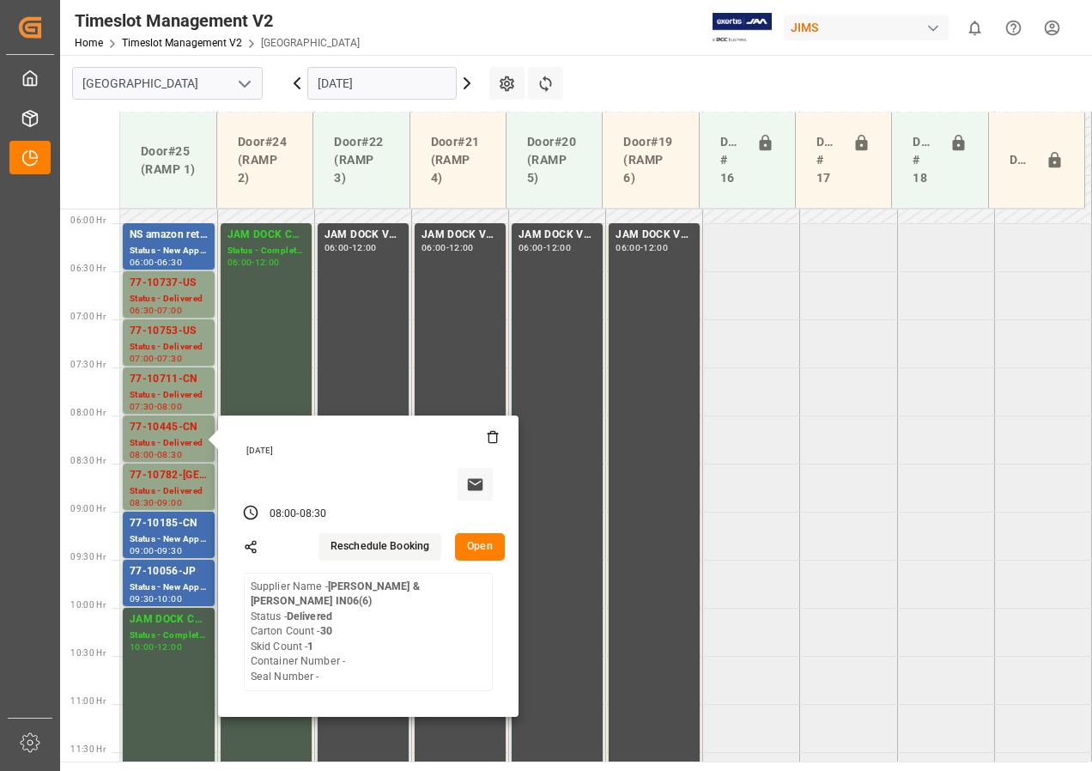
click at [474, 549] on button "Open" at bounding box center [480, 546] width 50 height 27
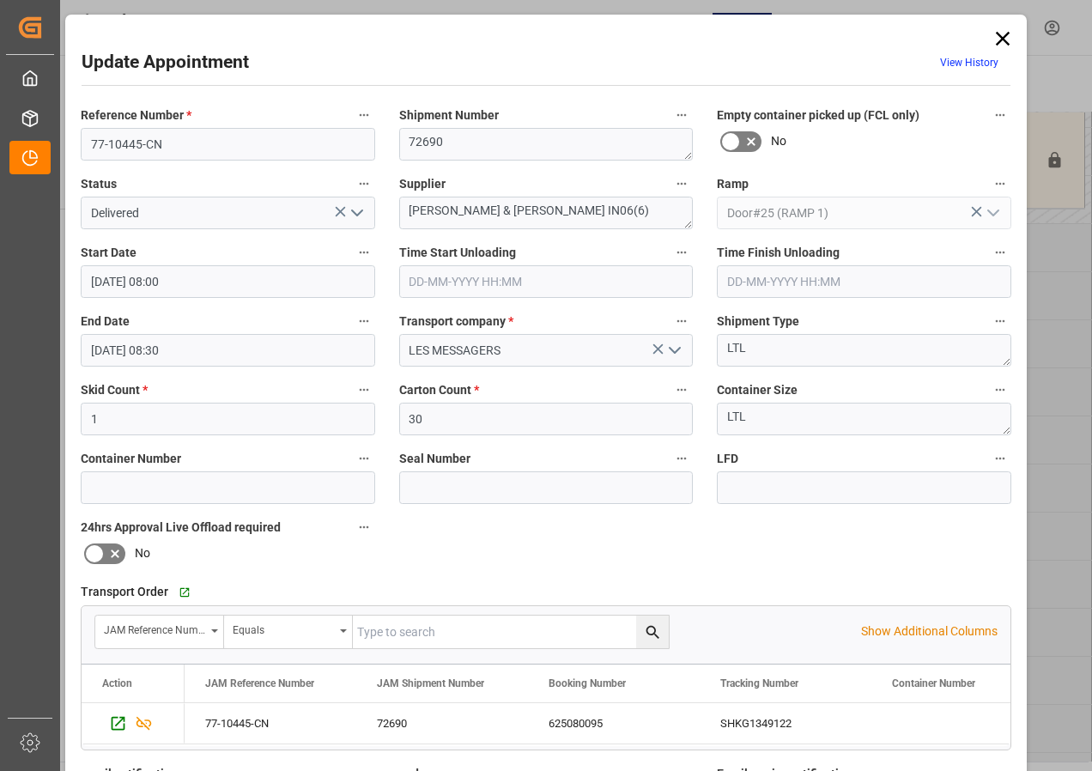
click at [1001, 39] on icon at bounding box center [1003, 39] width 14 height 14
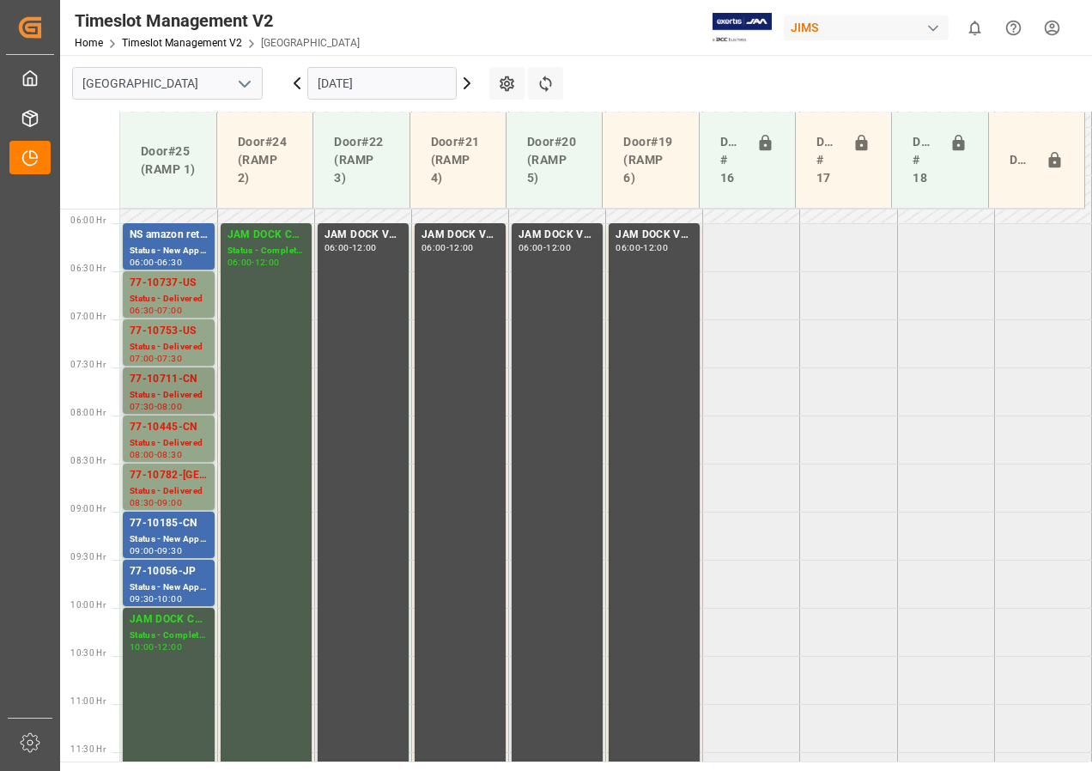
click at [170, 381] on div "77-10711-CN" at bounding box center [169, 379] width 78 height 17
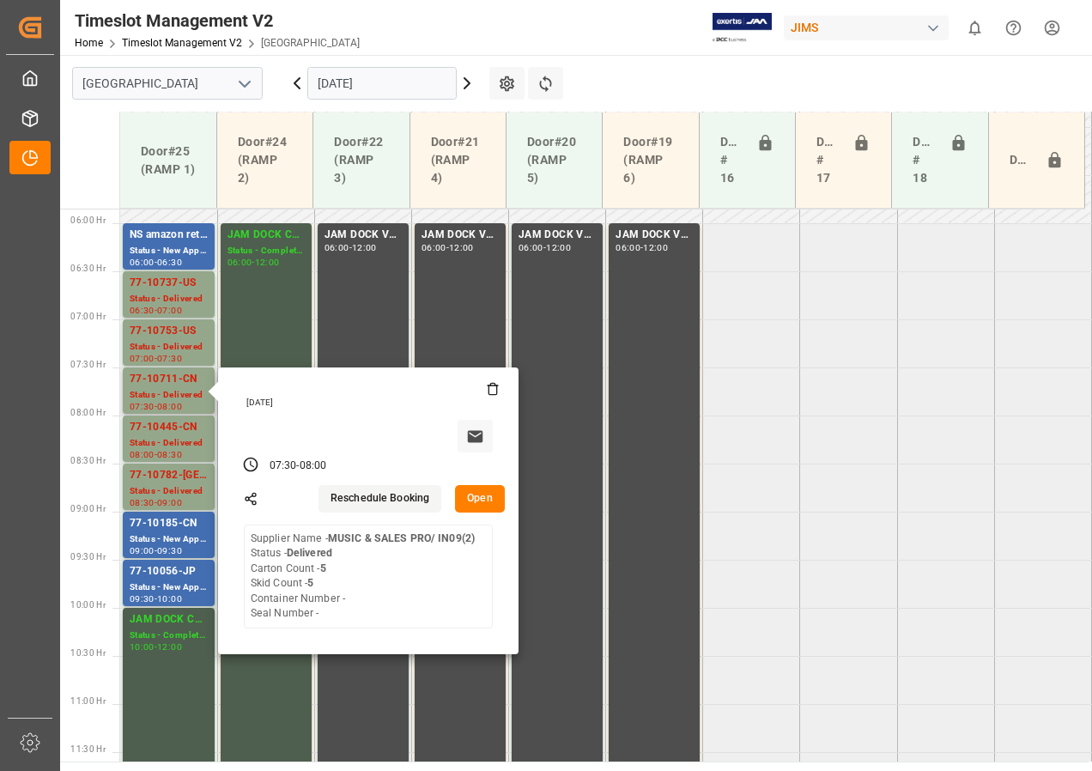
click at [483, 502] on button "Open" at bounding box center [480, 498] width 50 height 27
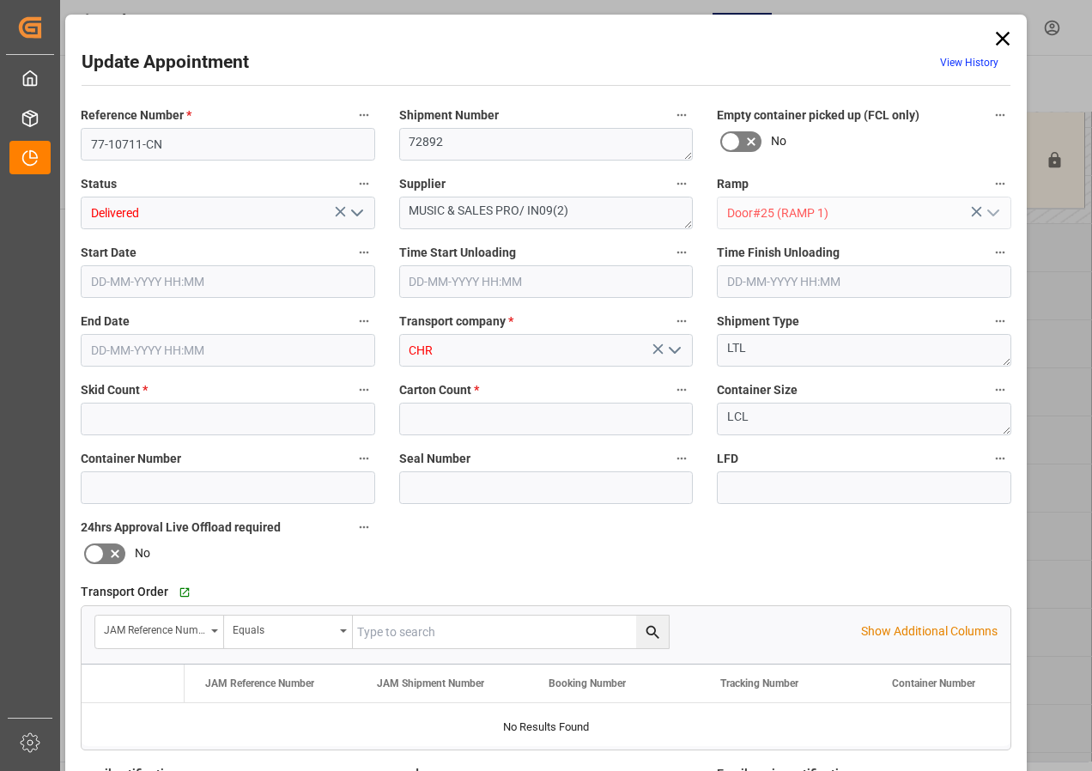
type input "5"
type input "[DATE] 07:30"
type input "[DATE] 08:00"
type input "[DATE] 18:08"
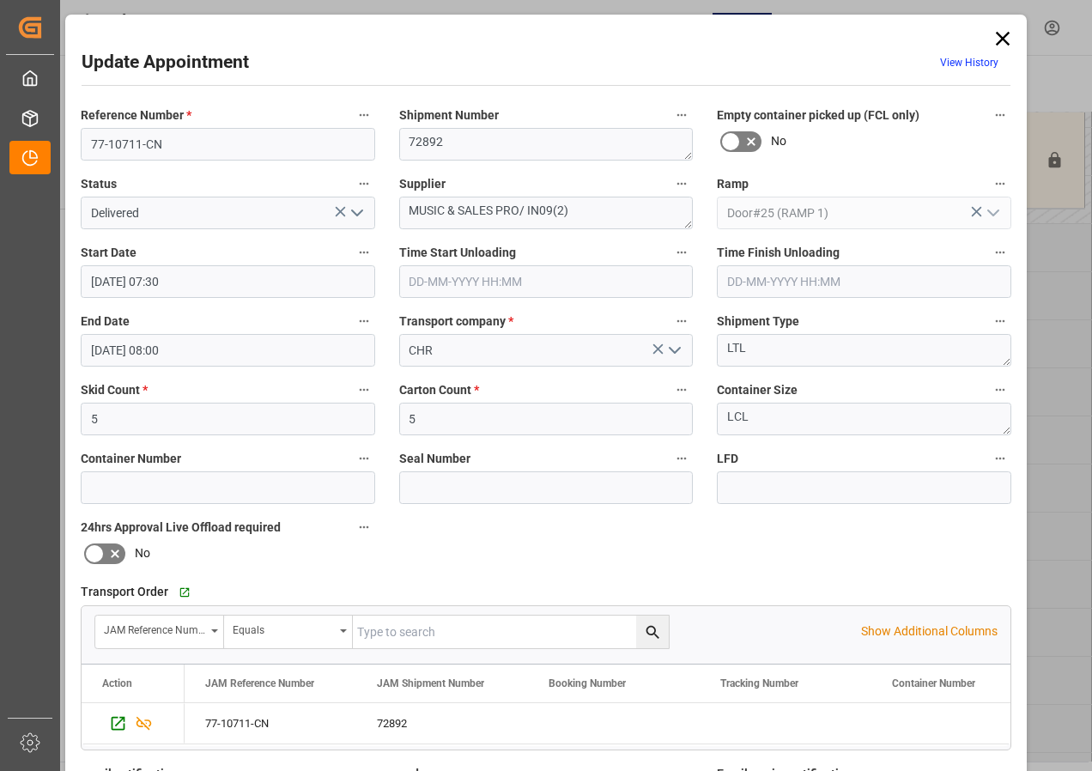
click at [995, 37] on icon at bounding box center [1003, 39] width 24 height 24
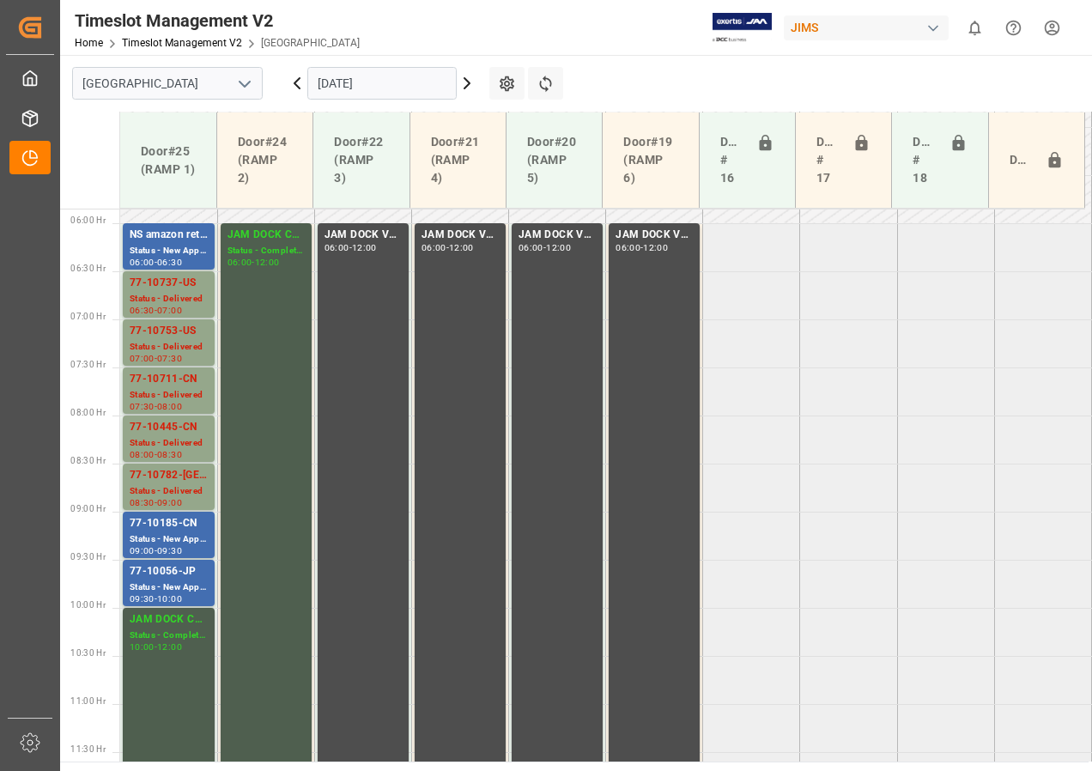
click at [445, 83] on input "[DATE]" at bounding box center [381, 83] width 149 height 33
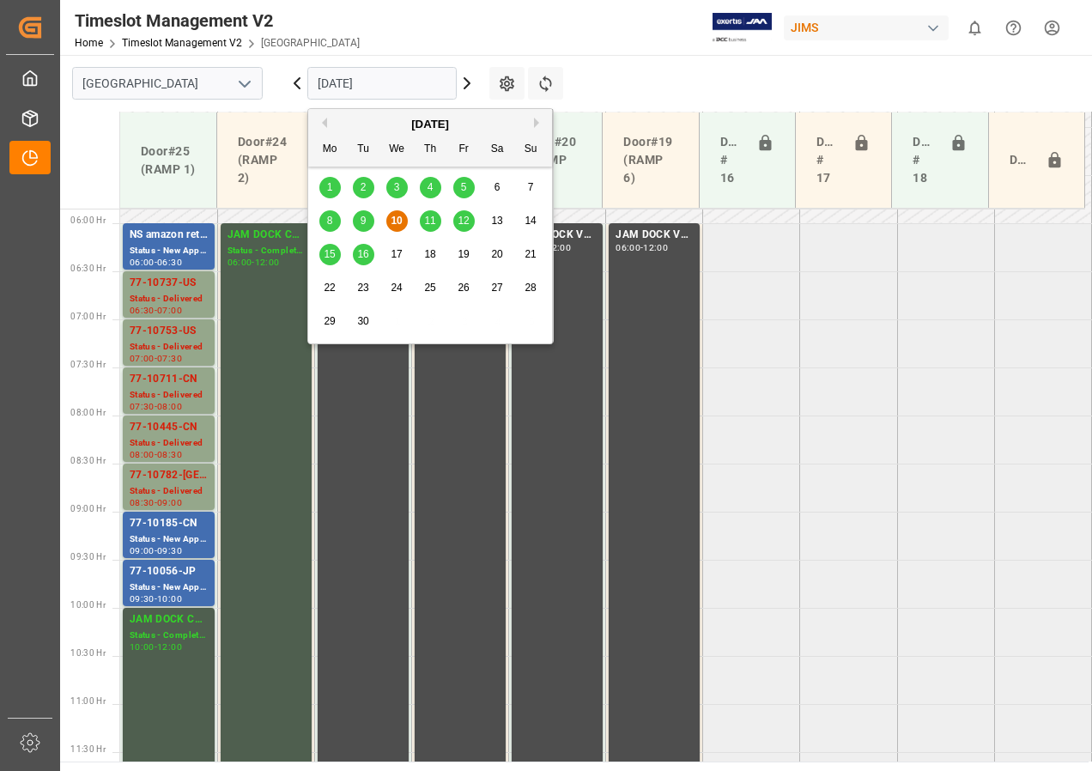
click at [427, 224] on span "11" at bounding box center [429, 221] width 11 height 12
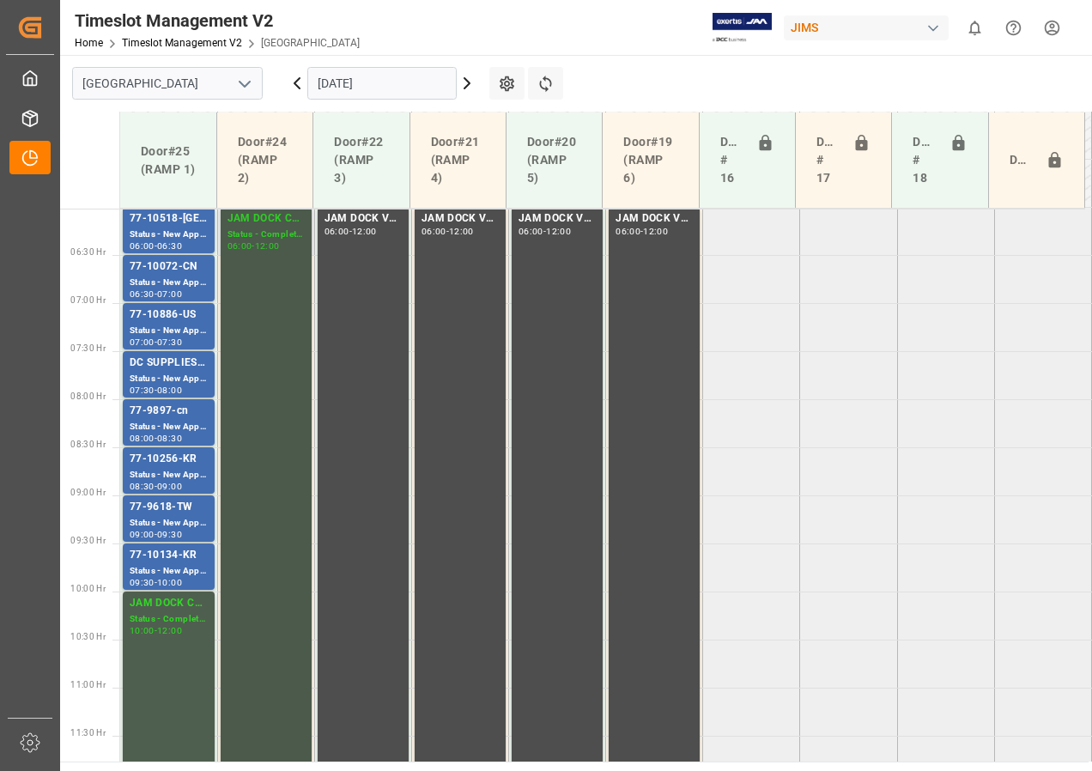
scroll to position [518, 0]
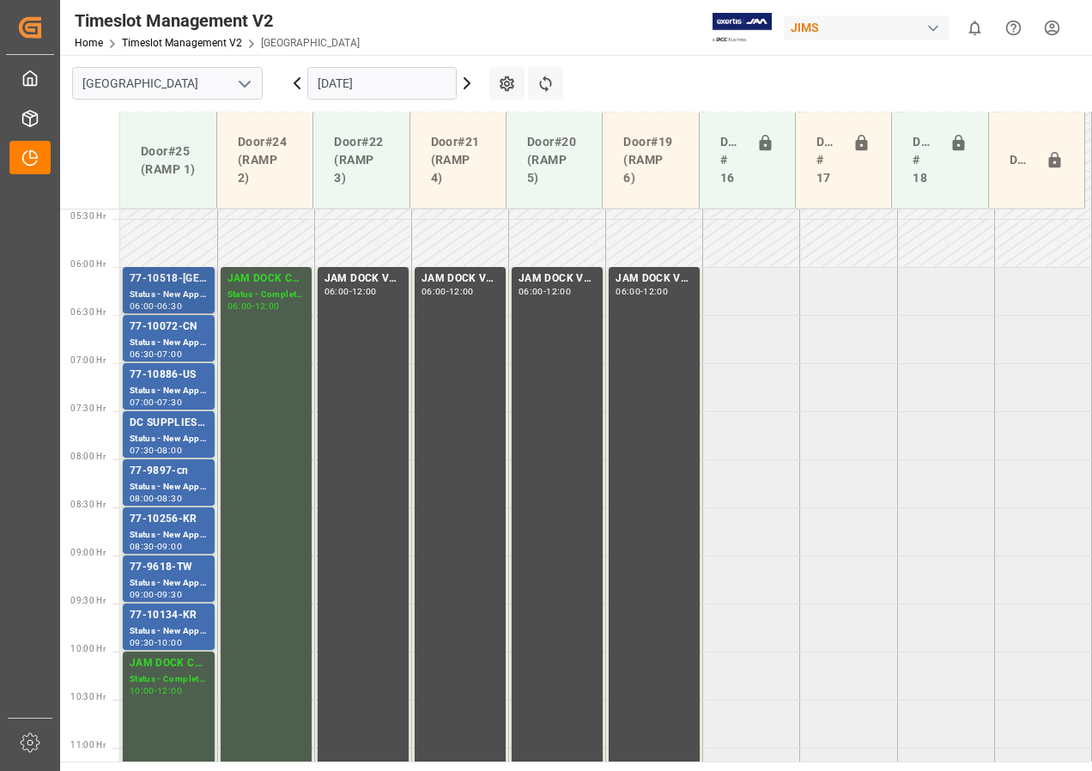
click at [174, 294] on div "Status - New Appointment" at bounding box center [169, 295] width 78 height 15
click at [176, 615] on div "77-10134-KR" at bounding box center [169, 615] width 78 height 17
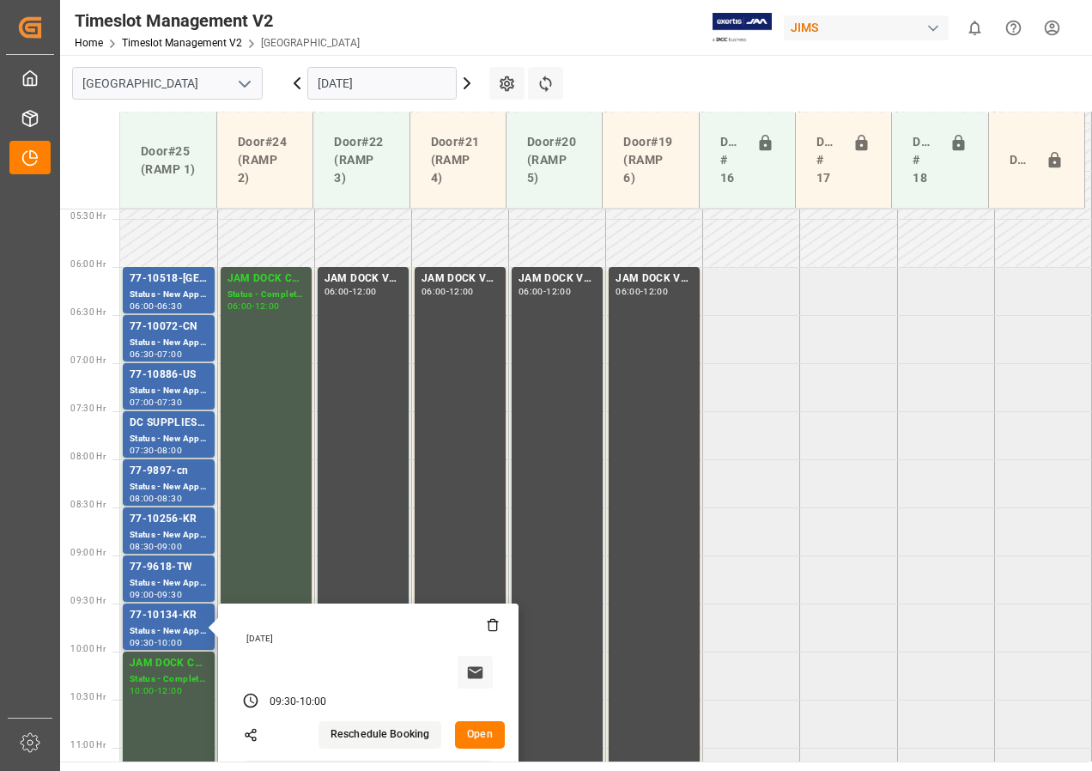
click at [478, 736] on button "Open" at bounding box center [480, 734] width 50 height 27
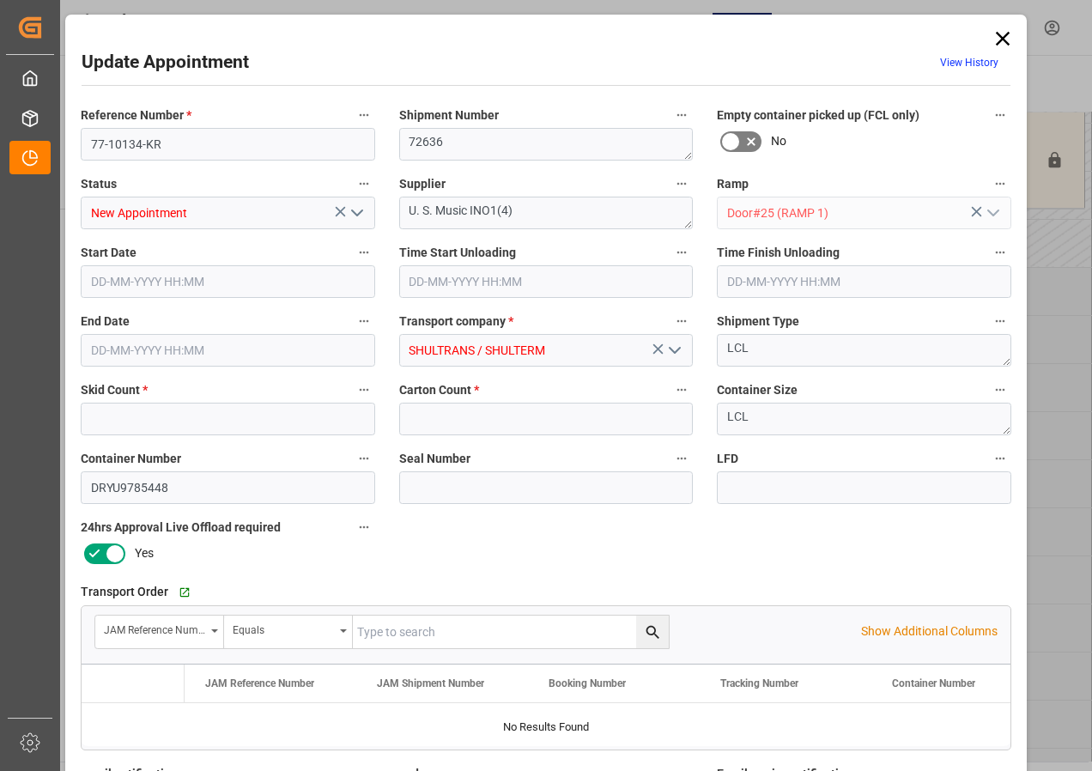
type input "1"
type input "4"
type input "[DATE] 09:30"
type input "[DATE] 10:00"
type input "[DATE] 15:19"
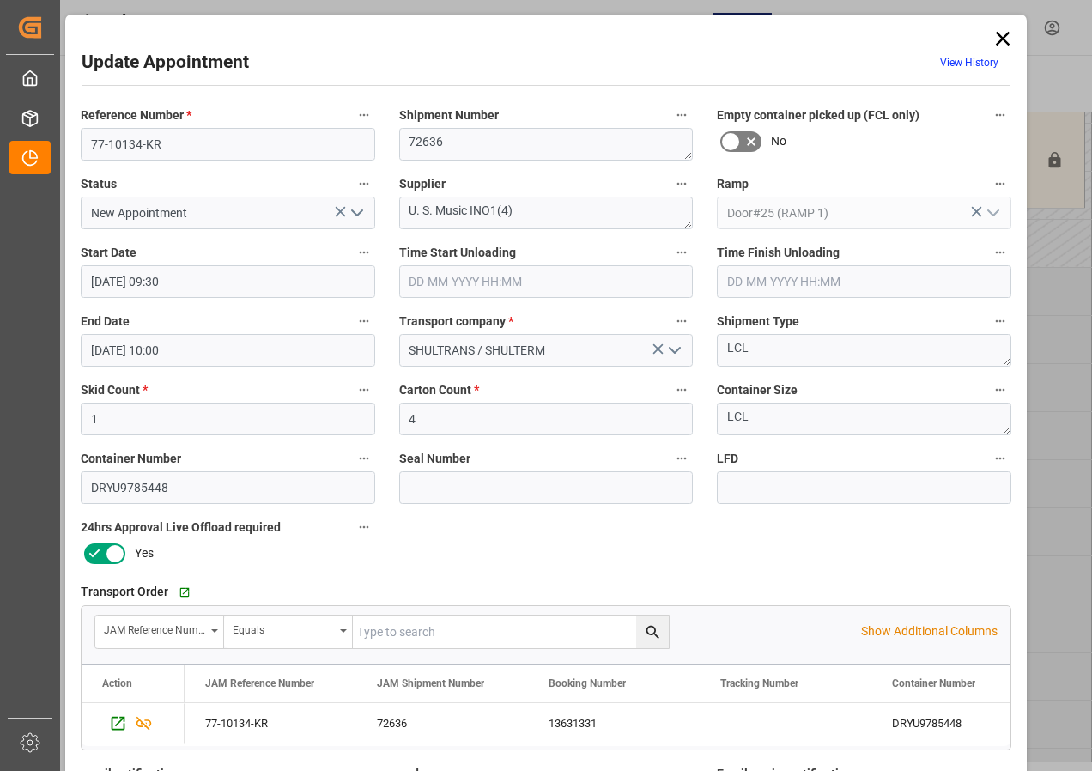
click at [1010, 35] on icon at bounding box center [1003, 39] width 24 height 24
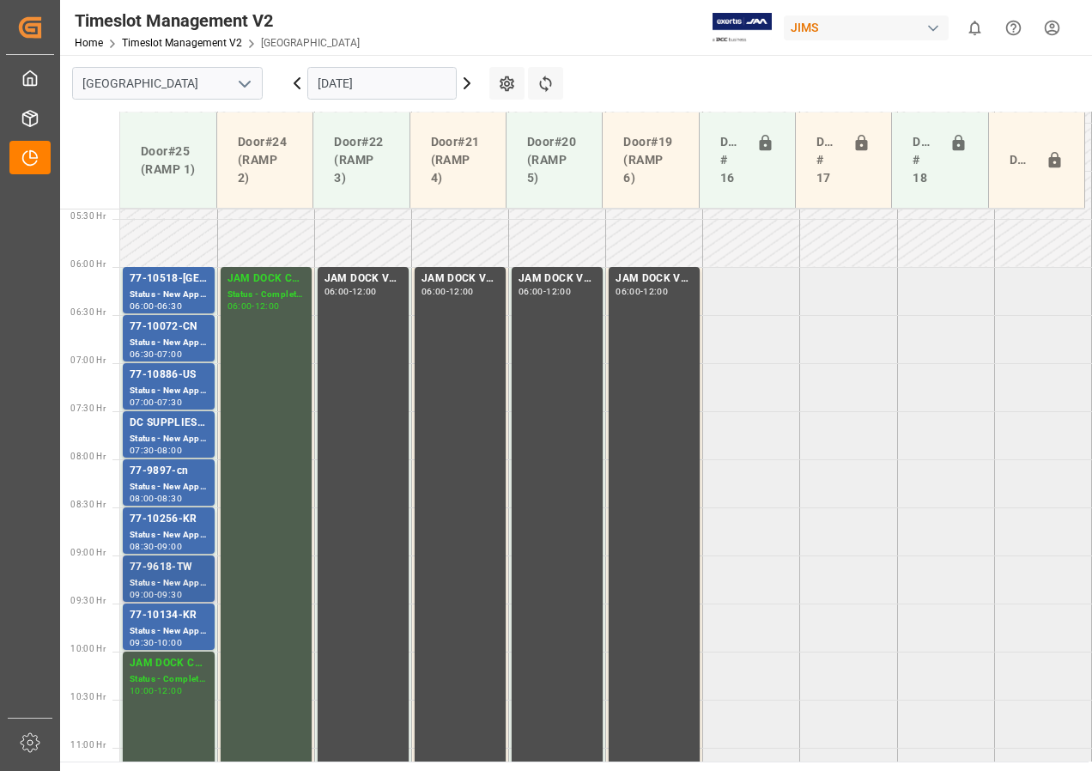
click at [154, 578] on div "Status - New Appointment" at bounding box center [169, 583] width 78 height 15
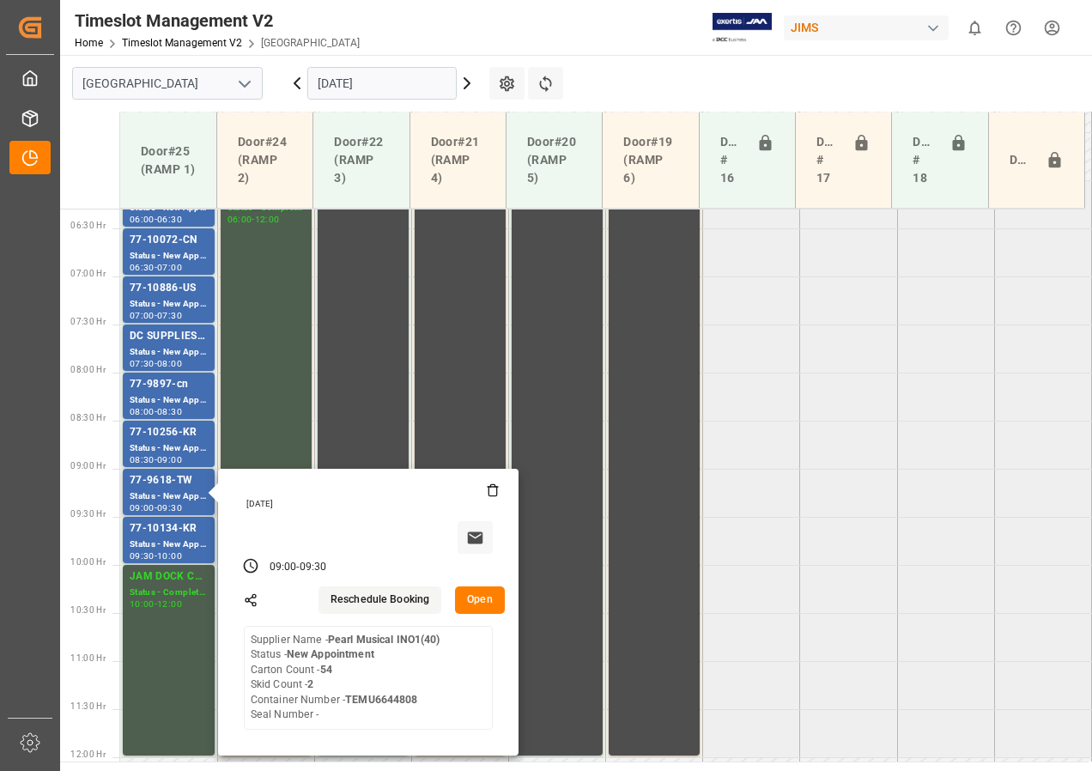
scroll to position [690, 0]
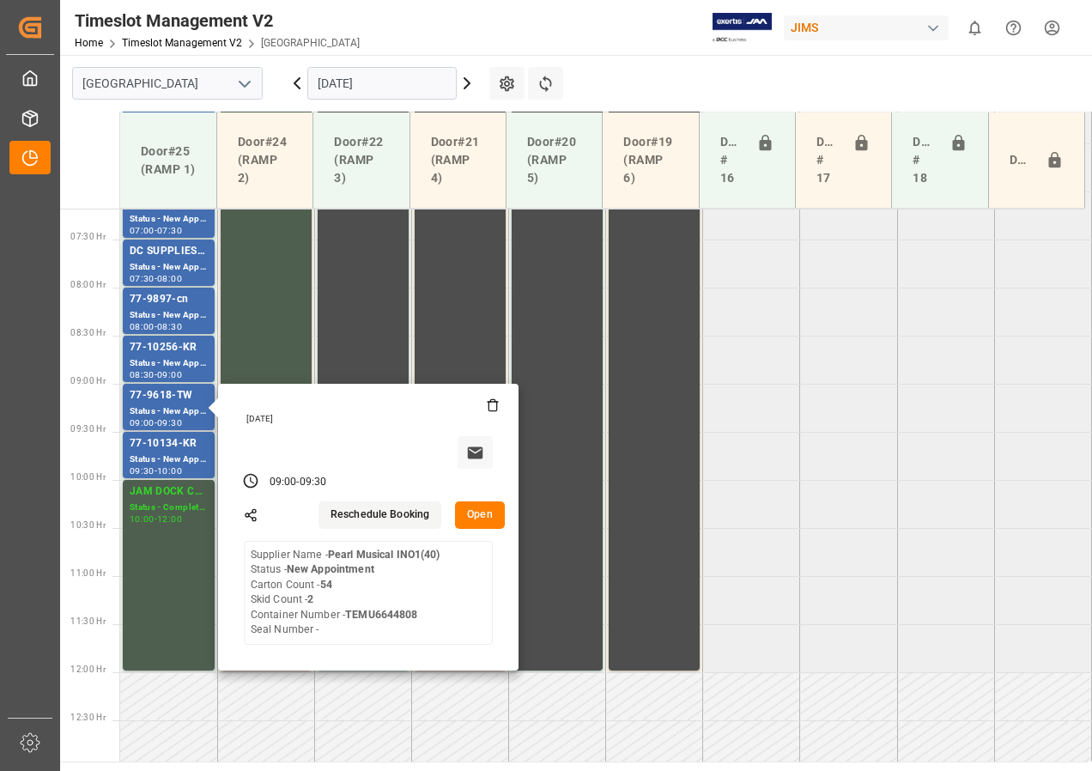
click at [472, 523] on button "Open" at bounding box center [480, 514] width 50 height 27
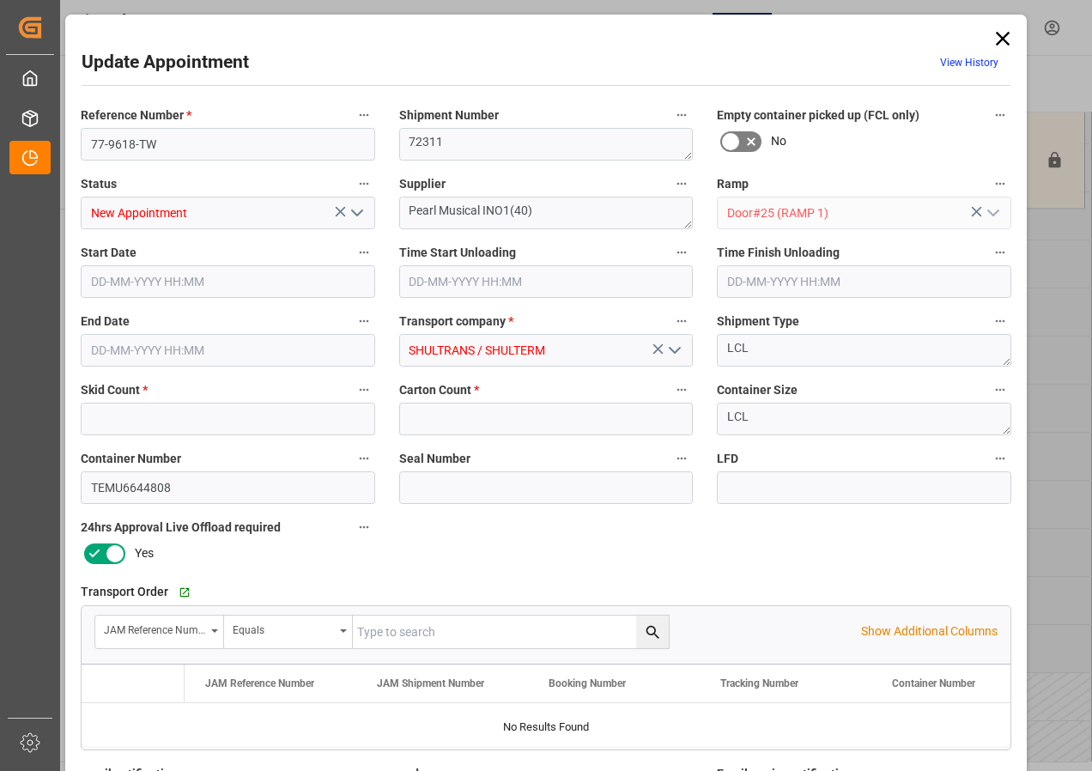
type input "2"
type input "54"
type input "[DATE] 09:00"
type input "[DATE] 09:30"
type input "[DATE] 15:19"
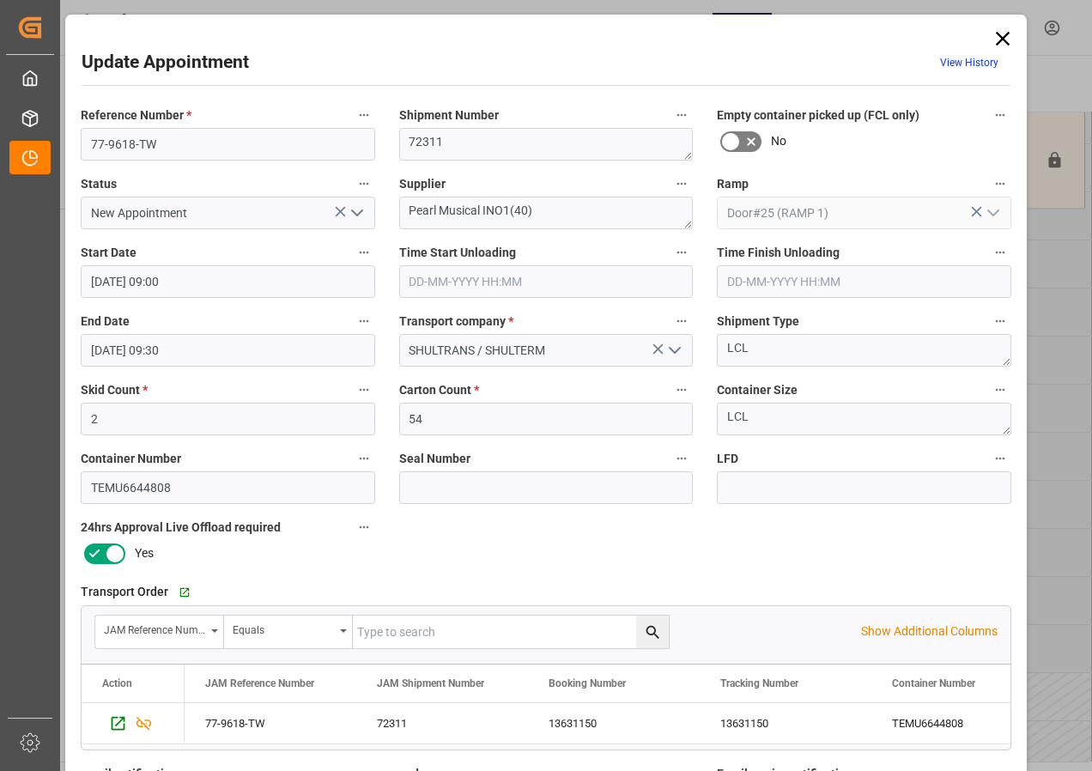
click at [1003, 42] on icon at bounding box center [1003, 39] width 14 height 14
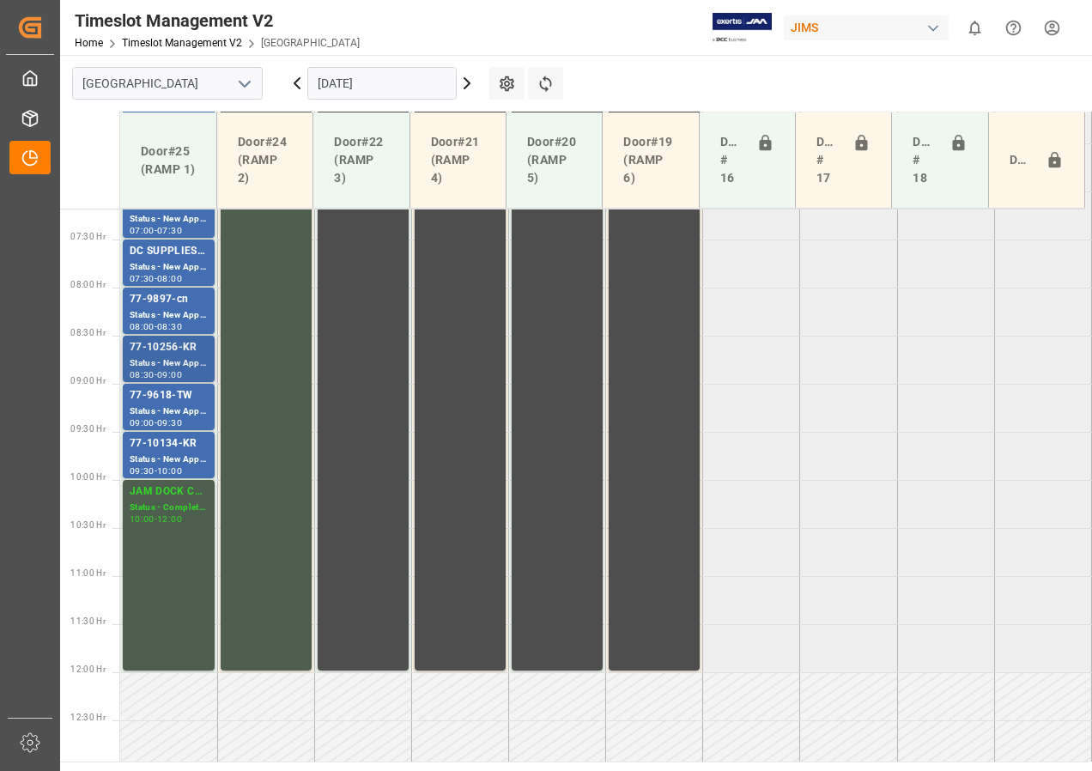
click at [183, 348] on div "77-10256-KR" at bounding box center [169, 347] width 78 height 17
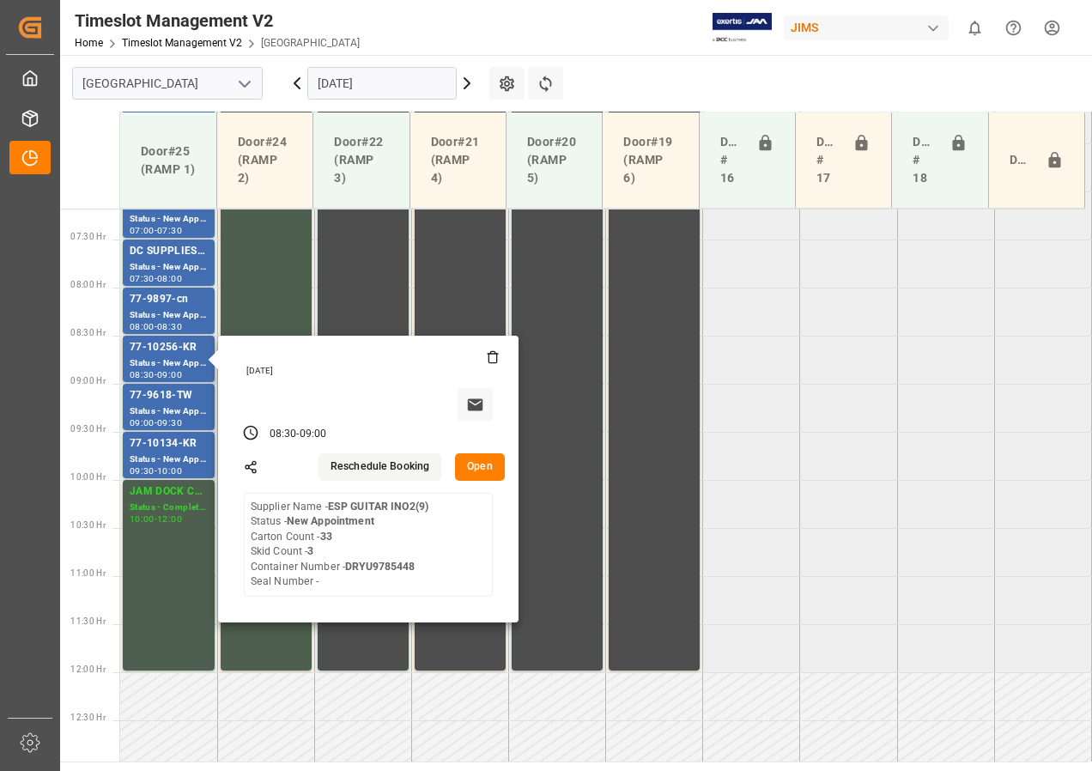
click at [476, 461] on button "Open" at bounding box center [480, 466] width 50 height 27
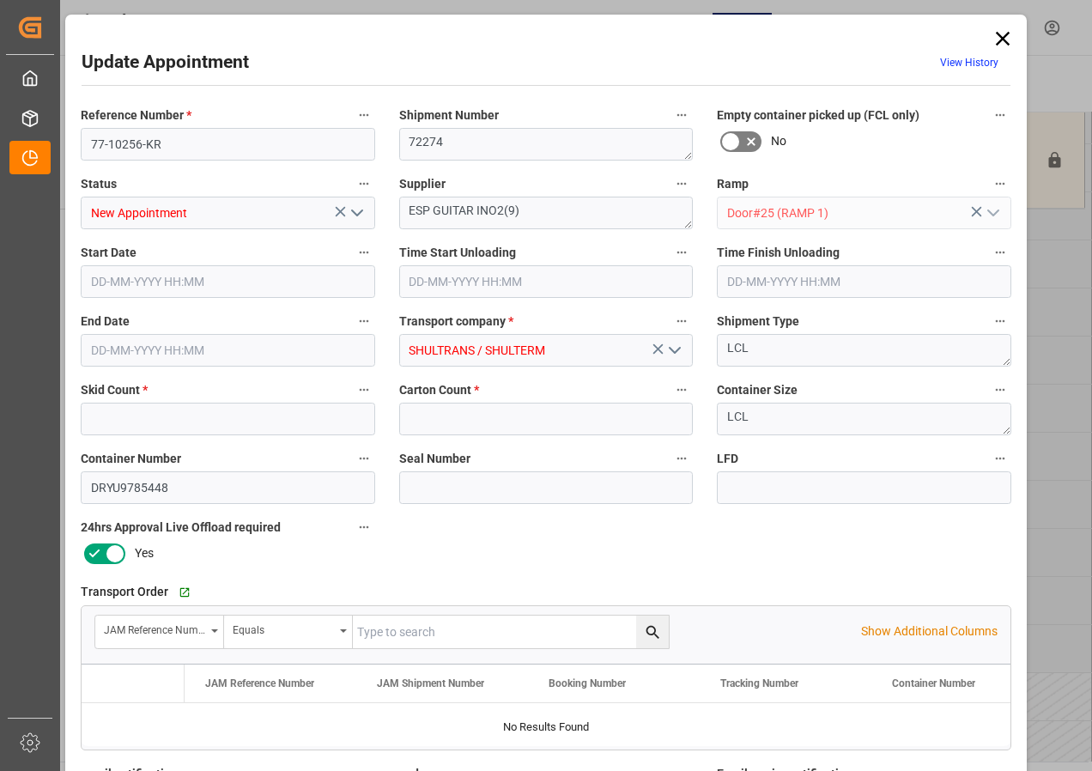
type input "3"
type input "33"
type input "[DATE] 08:30"
type input "[DATE] 09:00"
type input "[DATE] 15:18"
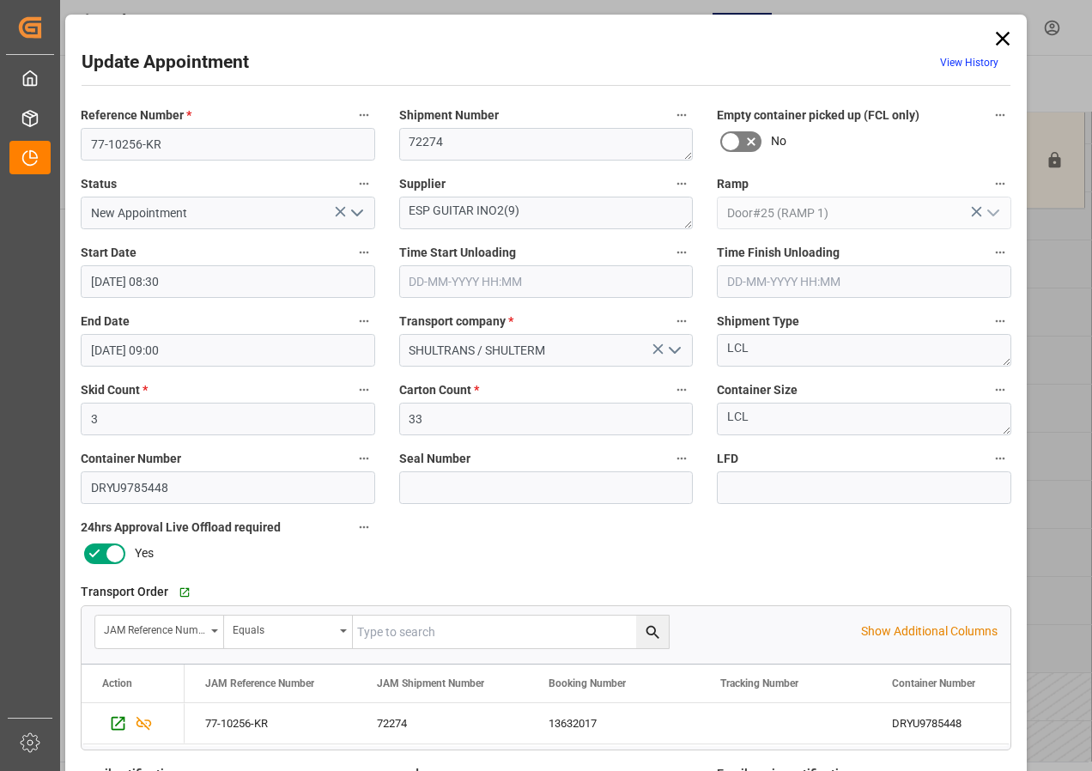
click at [997, 38] on icon at bounding box center [1003, 39] width 24 height 24
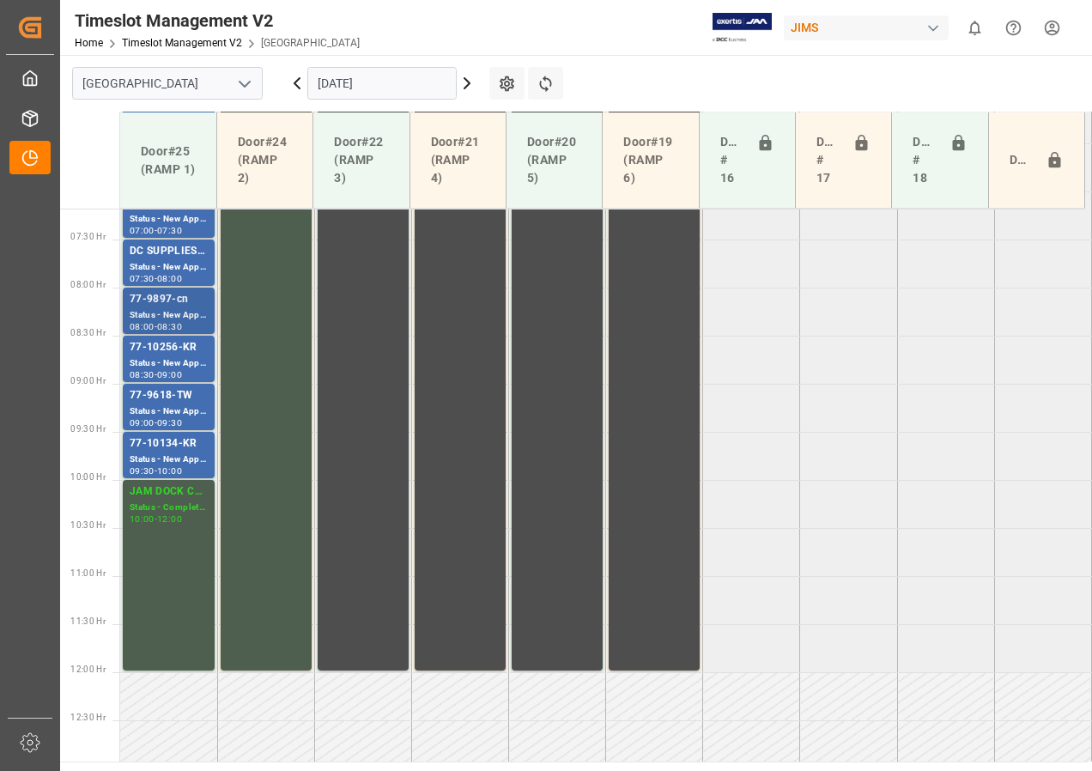
click at [176, 306] on div "77-9897-cn" at bounding box center [169, 299] width 78 height 17
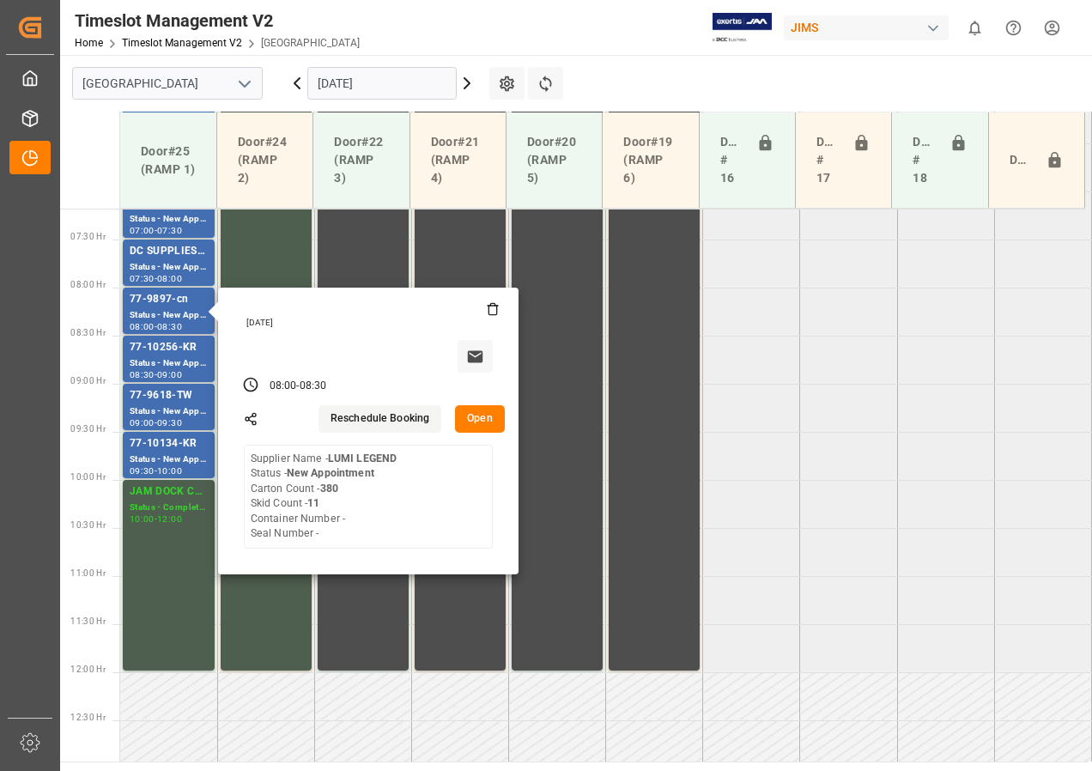
click at [466, 418] on button "Open" at bounding box center [480, 418] width 50 height 27
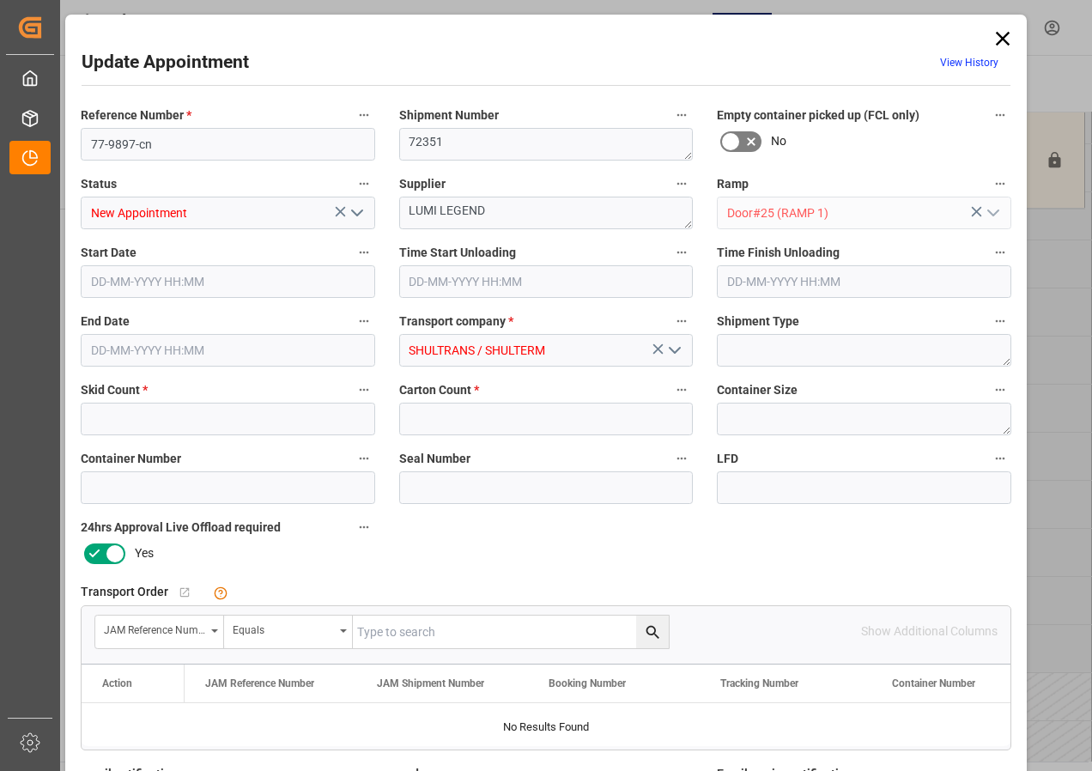
type input "11"
type input "380"
type input "[DATE] 08:00"
type input "[DATE] 08:30"
type input "[DATE] 15:18"
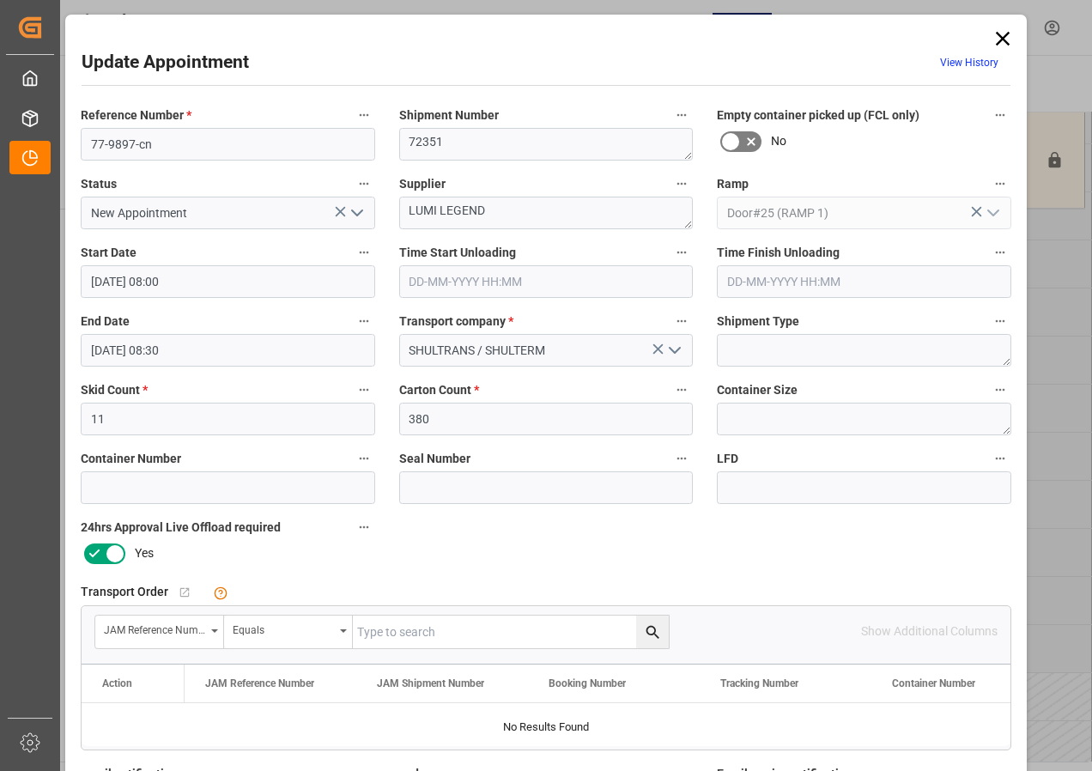
click at [997, 31] on icon at bounding box center [1003, 39] width 24 height 24
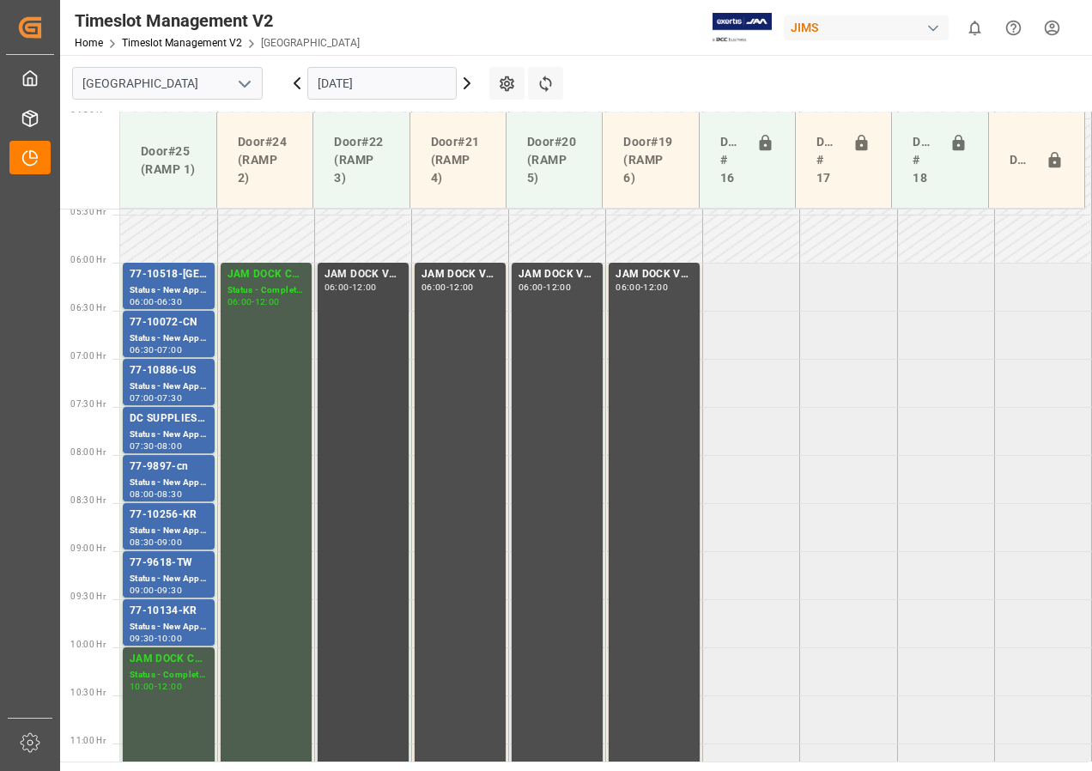
scroll to position [518, 0]
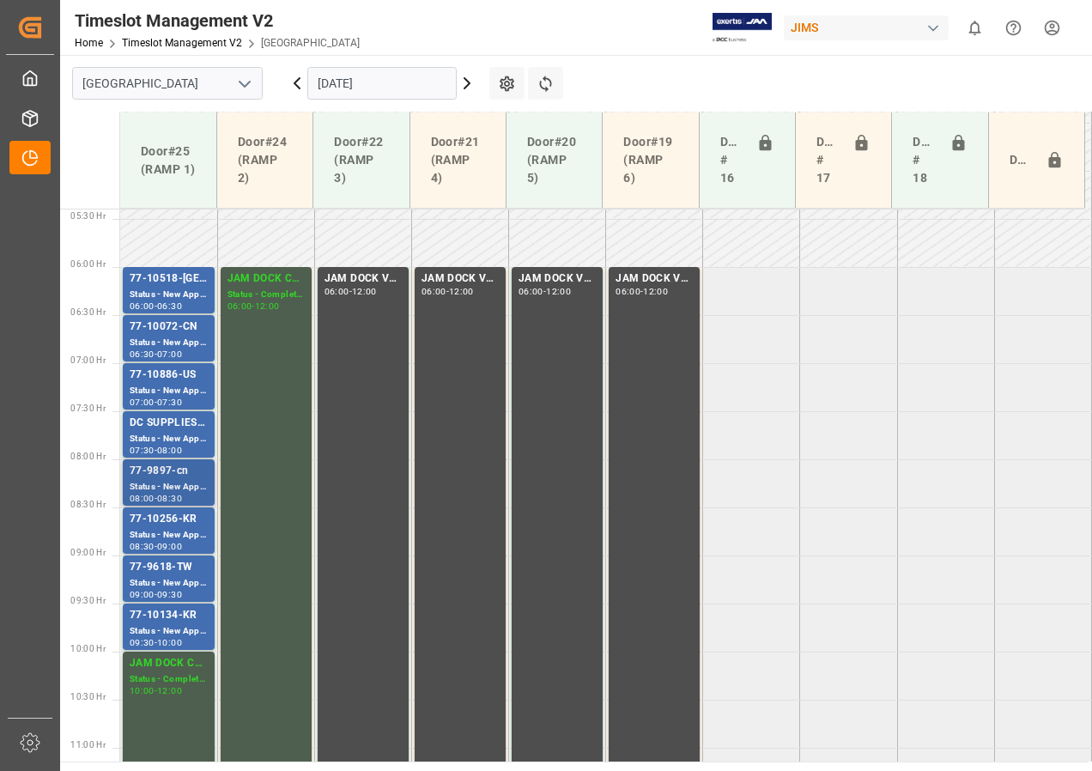
click at [177, 474] on div "77-9897-cn" at bounding box center [169, 471] width 78 height 17
click at [170, 436] on div "Status - New Appointment" at bounding box center [169, 439] width 78 height 15
click at [167, 399] on div "07:30" at bounding box center [169, 402] width 25 height 8
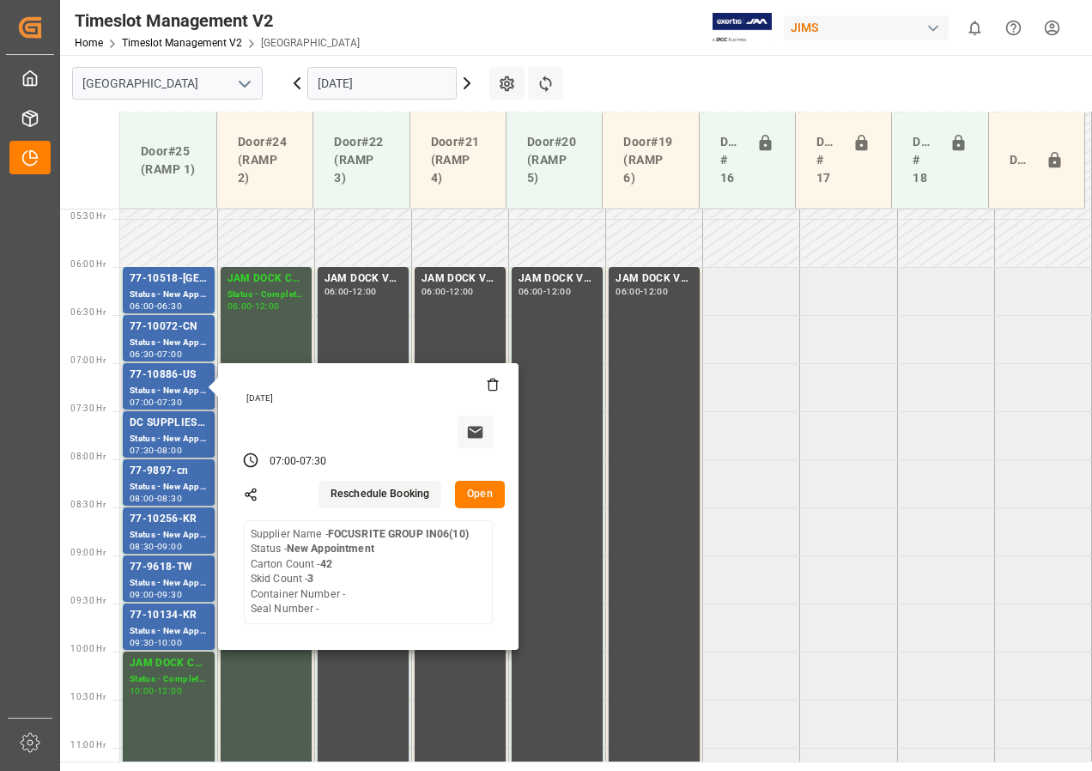
click at [476, 497] on button "Open" at bounding box center [480, 494] width 50 height 27
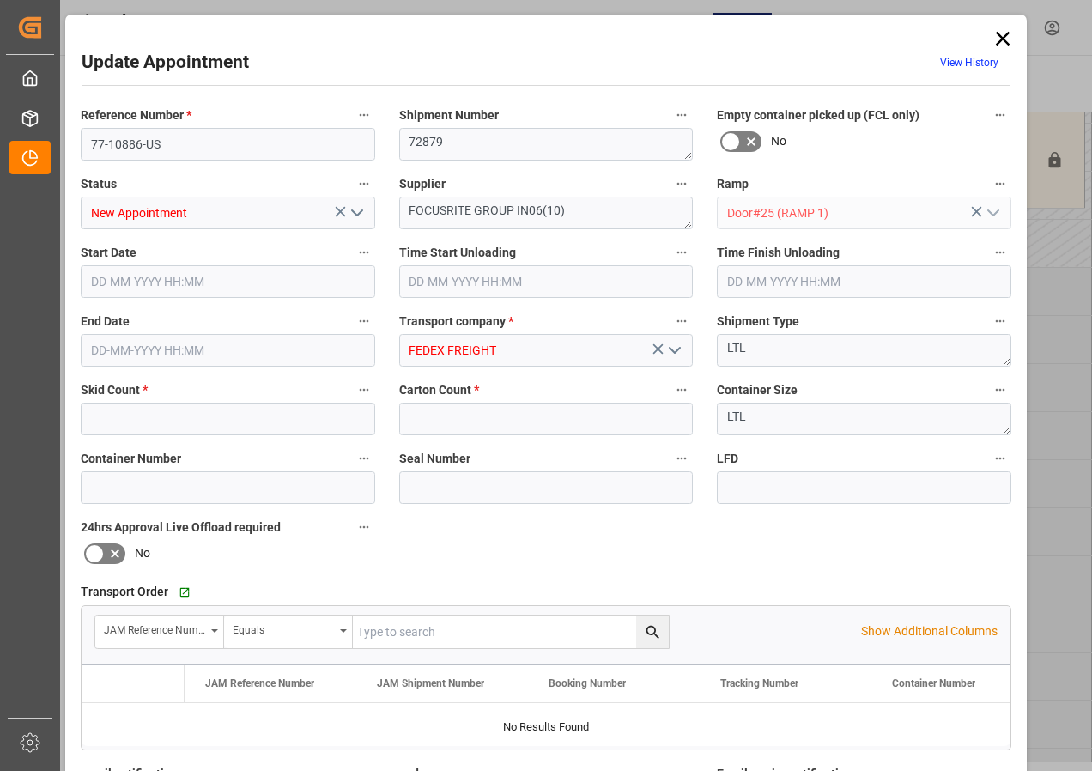
type input "3"
type input "42"
type input "[DATE] 07:00"
type input "[DATE] 07:30"
type input "[DATE] 12:51"
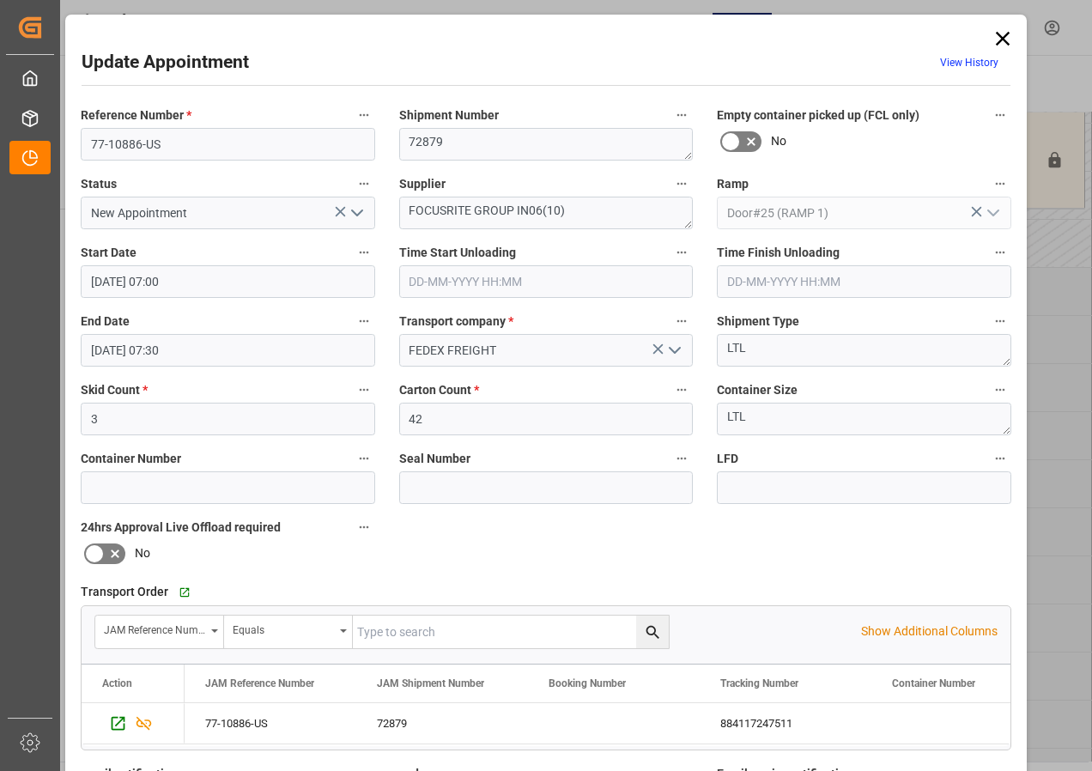
click at [999, 36] on icon at bounding box center [1003, 39] width 24 height 24
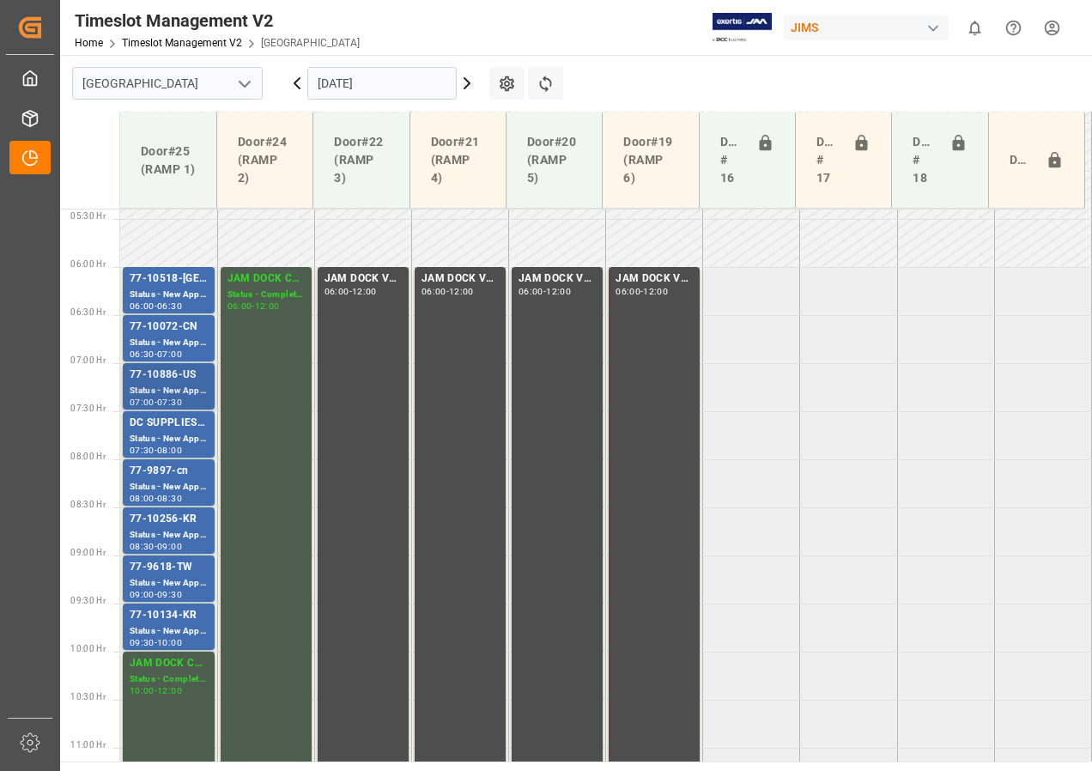
click at [167, 377] on div "77-10886-US" at bounding box center [169, 375] width 78 height 17
click at [163, 332] on div "77-10072-CN" at bounding box center [169, 326] width 78 height 17
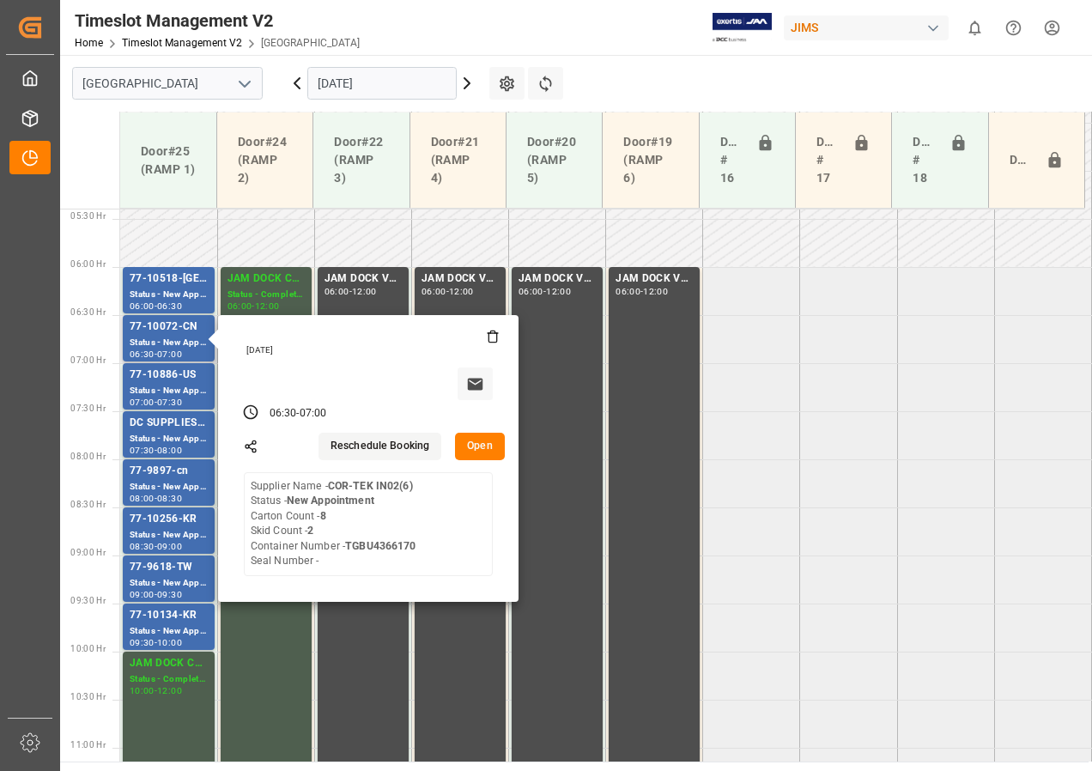
click at [483, 450] on button "Open" at bounding box center [480, 446] width 50 height 27
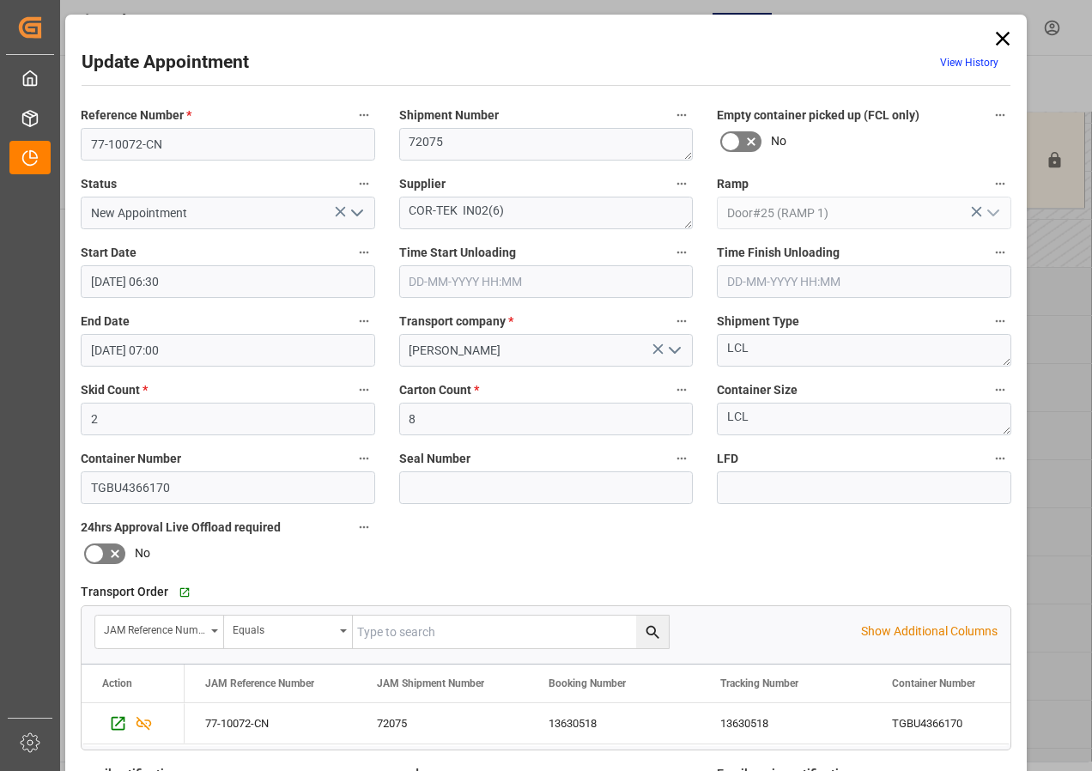
click at [998, 38] on icon at bounding box center [1003, 39] width 14 height 14
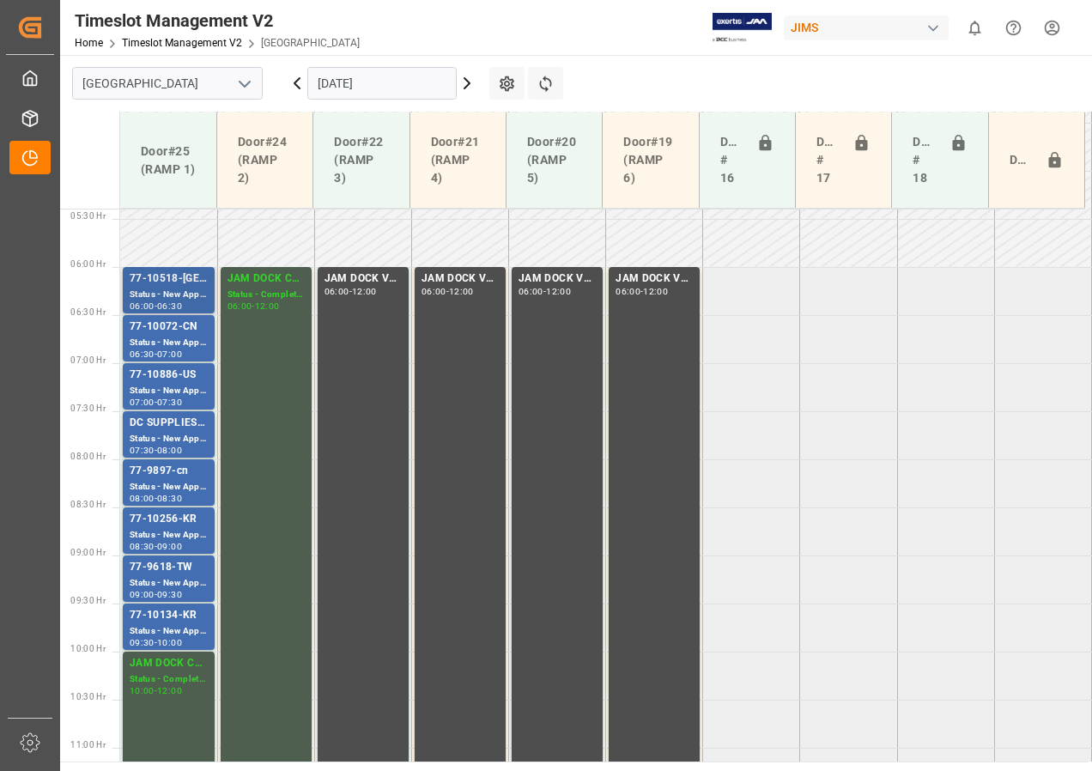
click at [157, 302] on div "-" at bounding box center [156, 306] width 3 height 8
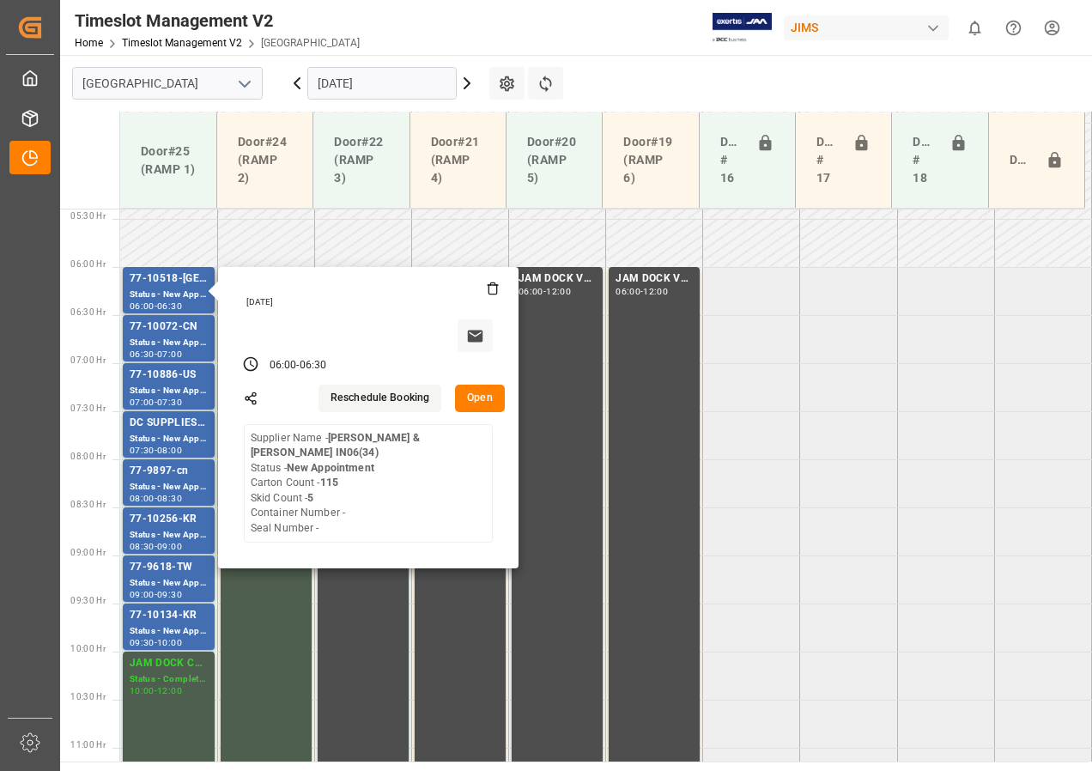
click at [486, 394] on button "Open" at bounding box center [480, 398] width 50 height 27
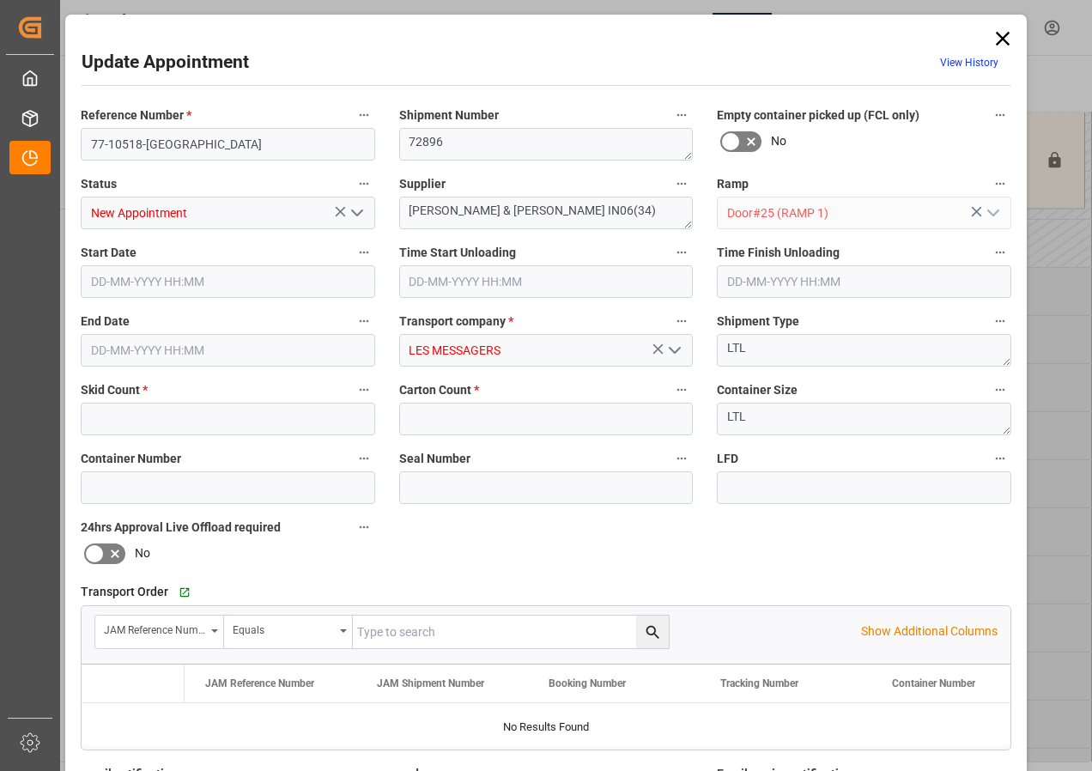
type input "5"
type input "115"
type input "[DATE] 06:00"
type input "[DATE] 06:30"
type input "[DATE] 22:33"
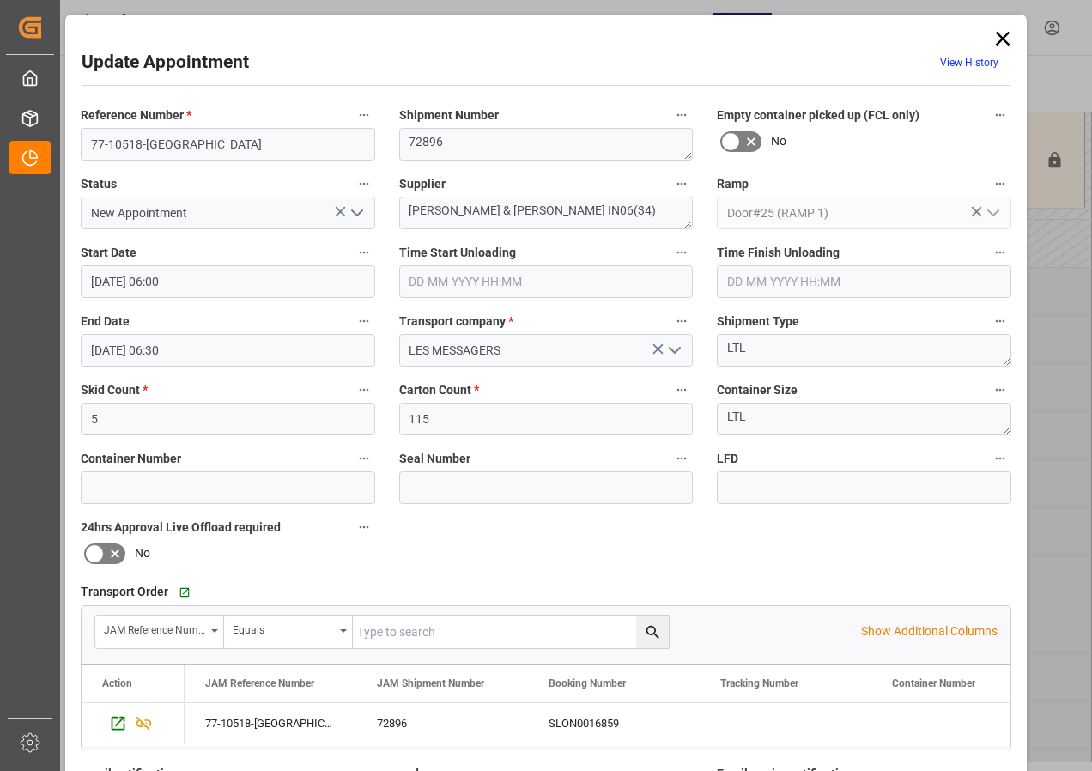
click at [992, 35] on icon at bounding box center [1003, 39] width 24 height 24
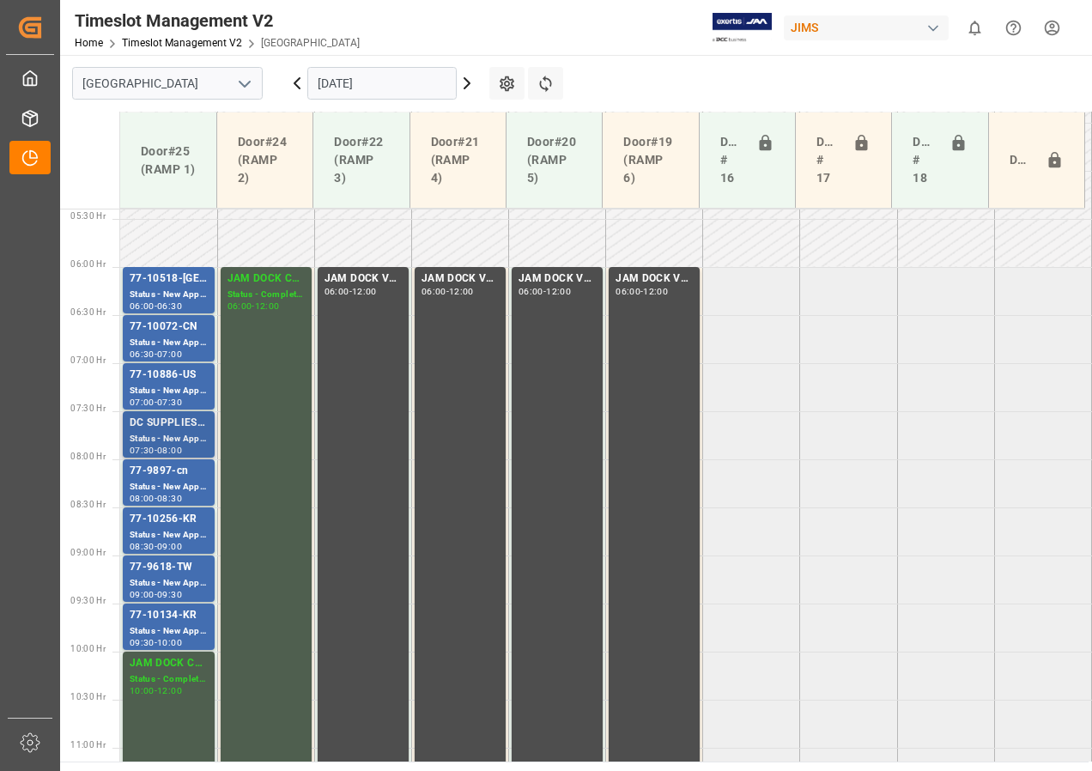
click at [182, 434] on div "Status - New Appointment" at bounding box center [169, 439] width 78 height 15
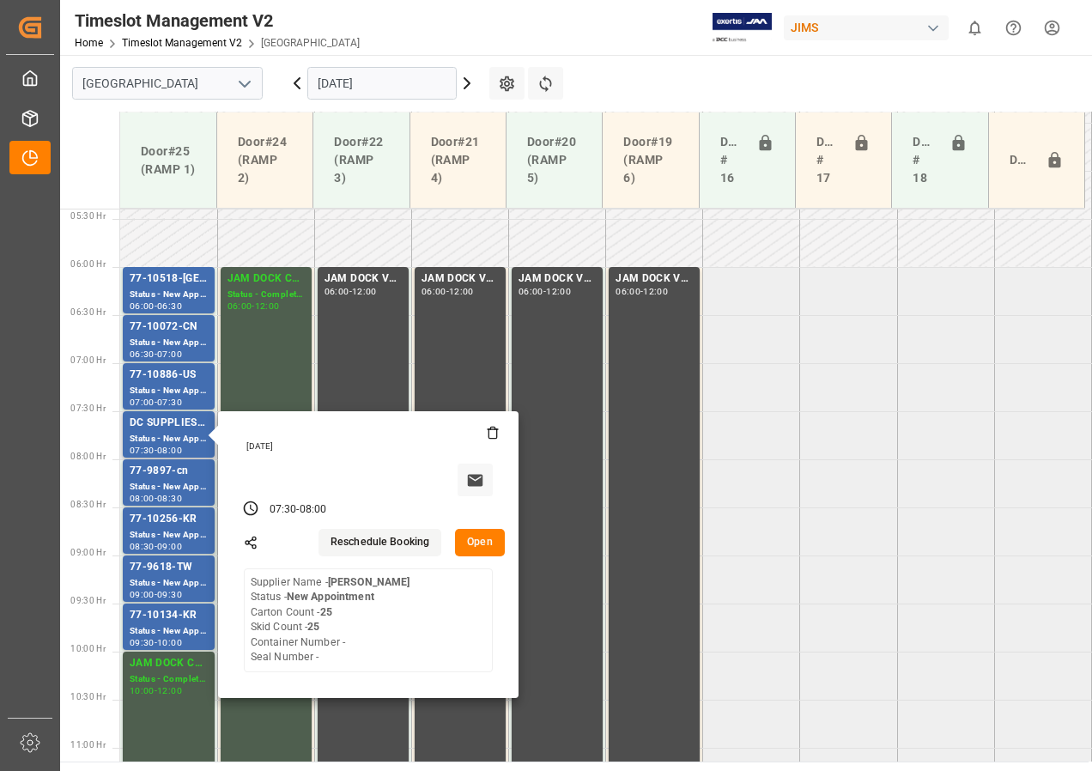
click at [482, 539] on button "Open" at bounding box center [480, 542] width 50 height 27
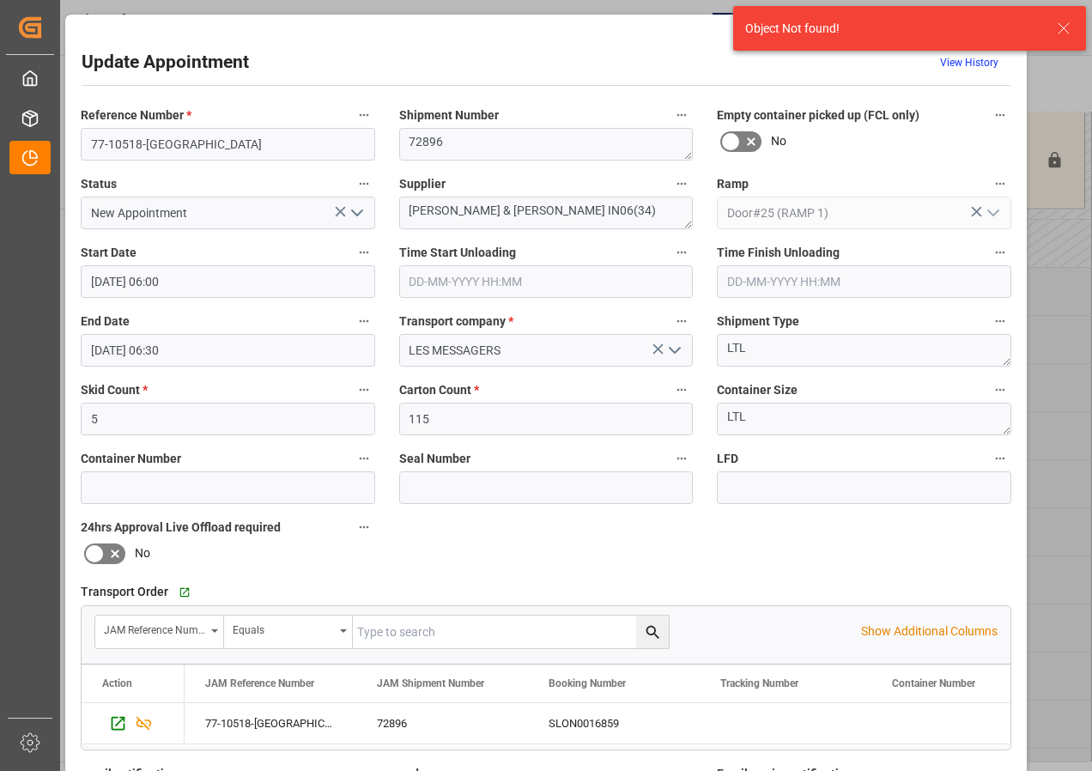
click at [1062, 21] on icon at bounding box center [1063, 28] width 21 height 21
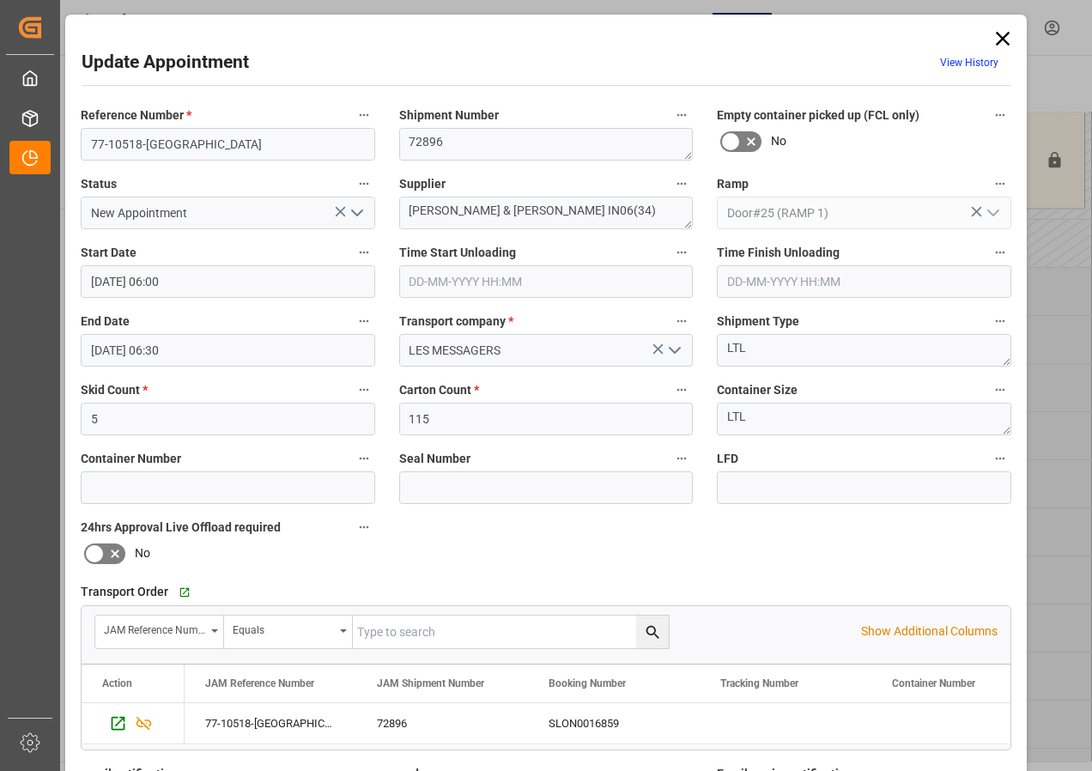
click at [996, 35] on icon at bounding box center [1003, 39] width 14 height 14
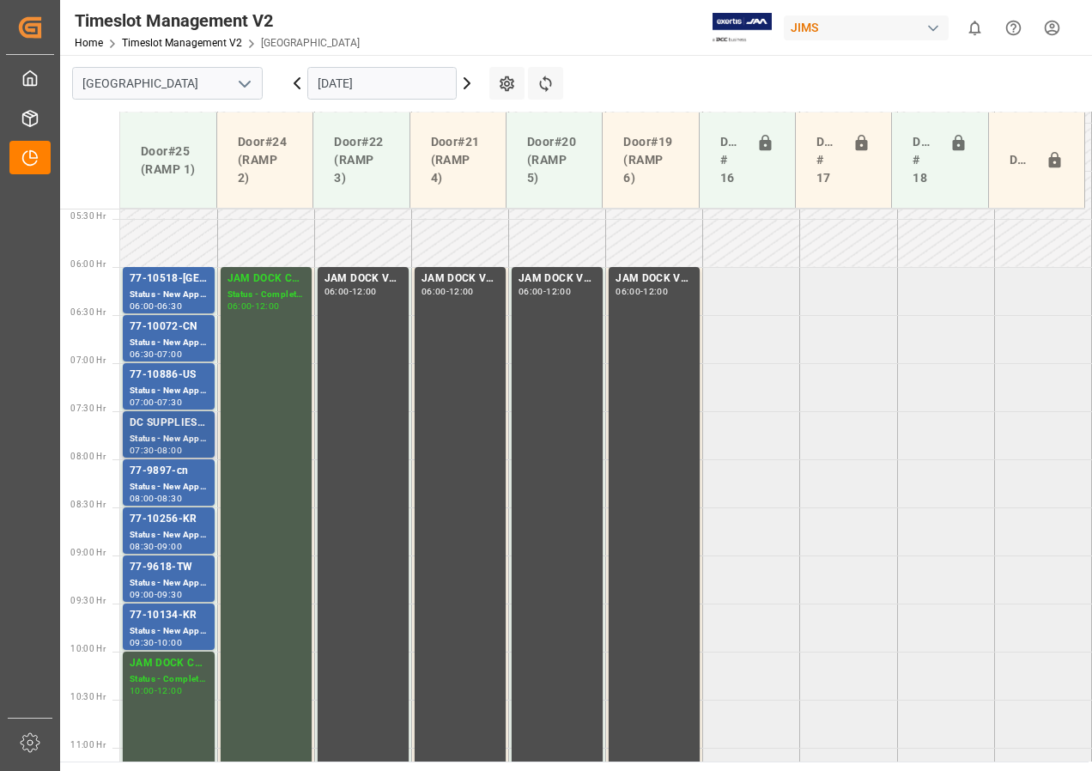
click at [187, 435] on div "Status - New Appointment" at bounding box center [169, 439] width 78 height 15
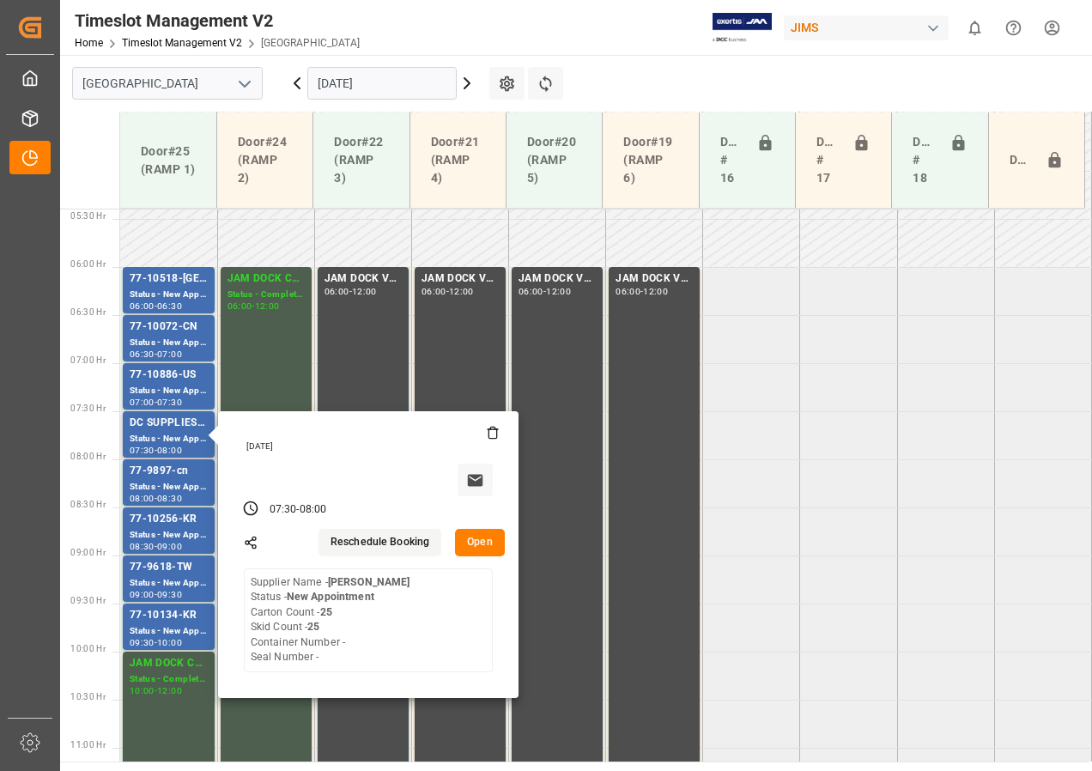
click at [474, 552] on button "Open" at bounding box center [480, 542] width 50 height 27
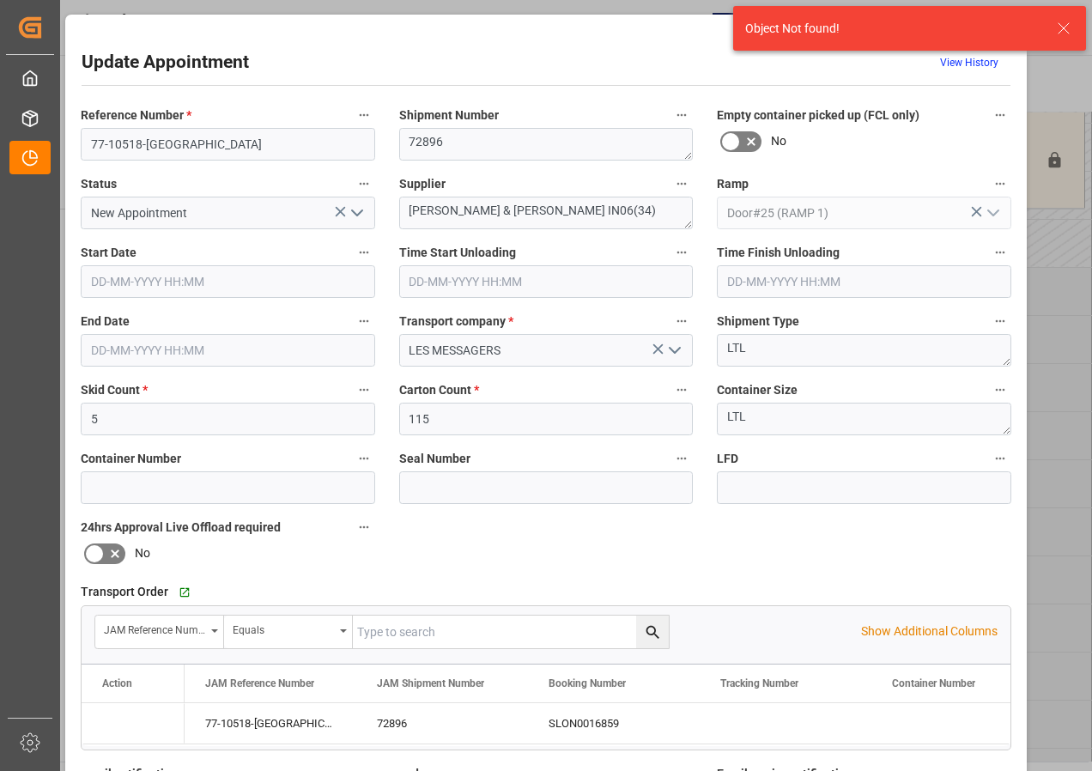
type input "[DATE] 06:00"
type input "[DATE] 06:30"
type input "[DATE] 22:33"
click at [1062, 23] on icon at bounding box center [1063, 28] width 21 height 21
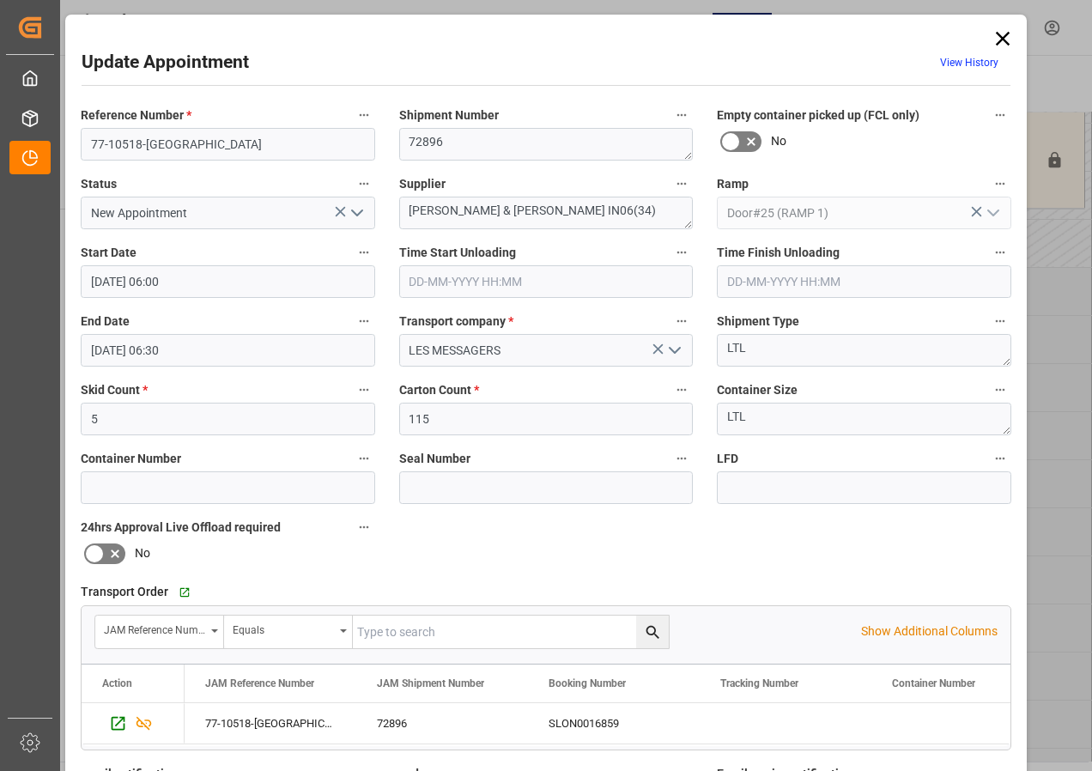
click at [1001, 36] on icon at bounding box center [1003, 39] width 14 height 14
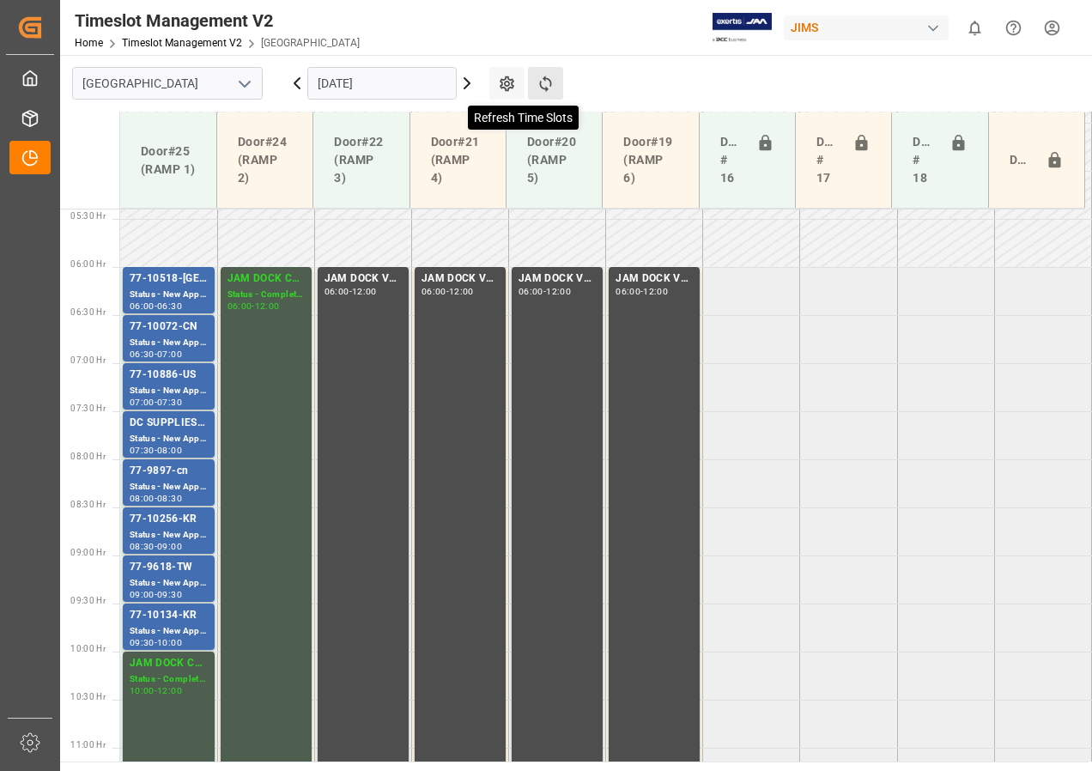
click at [545, 86] on icon at bounding box center [545, 84] width 18 height 18
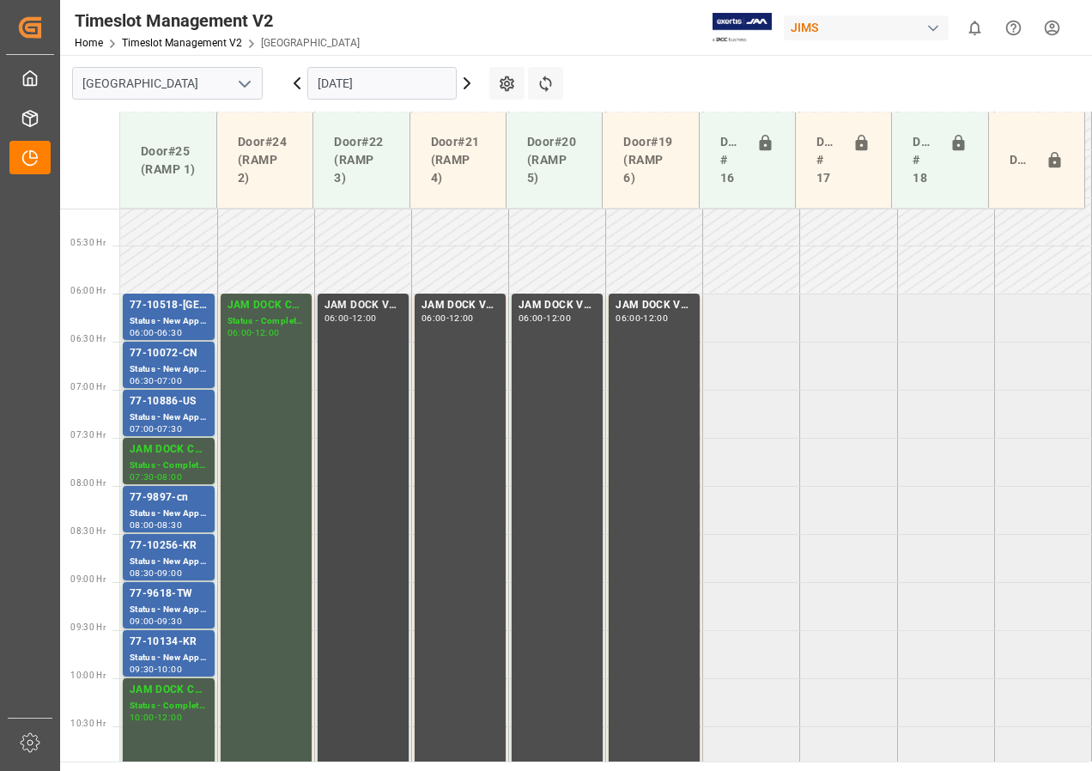
scroll to position [578, 0]
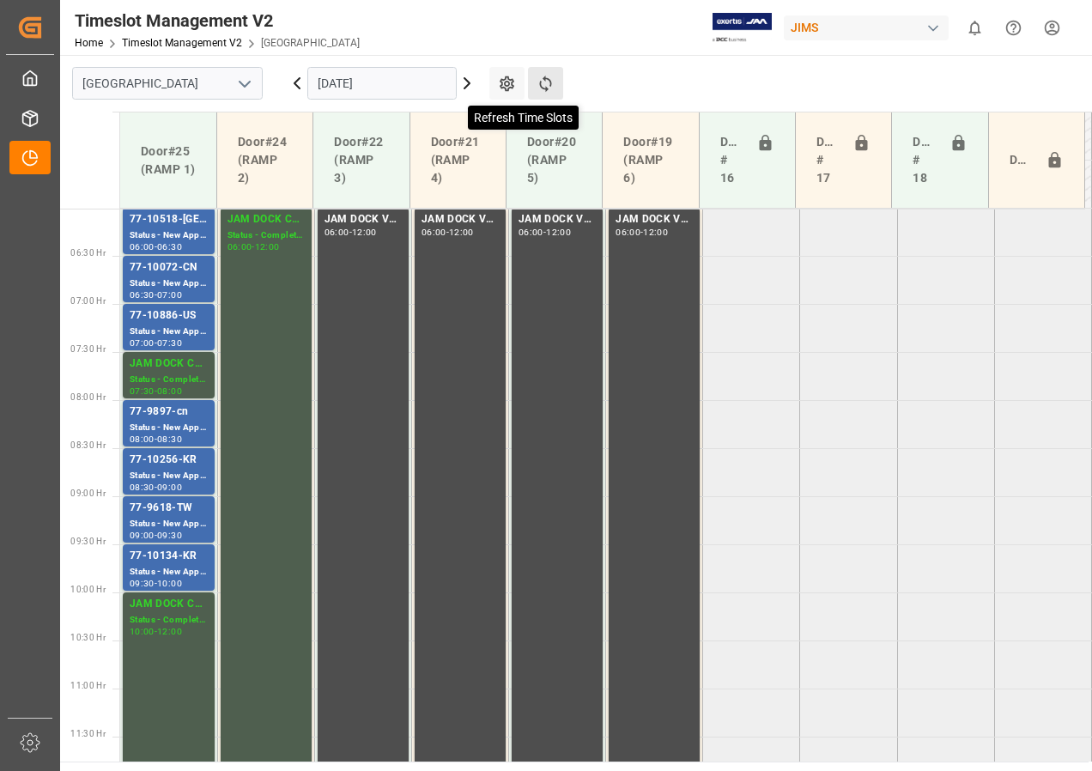
click at [554, 79] on icon at bounding box center [545, 84] width 18 height 18
click at [296, 82] on icon at bounding box center [296, 83] width 5 height 10
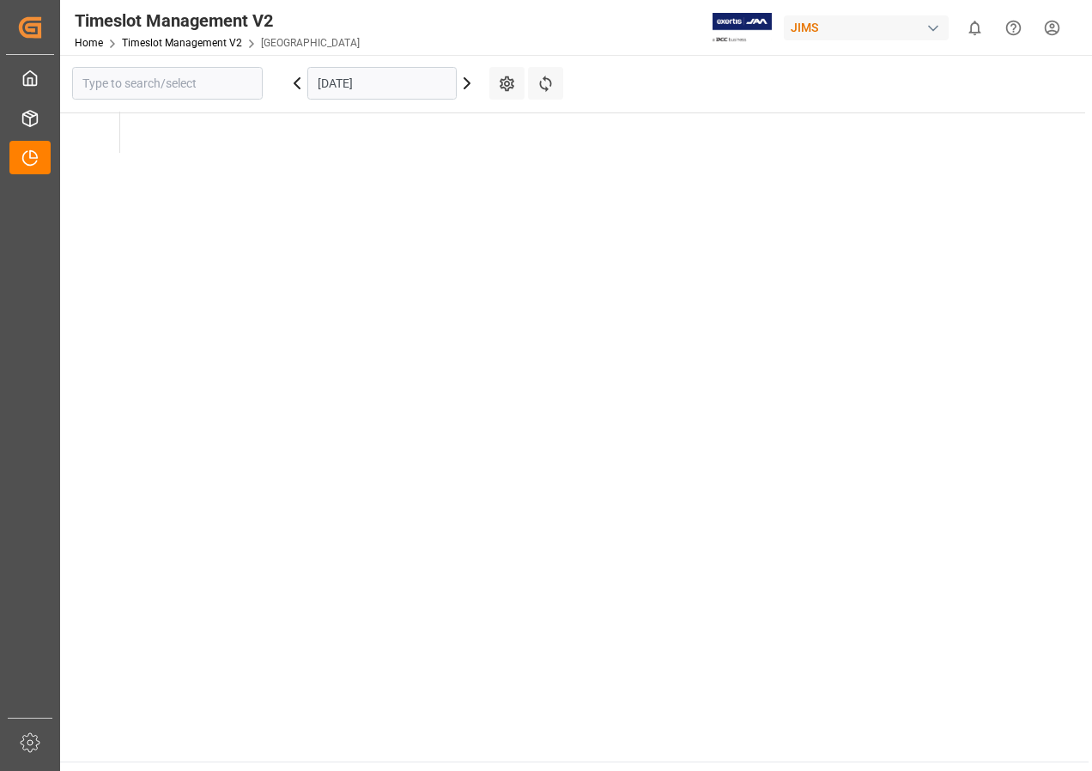
type input "[GEOGRAPHIC_DATA]"
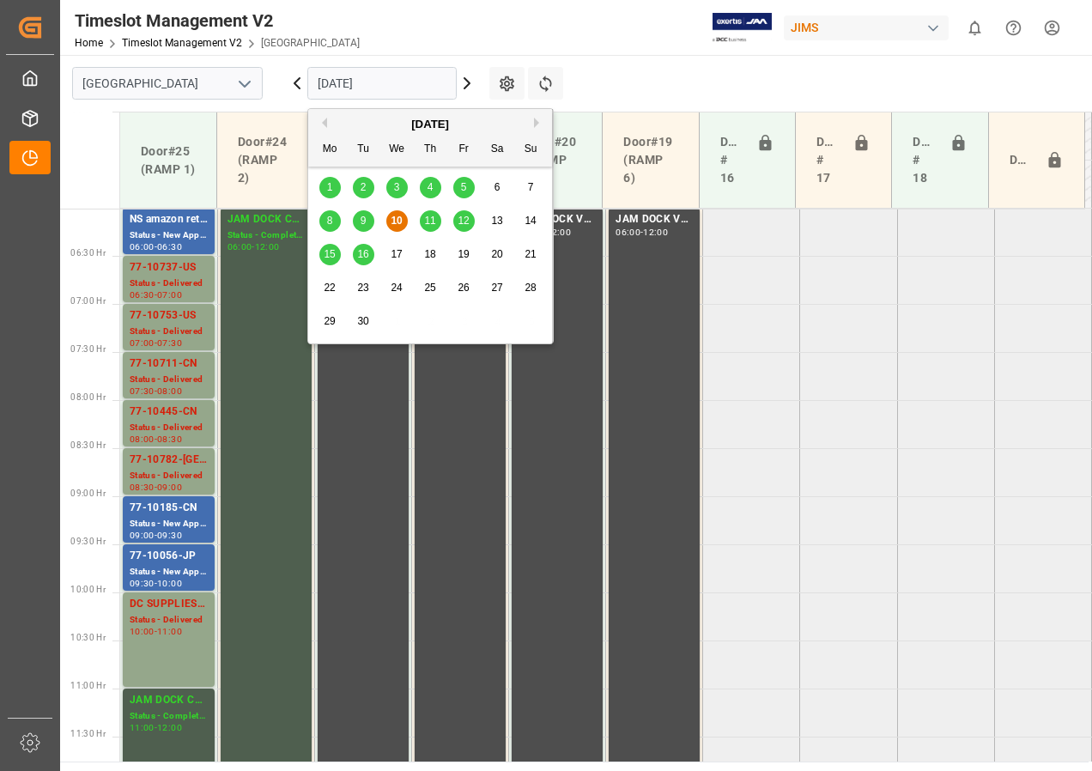
click at [368, 85] on input "[DATE]" at bounding box center [381, 83] width 149 height 33
click at [425, 220] on span "11" at bounding box center [429, 221] width 11 height 12
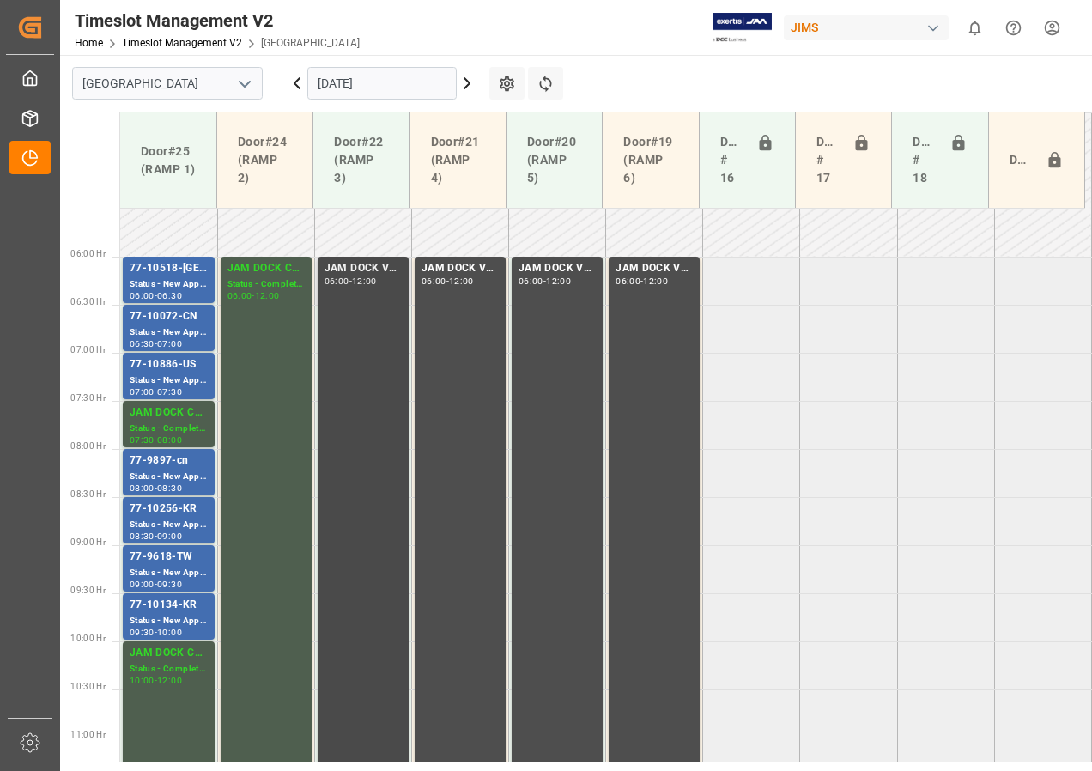
scroll to position [635, 0]
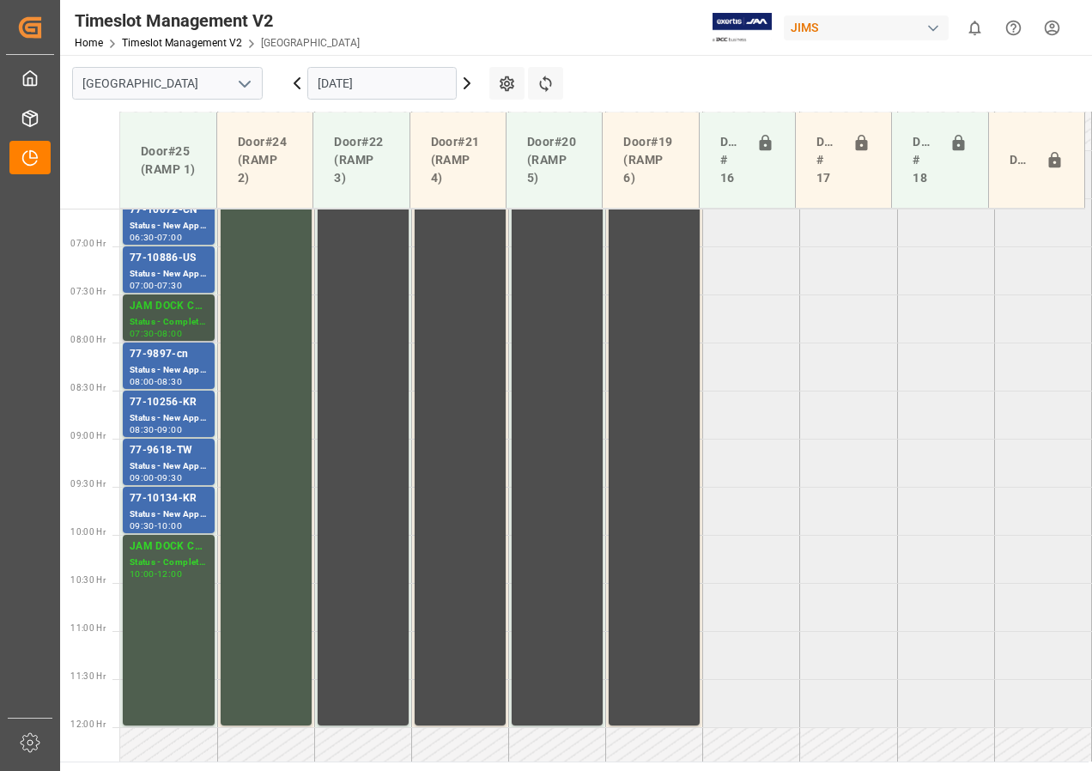
click at [184, 316] on div "Status - Completed" at bounding box center [169, 322] width 78 height 15
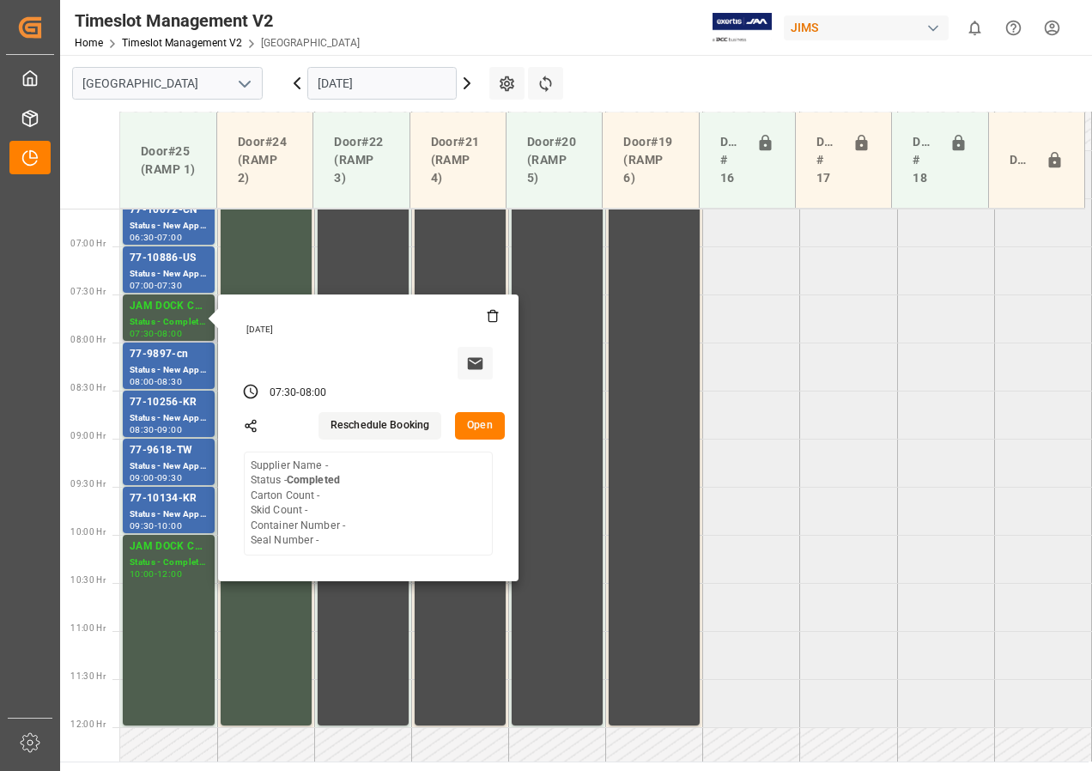
click at [476, 432] on button "Open" at bounding box center [480, 425] width 50 height 27
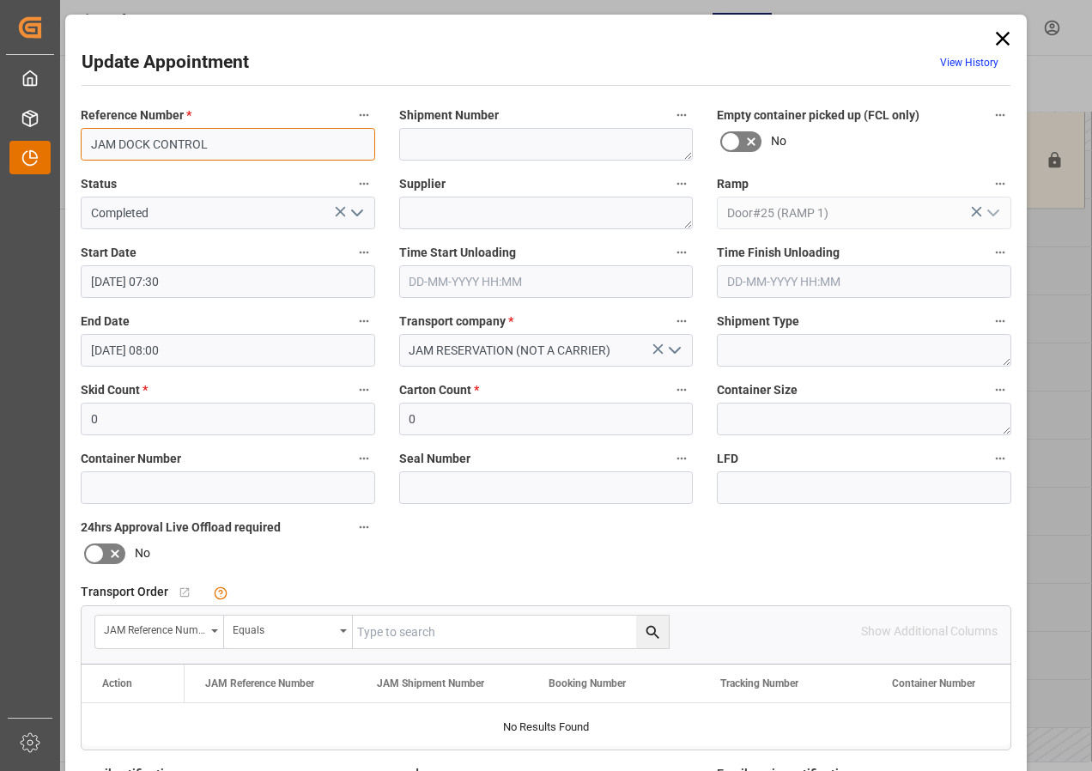
drag, startPoint x: 217, startPoint y: 149, endPoint x: 56, endPoint y: 147, distance: 161.4
click at [59, 145] on body "Created by potrace 1.15, written by [PERSON_NAME] [DATE]-[DATE] Created by potr…" at bounding box center [546, 385] width 1092 height 771
type input "77-10852-[GEOGRAPHIC_DATA]"
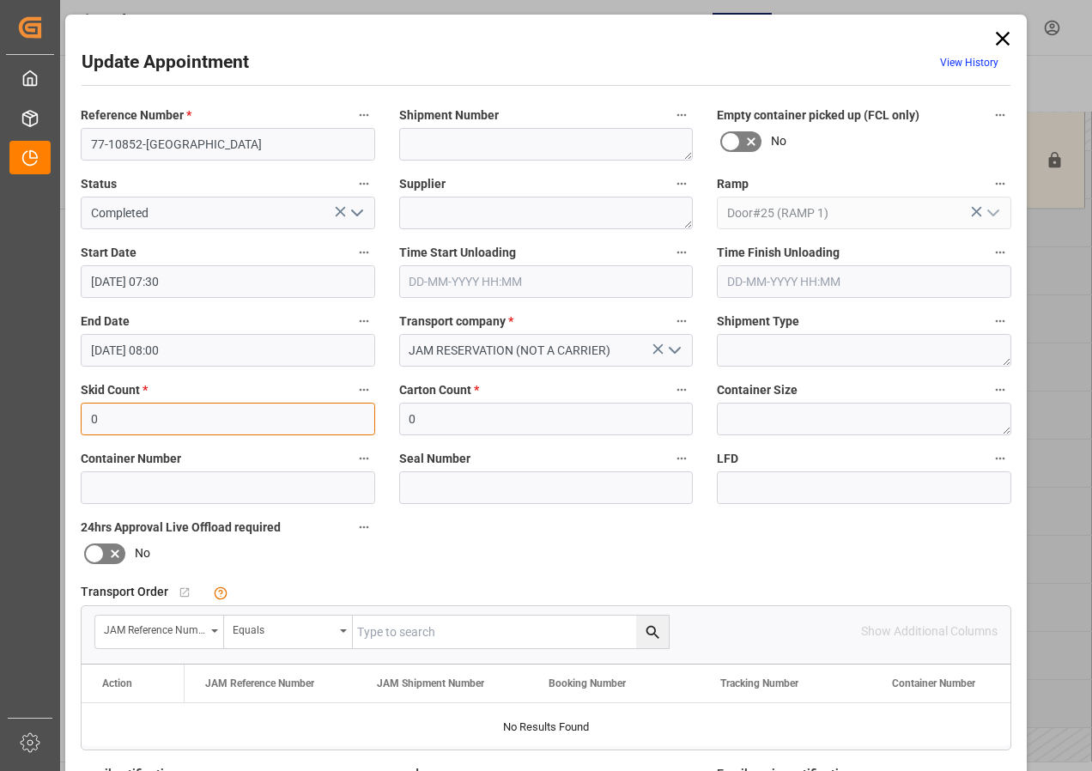
click at [224, 427] on input "0" at bounding box center [228, 419] width 294 height 33
type input "1"
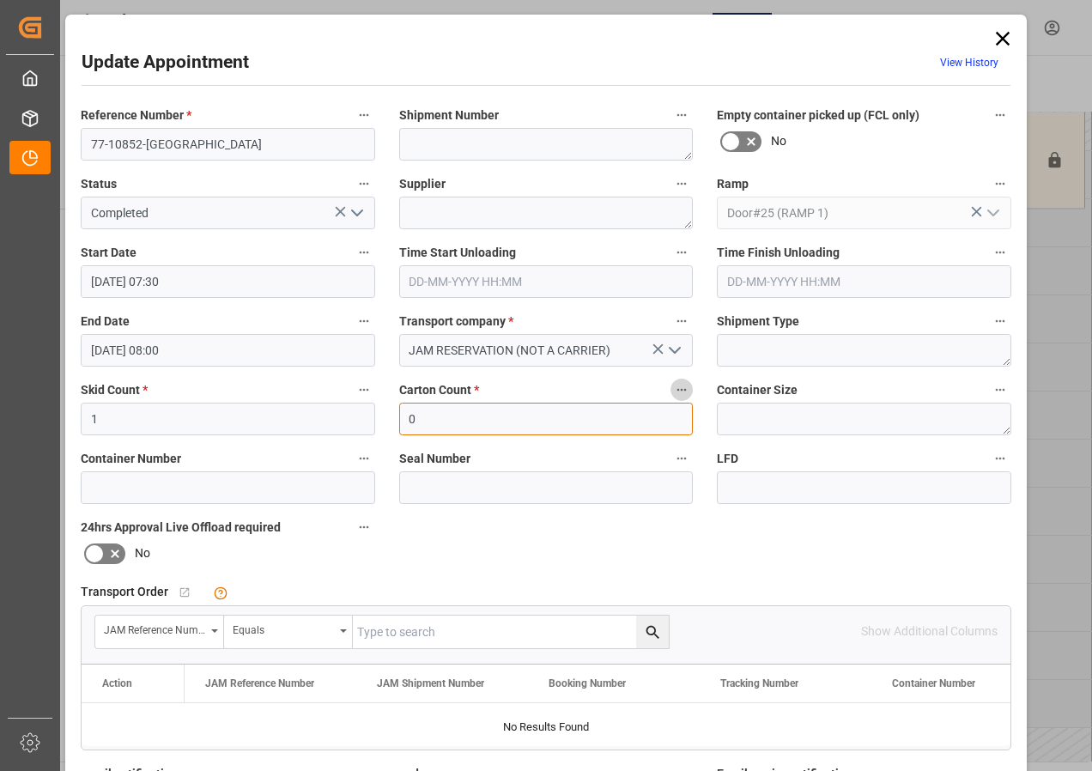
click at [413, 421] on input "0" at bounding box center [546, 419] width 294 height 33
type input "10"
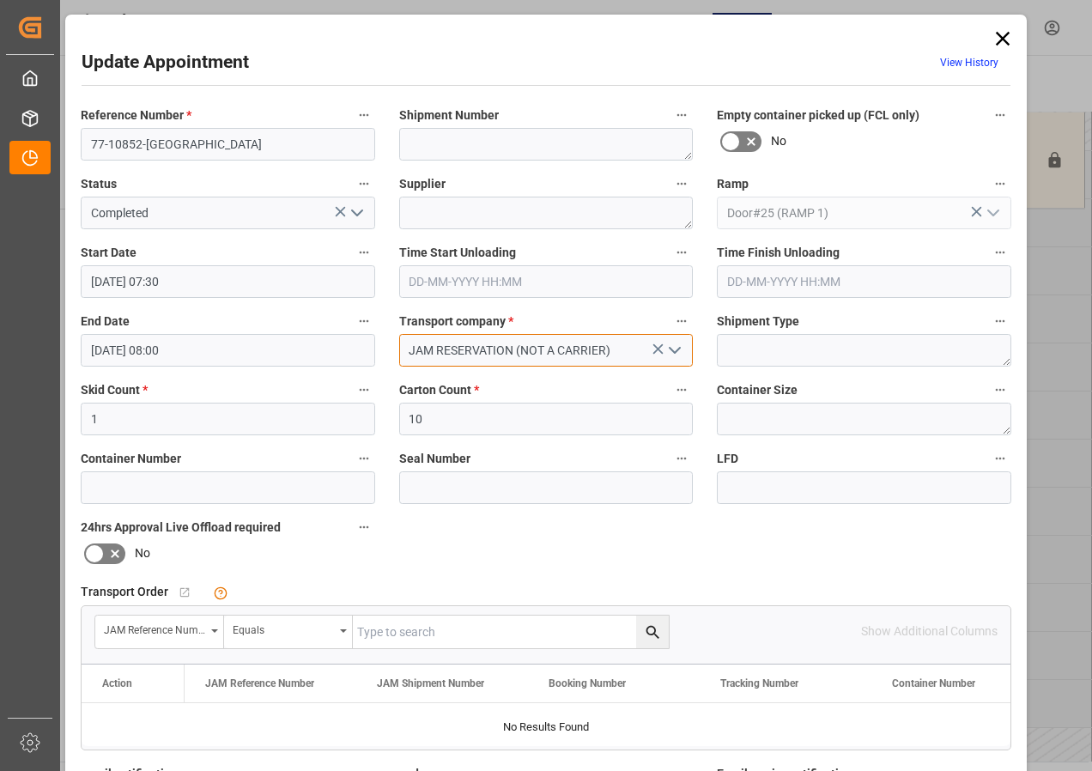
drag, startPoint x: 406, startPoint y: 349, endPoint x: 645, endPoint y: 348, distance: 238.6
click at [645, 348] on input "JAM RESERVATION (NOT A CARRIER)" at bounding box center [546, 350] width 294 height 33
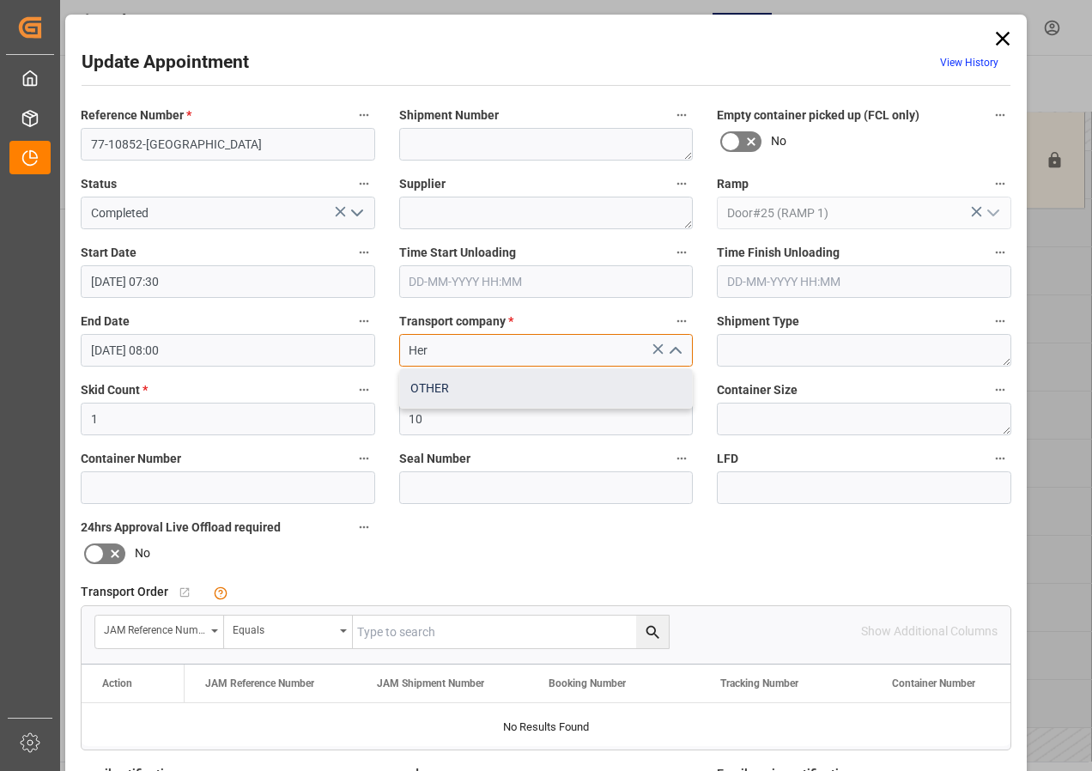
click at [416, 382] on div "OTHER" at bounding box center [546, 388] width 293 height 39
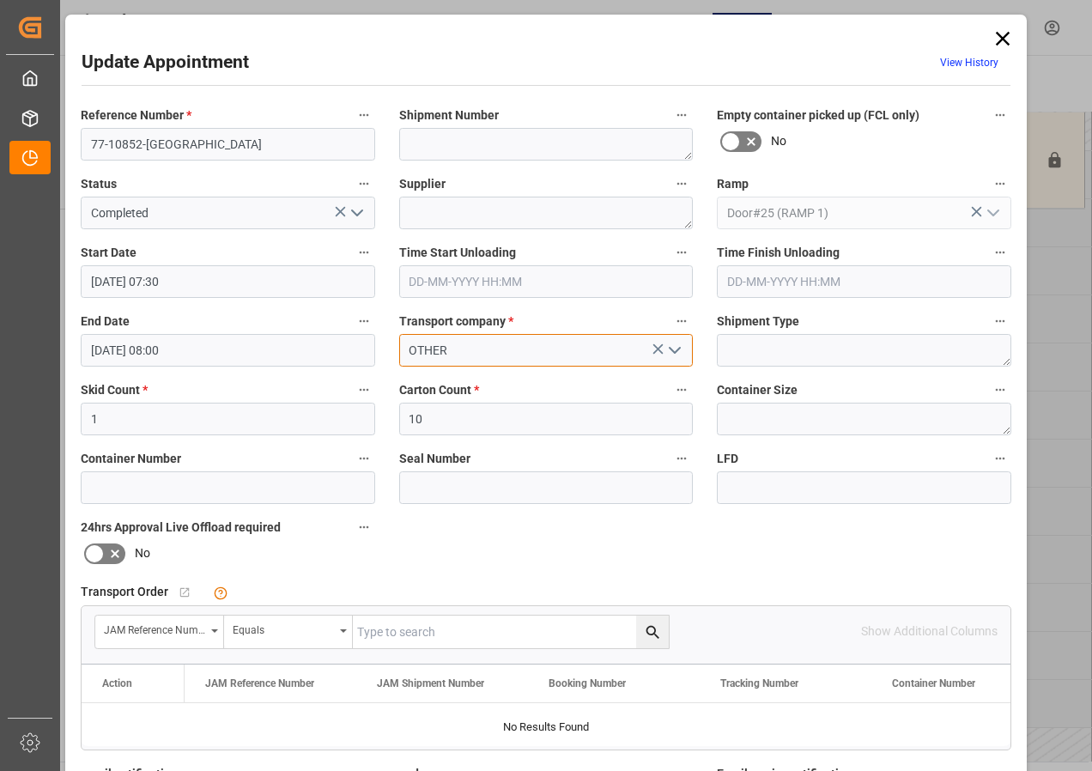
type input "OTHER"
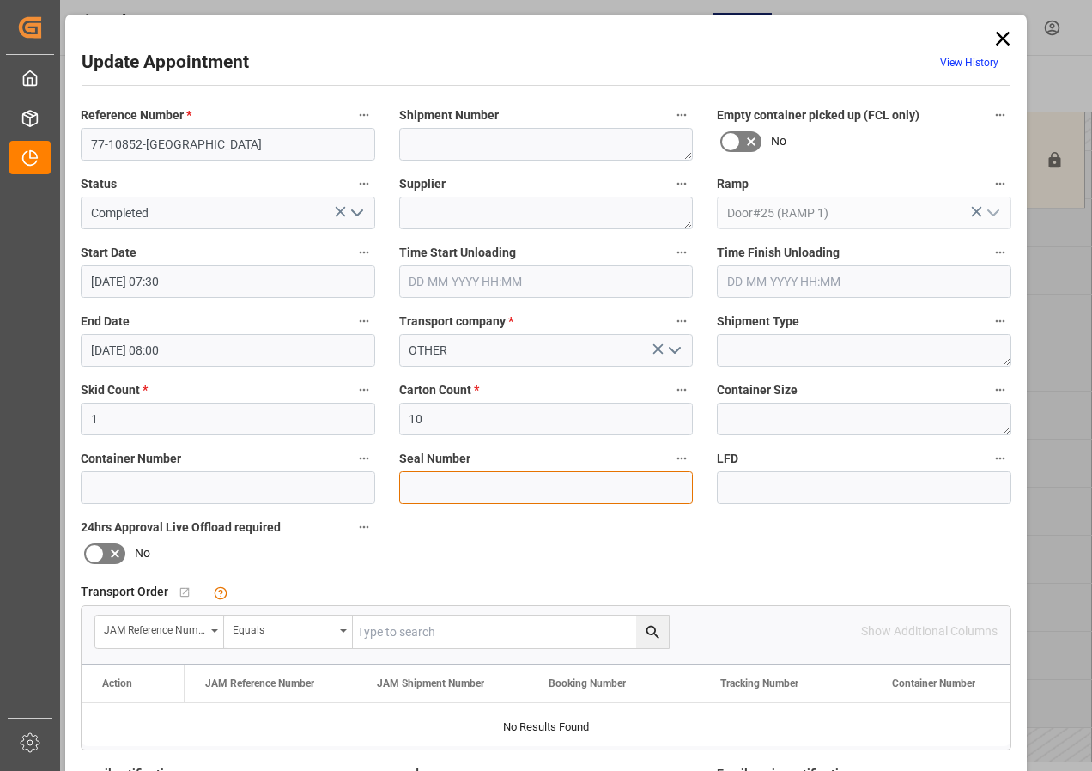
click at [430, 488] on input at bounding box center [546, 487] width 294 height 33
type input "CARRIER IS HERCULES FREIGHT"
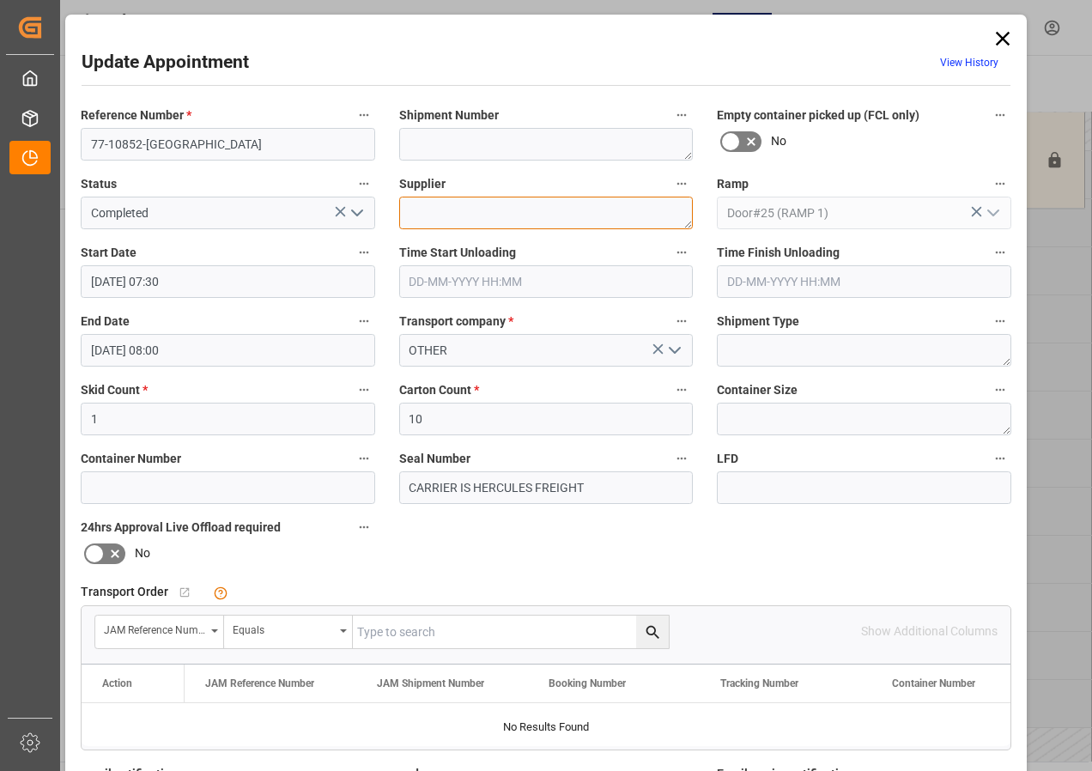
click at [418, 214] on textarea at bounding box center [546, 213] width 294 height 33
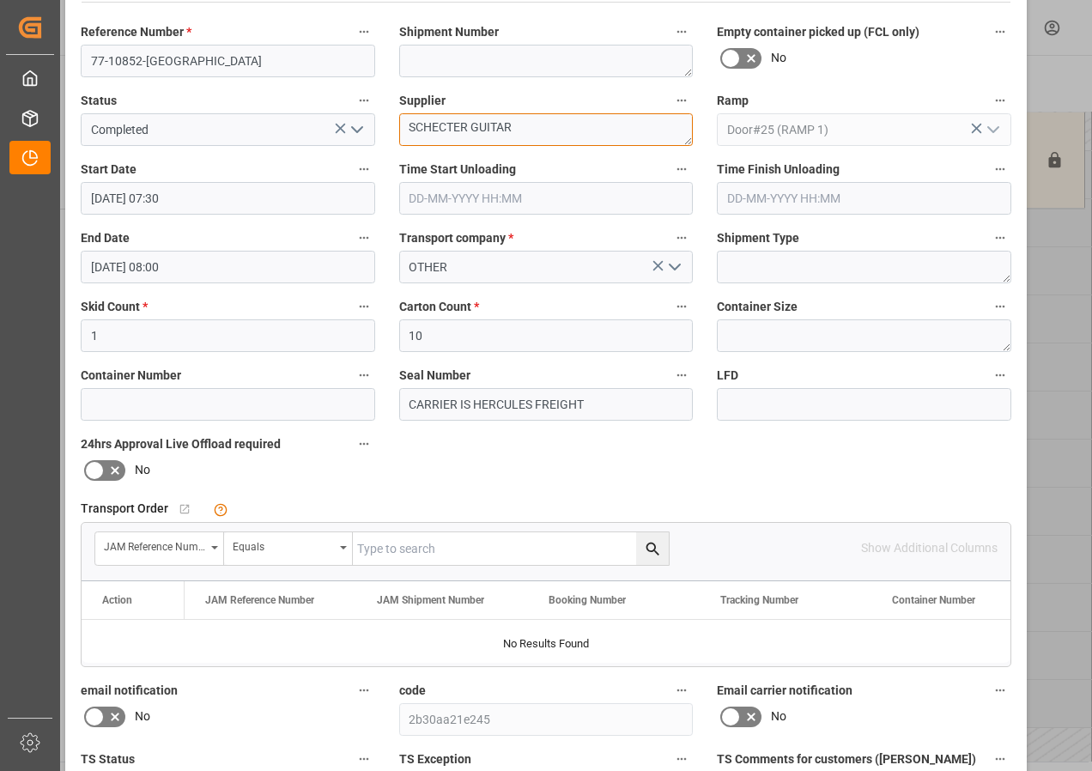
scroll to position [258, 0]
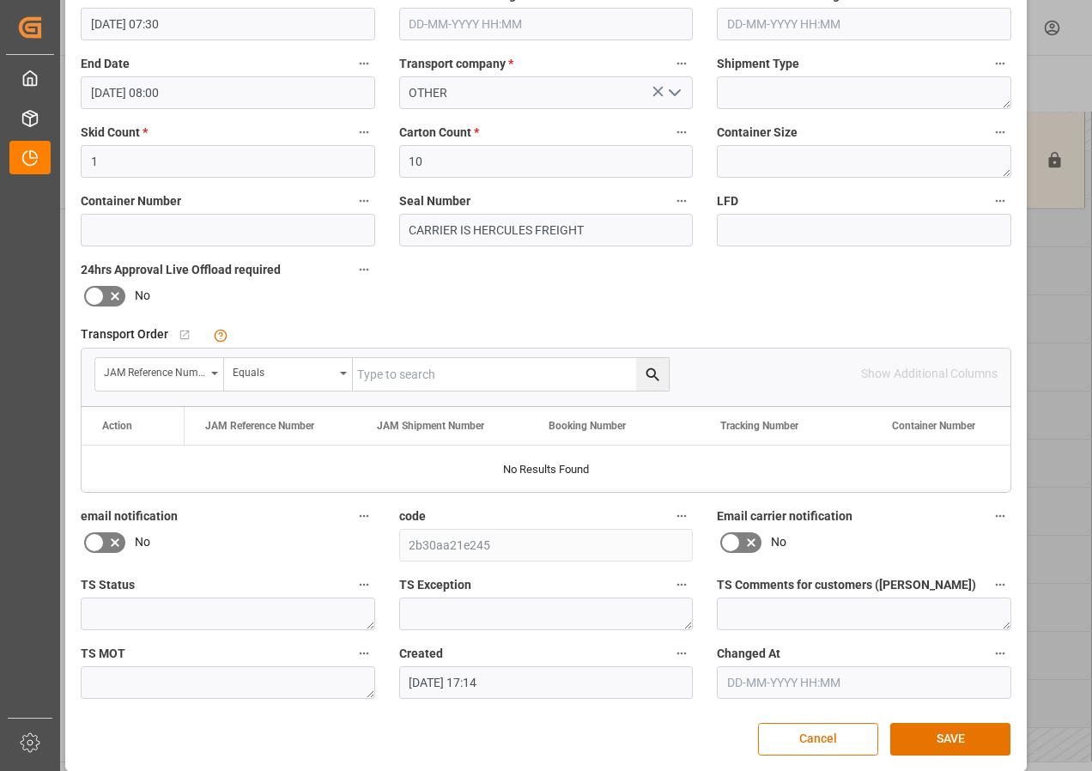
type textarea "SCHECTER GUITAR"
click at [431, 370] on input "text" at bounding box center [511, 374] width 316 height 33
type input "77-10852-[GEOGRAPHIC_DATA]"
click at [652, 370] on icon "search button" at bounding box center [653, 375] width 18 height 18
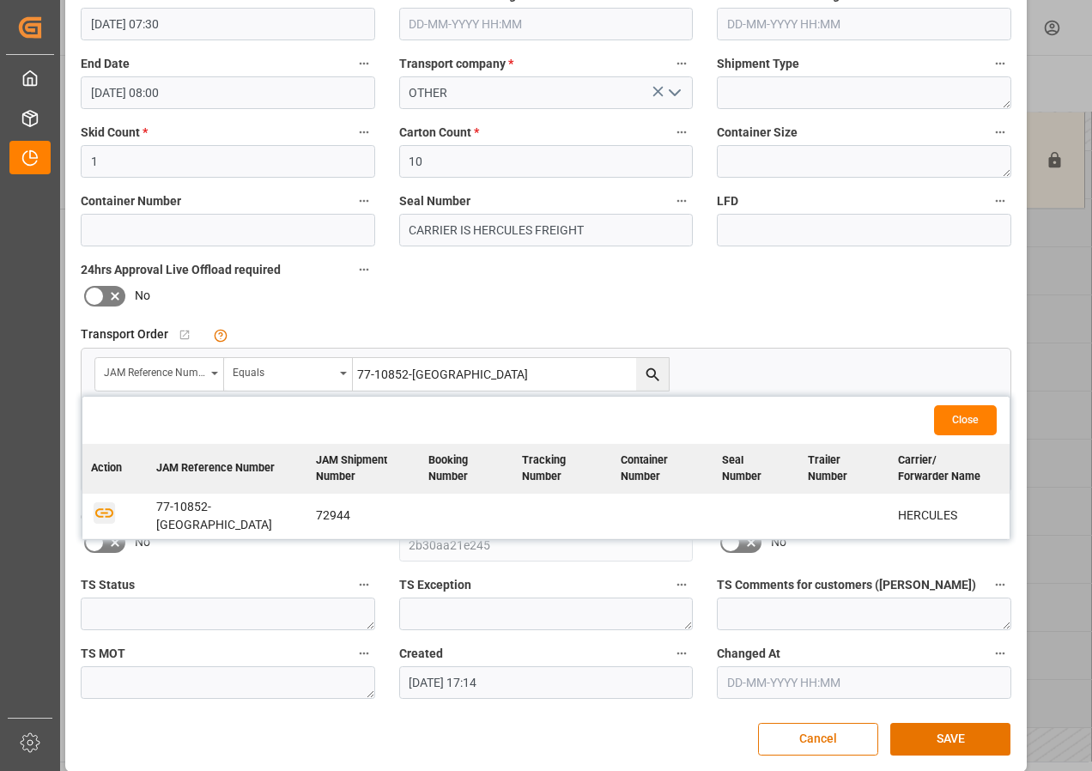
click at [94, 506] on icon "button" at bounding box center [104, 512] width 21 height 21
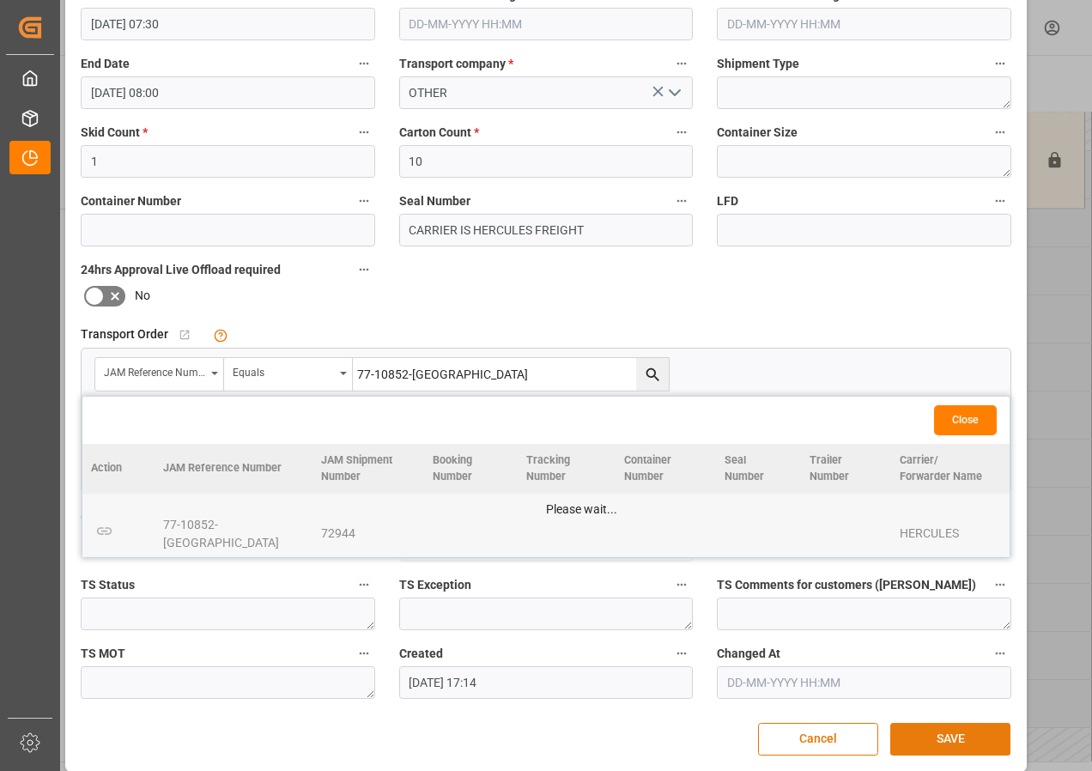
click at [922, 735] on button "SAVE" at bounding box center [950, 739] width 120 height 33
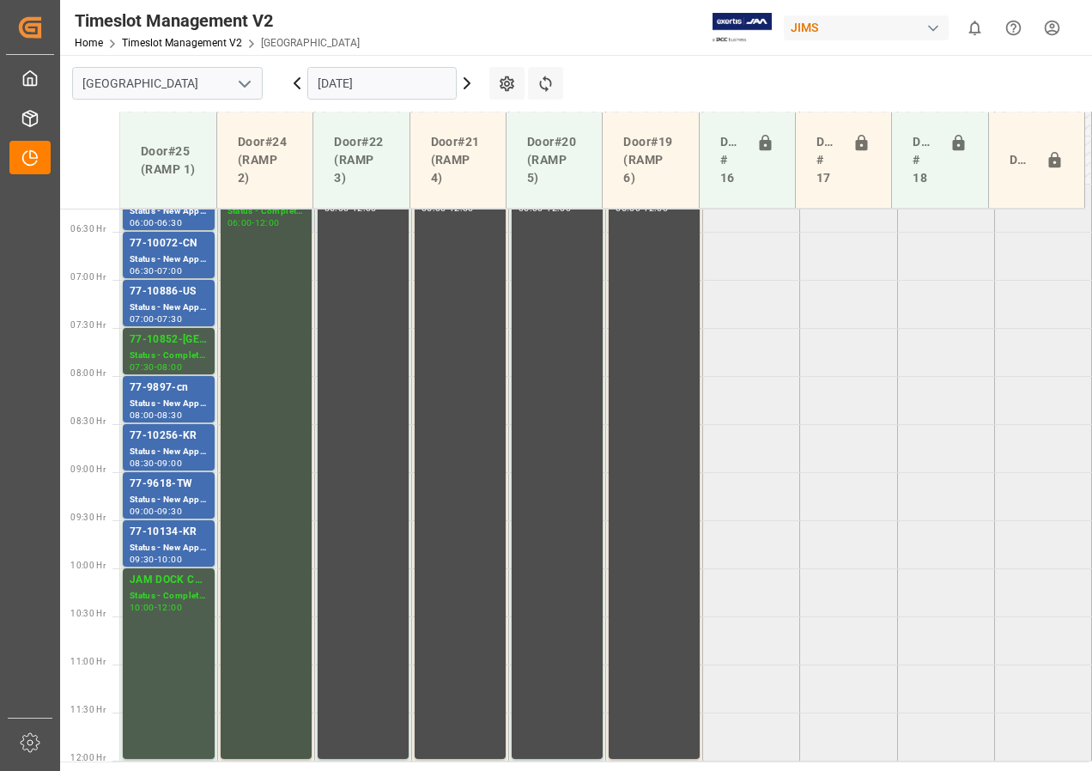
scroll to position [516, 0]
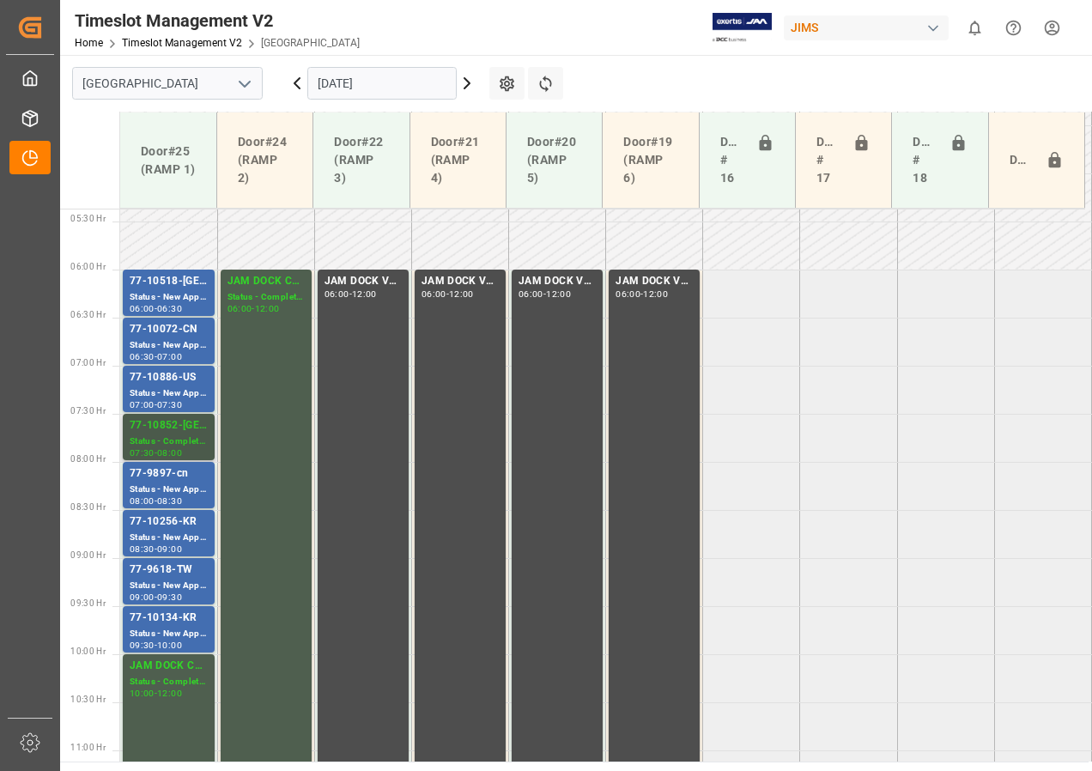
click at [177, 441] on div "Status - Completed" at bounding box center [169, 441] width 78 height 15
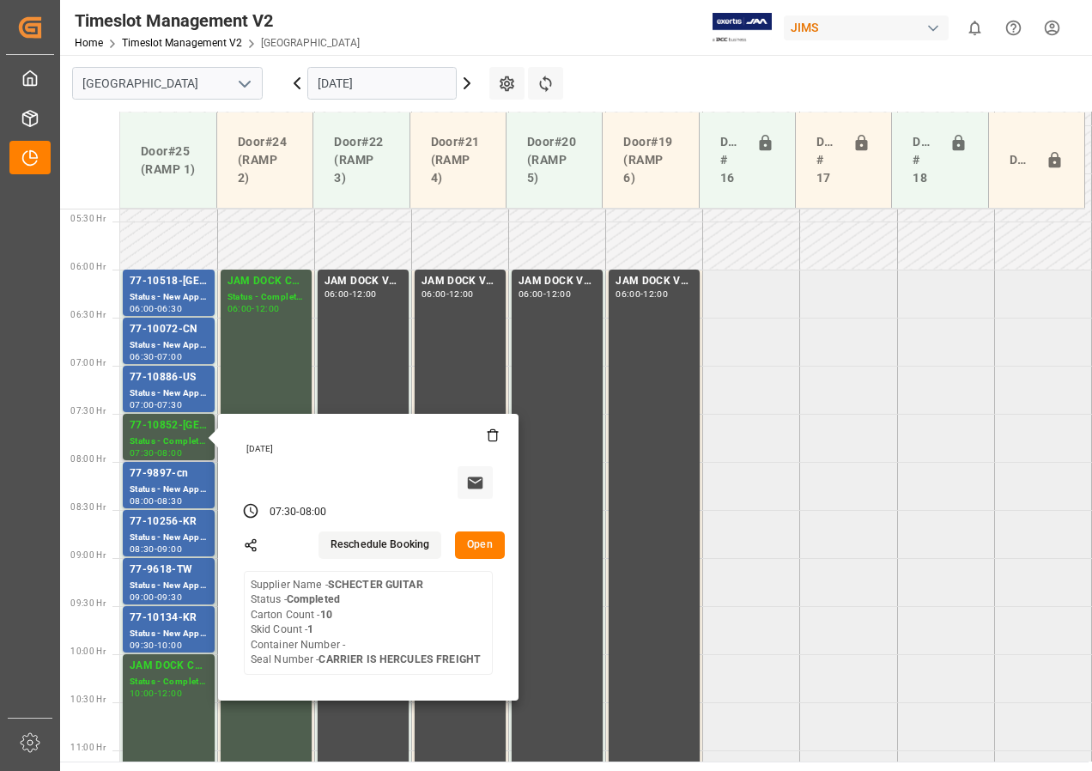
click at [477, 550] on button "Open" at bounding box center [480, 544] width 50 height 27
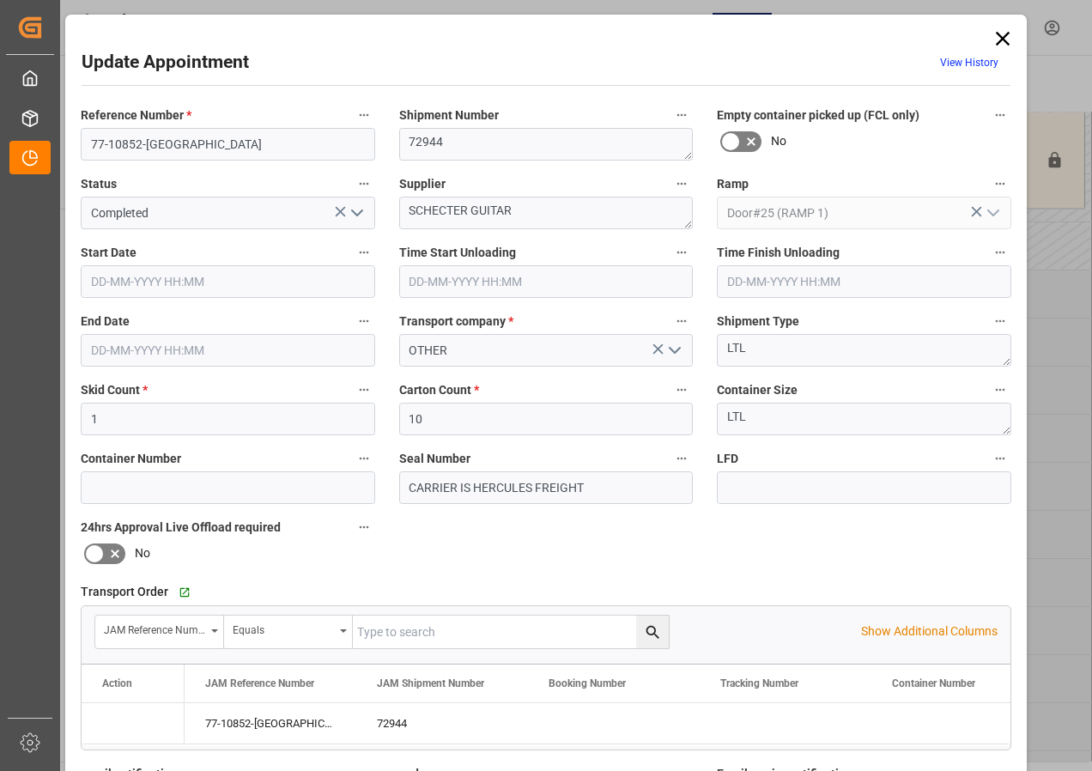
type input "[DATE] 07:30"
type input "[DATE] 08:00"
type input "[DATE] 17:14"
click at [353, 210] on icon "open menu" at bounding box center [357, 213] width 21 height 21
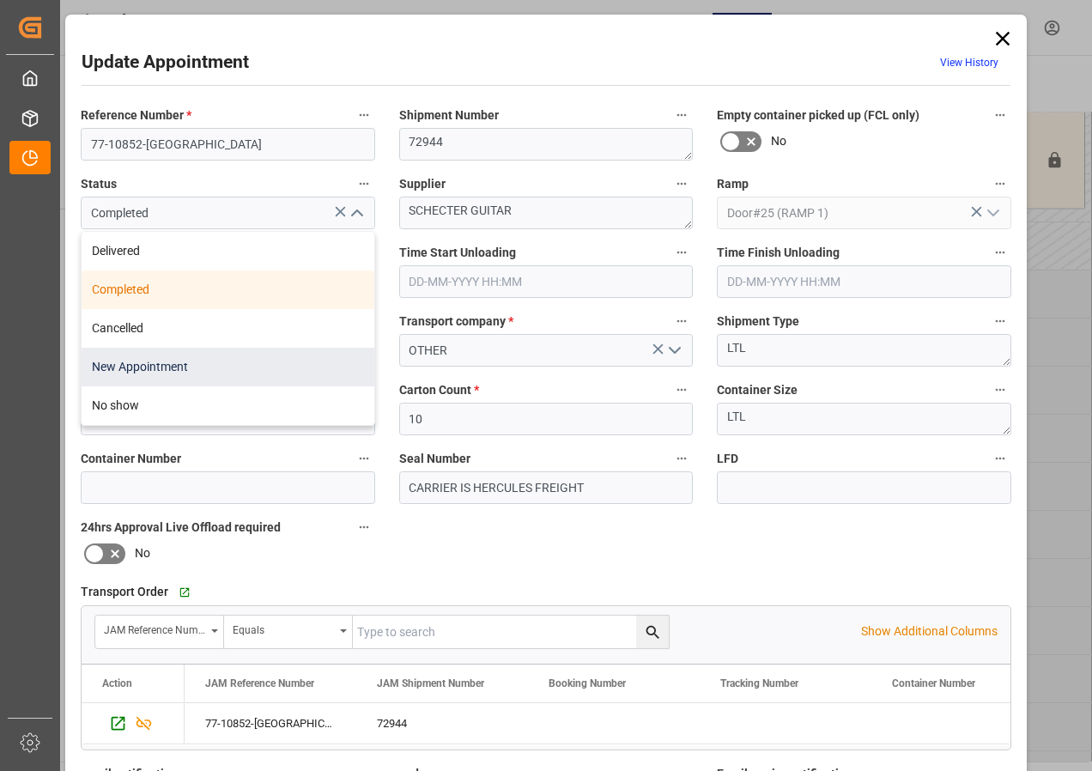
click at [176, 356] on div "New Appointment" at bounding box center [228, 367] width 293 height 39
type input "New Appointment"
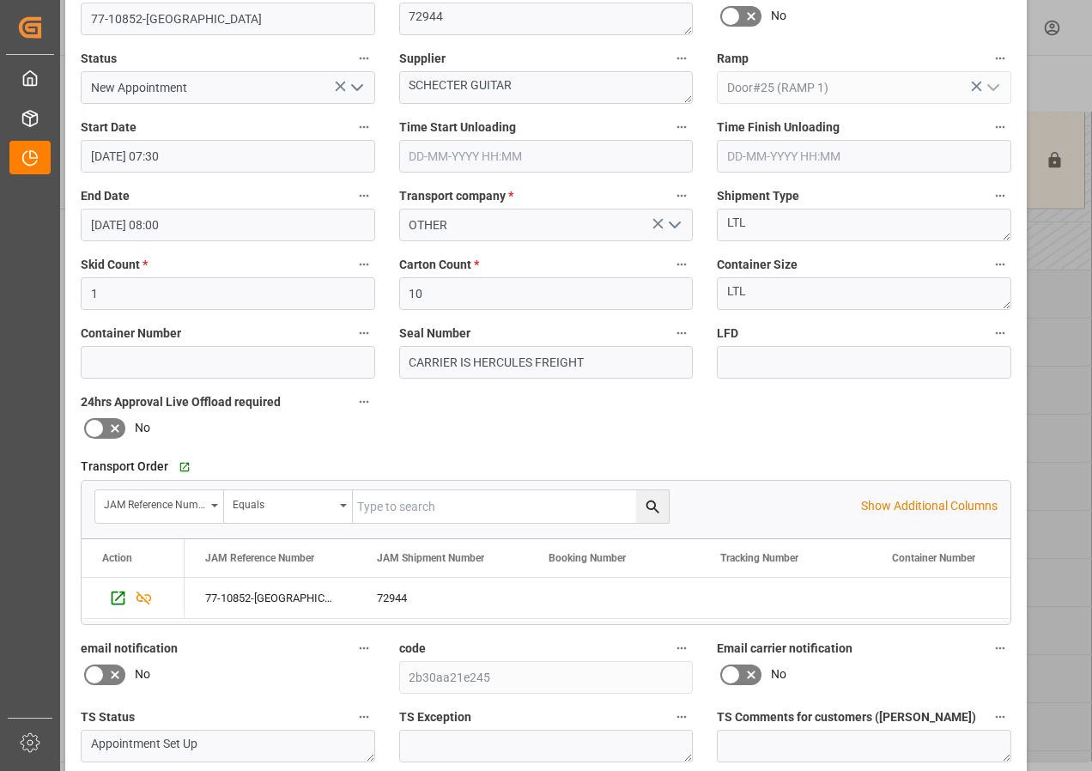
scroll to position [273, 0]
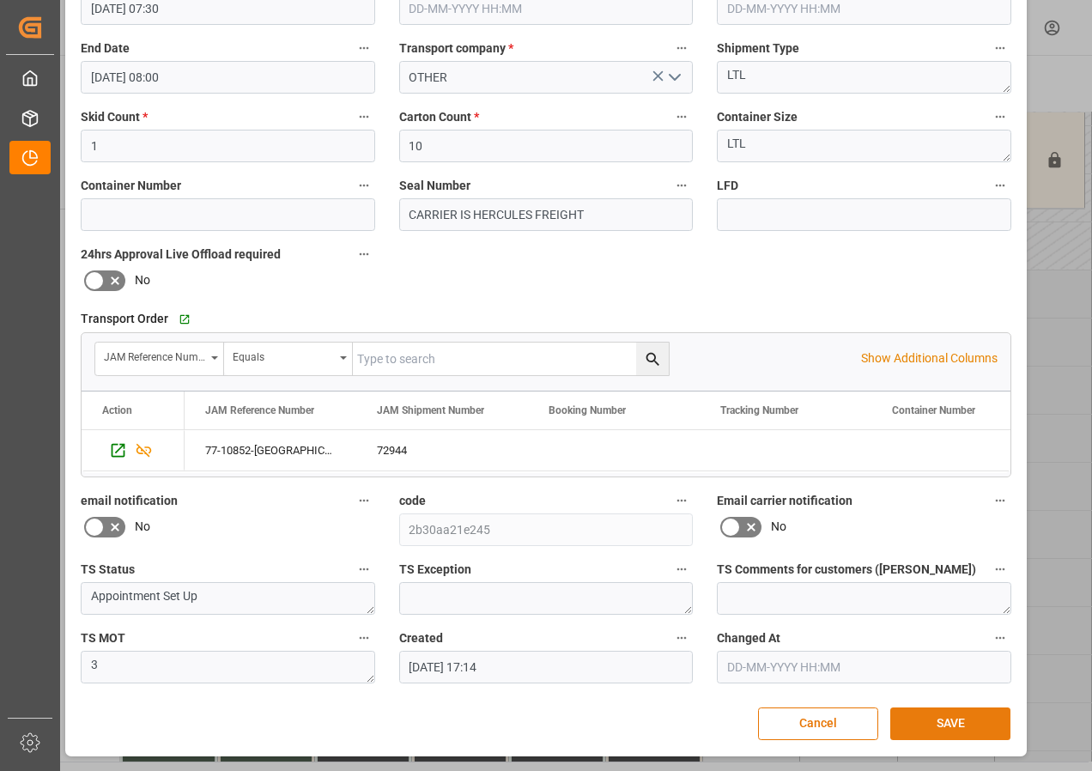
drag, startPoint x: 945, startPoint y: 718, endPoint x: 928, endPoint y: 714, distance: 17.7
click at [945, 718] on button "SAVE" at bounding box center [950, 723] width 120 height 33
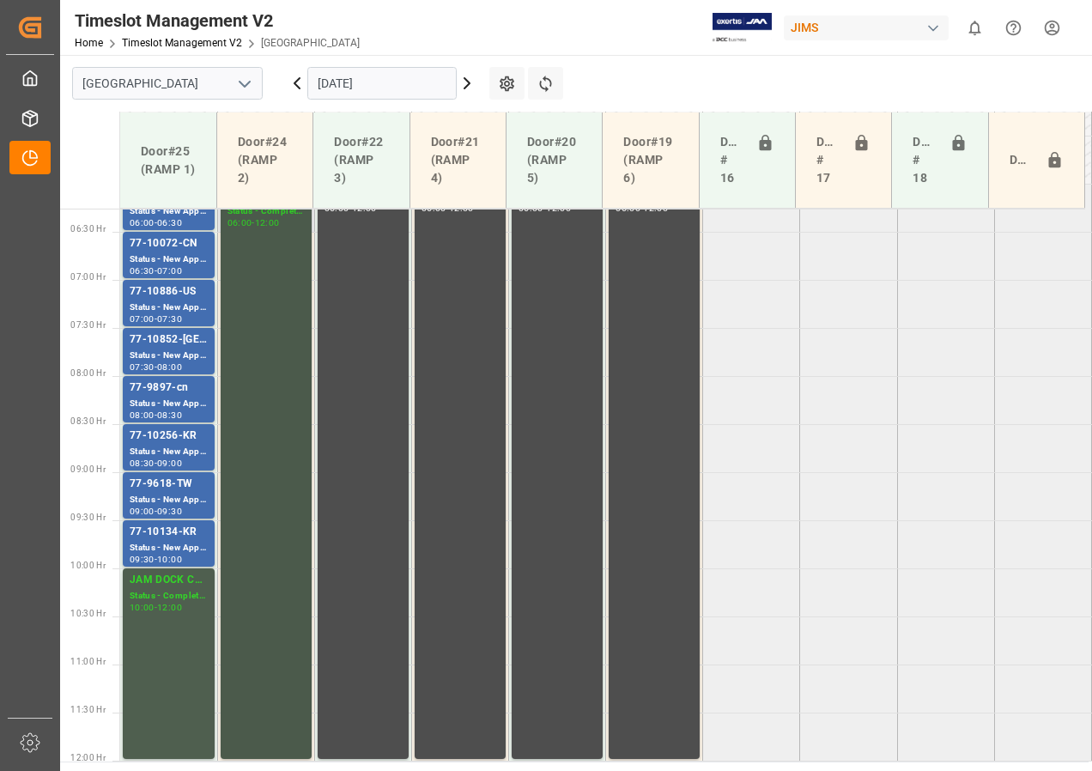
scroll to position [516, 0]
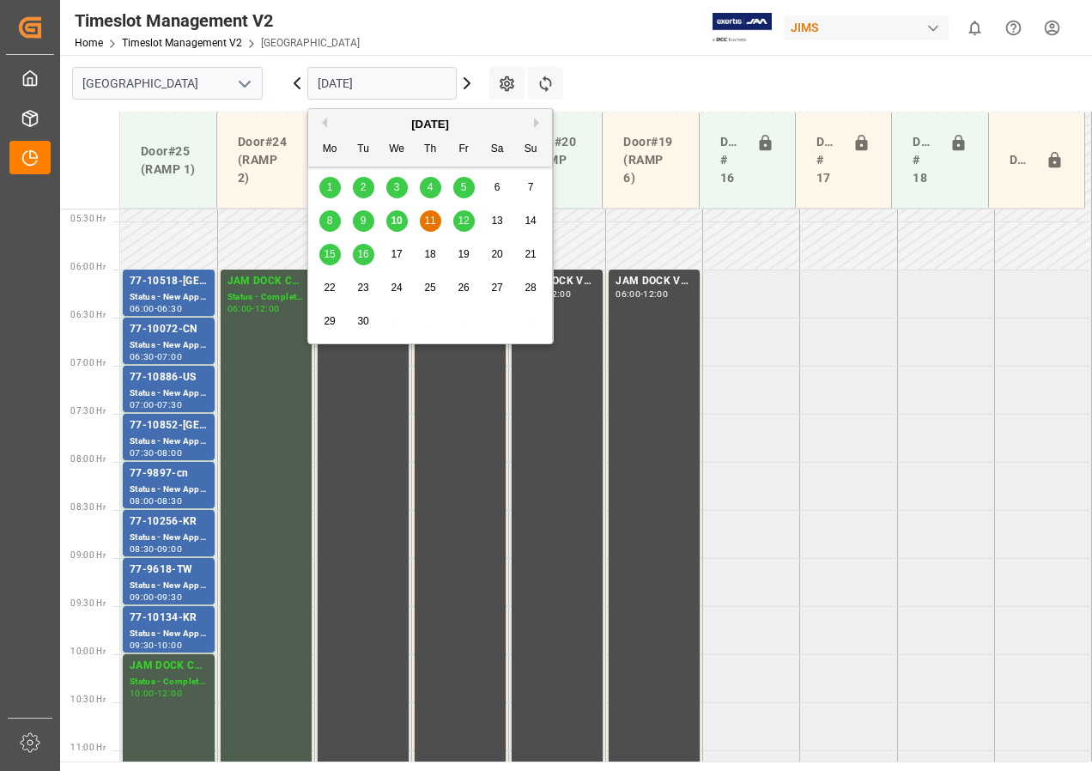
click at [445, 83] on input "[DATE]" at bounding box center [381, 83] width 149 height 33
click at [467, 219] on span "12" at bounding box center [463, 221] width 11 height 12
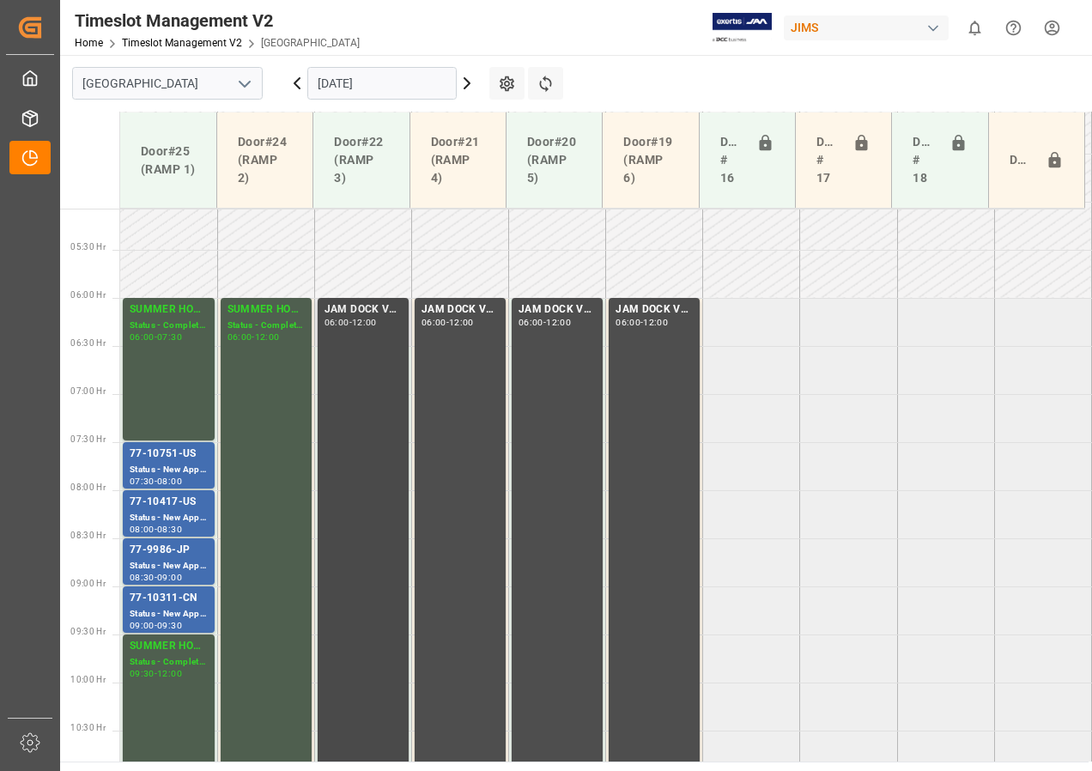
scroll to position [416, 0]
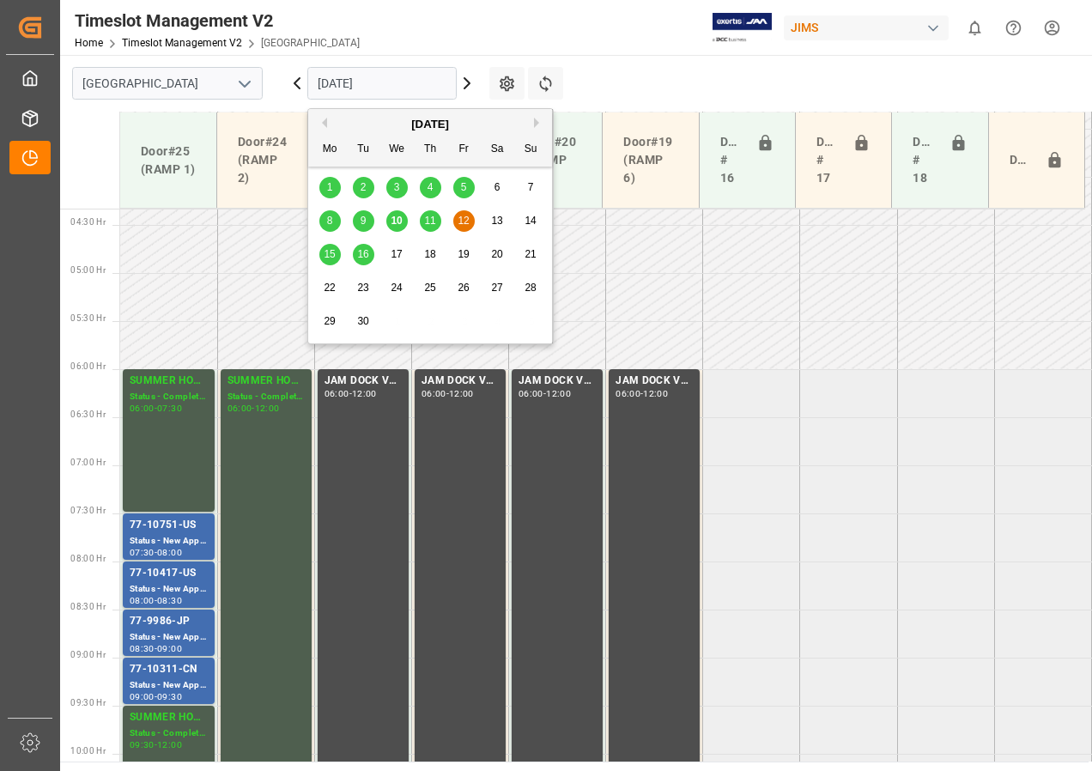
click at [382, 84] on input "[DATE]" at bounding box center [381, 83] width 149 height 33
click at [334, 252] on span "15" at bounding box center [329, 254] width 11 height 12
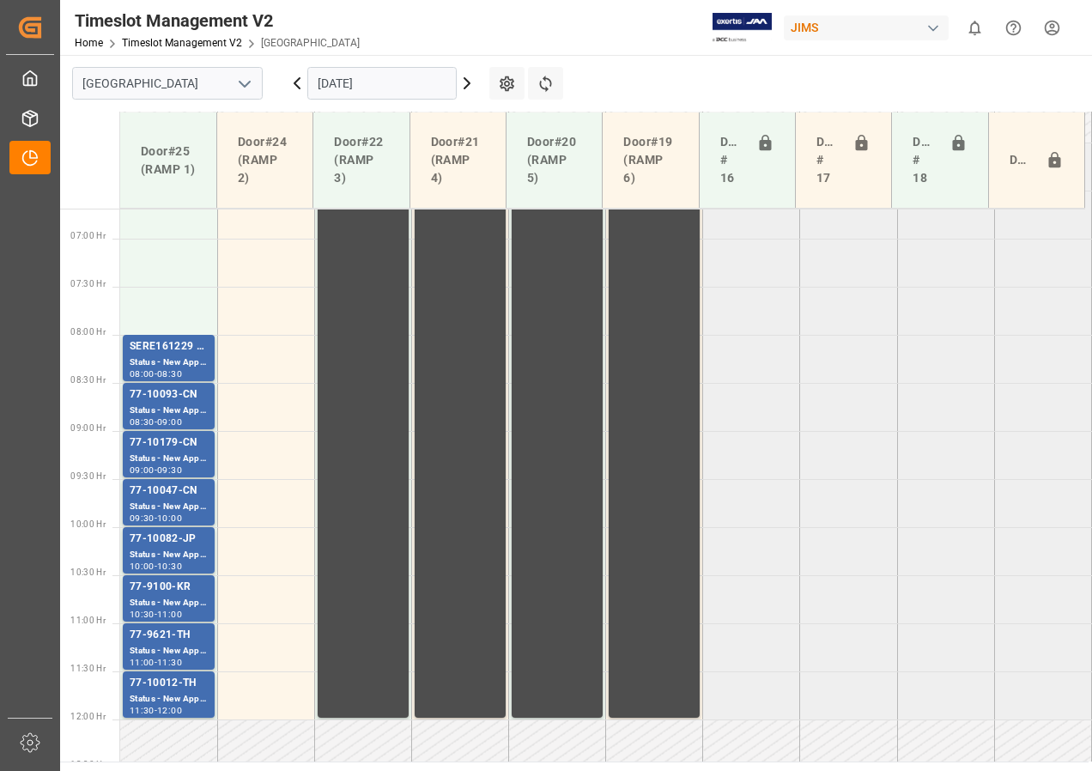
scroll to position [674, 0]
